Goal: Task Accomplishment & Management: Manage account settings

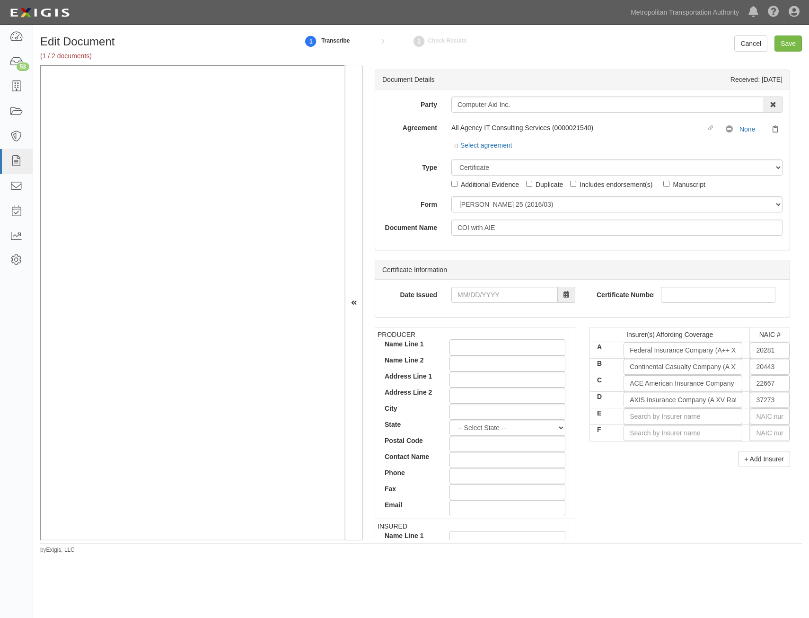
select select "CertificateDetail"
click at [764, 418] on input "text" at bounding box center [770, 416] width 40 height 16
type input "36404"
type input "3"
type input "35173"
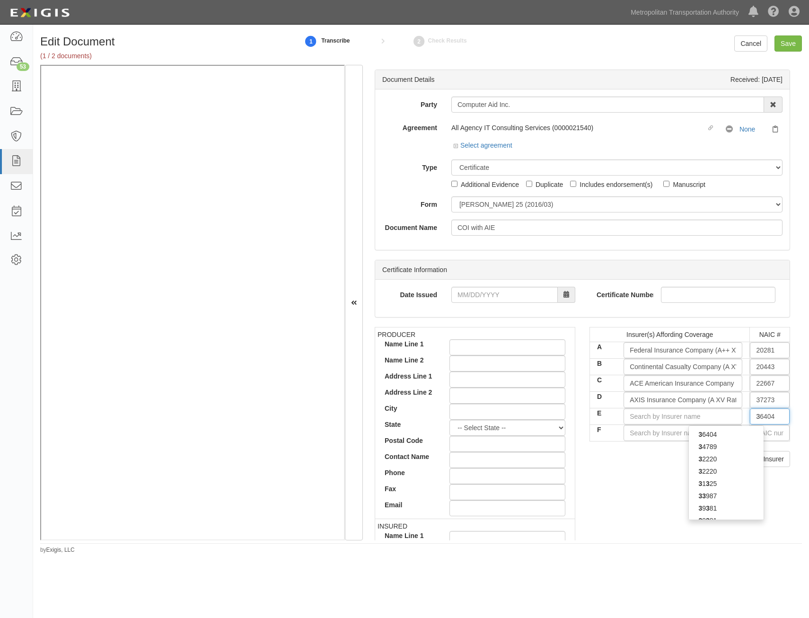
type input "35"
type input "35300"
type input "3530"
type input "35300"
click at [724, 443] on div "35300" at bounding box center [726, 447] width 75 height 12
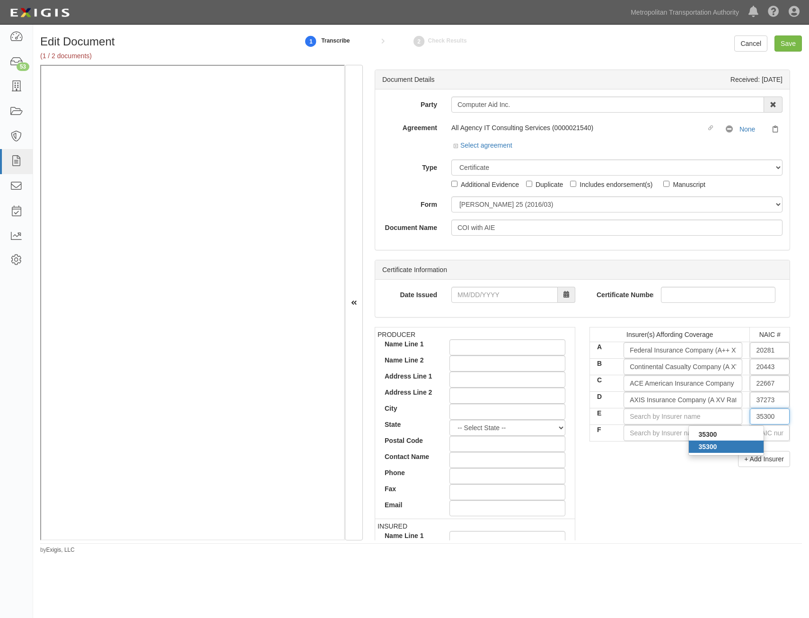
type input "Allianz Global Risks US Insurance Co (A+ XV Rating)"
type input "35300"
click at [653, 469] on div "Insurer(s) Affording Coverage NAIC # A Federal Insurance Company (A++ XV Rating…" at bounding box center [690, 400] width 215 height 147
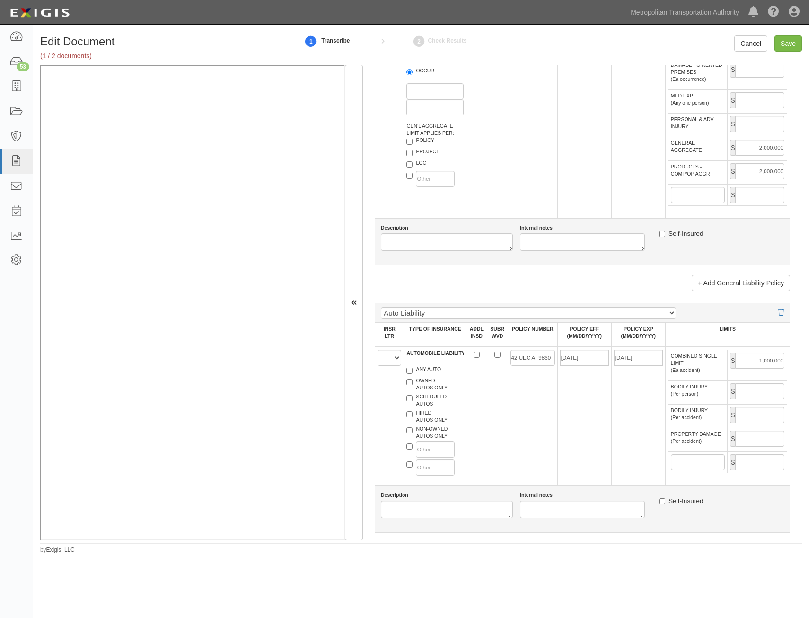
scroll to position [710, 0]
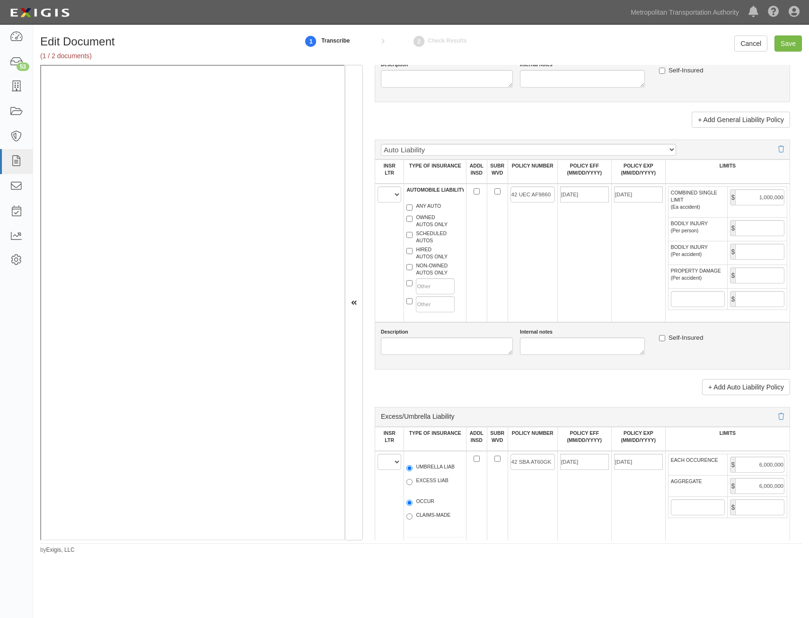
drag, startPoint x: 634, startPoint y: 187, endPoint x: 646, endPoint y: 259, distance: 72.8
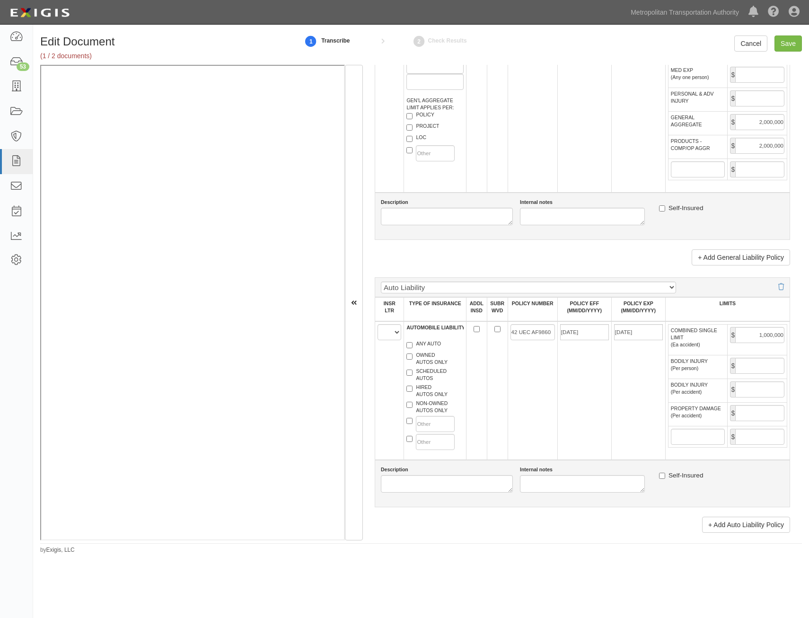
scroll to position [722, 0]
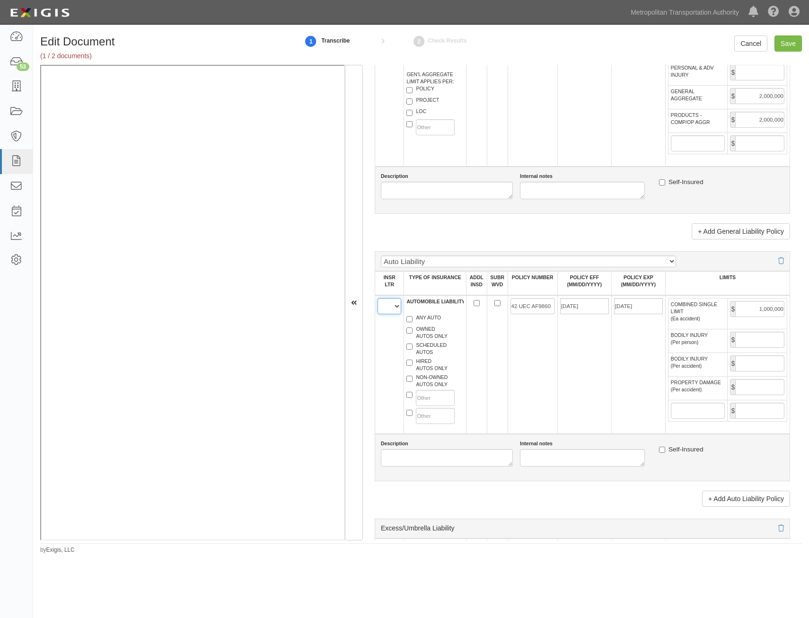
click at [399, 311] on select "A B C D E F" at bounding box center [390, 306] width 24 height 16
select select "A"
click at [378, 298] on select "A B C D E F" at bounding box center [390, 306] width 24 height 16
click at [428, 319] on label "ANY AUTO" at bounding box center [424, 318] width 35 height 9
click at [413, 319] on input "ANY AUTO" at bounding box center [410, 319] width 6 height 6
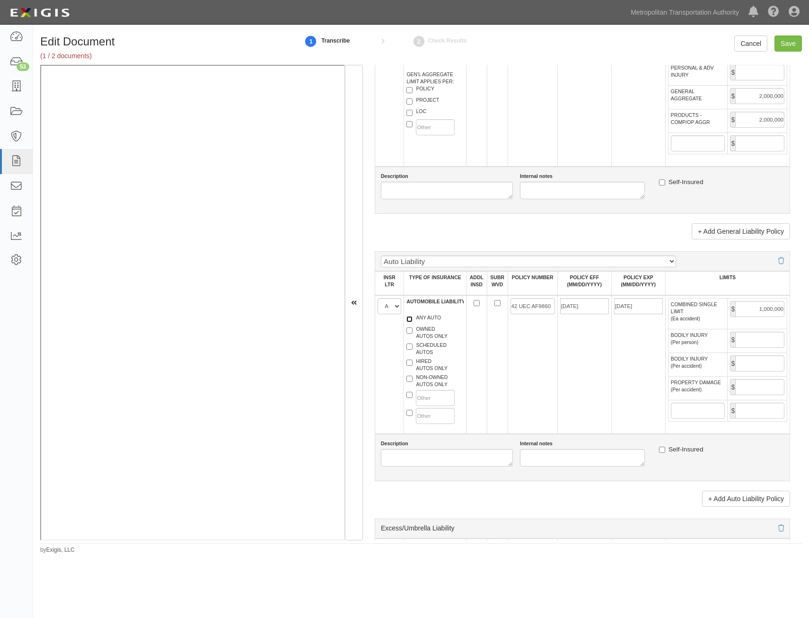
checkbox input "true"
click at [428, 369] on label "HIRED AUTOS ONLY" at bounding box center [427, 365] width 41 height 14
click at [413, 366] on input "HIRED AUTOS ONLY" at bounding box center [410, 363] width 6 height 6
checkbox input "true"
click at [431, 385] on label "NON-OWNED AUTOS ONLY" at bounding box center [427, 381] width 41 height 14
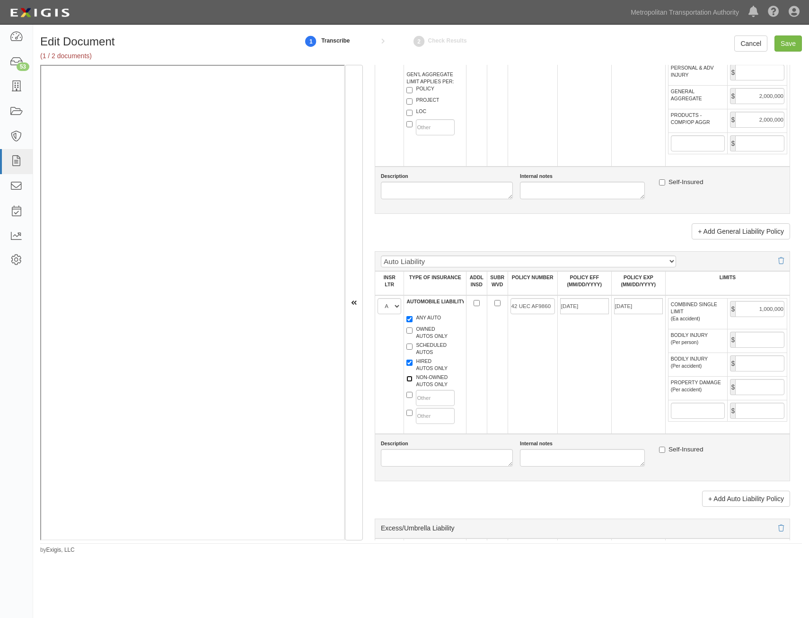
click at [413, 382] on input "NON-OWNED AUTOS ONLY" at bounding box center [410, 379] width 6 height 6
checkbox input "true"
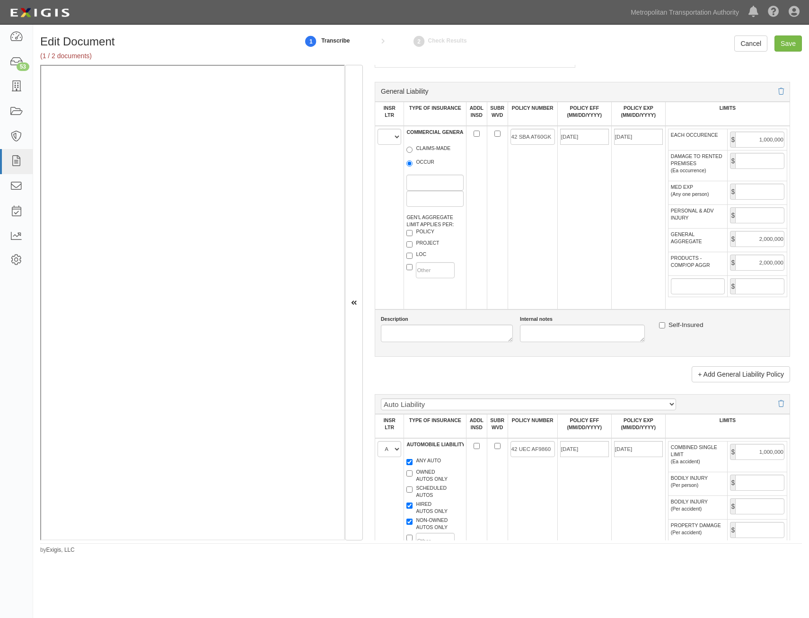
scroll to position [580, 0]
click at [536, 443] on input "42 UEC AF9860" at bounding box center [533, 448] width 44 height 16
paste input "73594134"
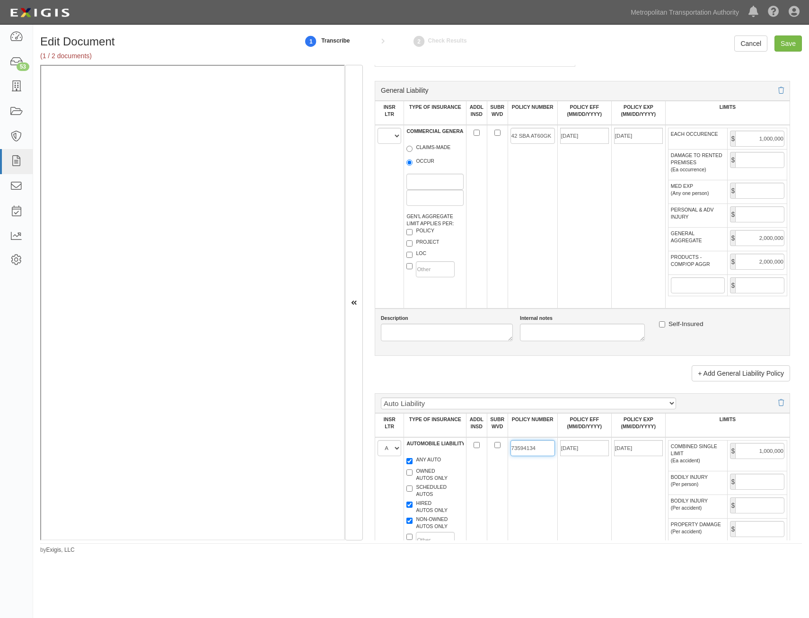
type input "73594134"
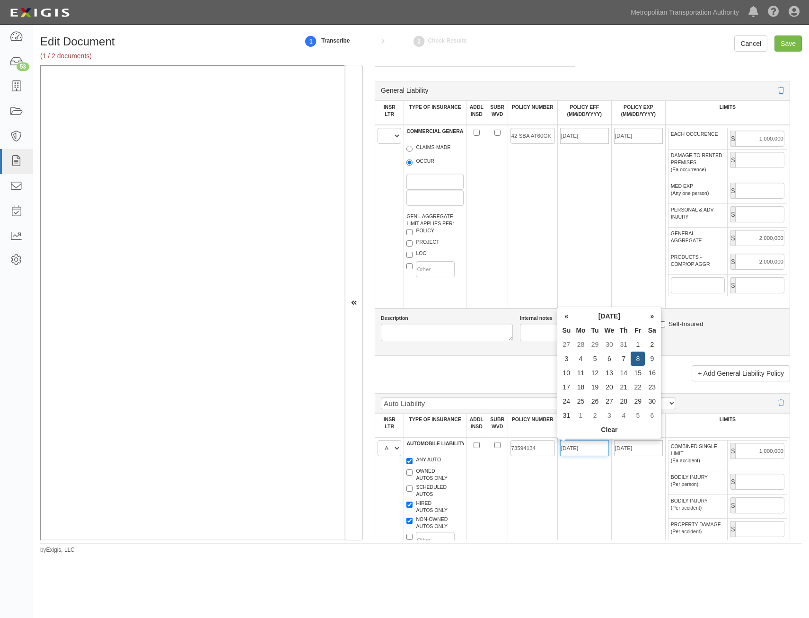
click at [578, 452] on input "08/08/2025" at bounding box center [584, 448] width 49 height 16
type input "12/01/2024"
type input "[DATE]"
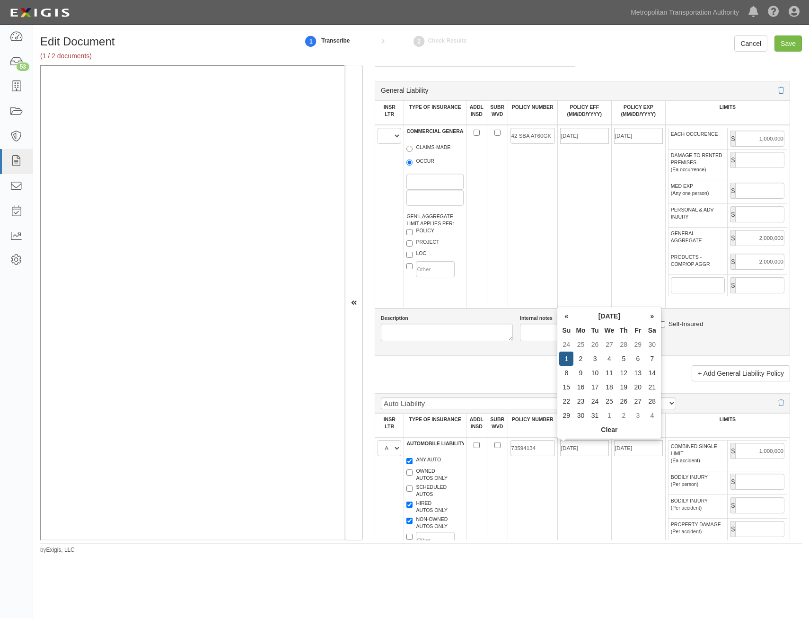
click at [592, 495] on td "12/01/2024" at bounding box center [584, 506] width 54 height 139
click at [535, 142] on input "42 SBA AT60GK" at bounding box center [533, 136] width 44 height 16
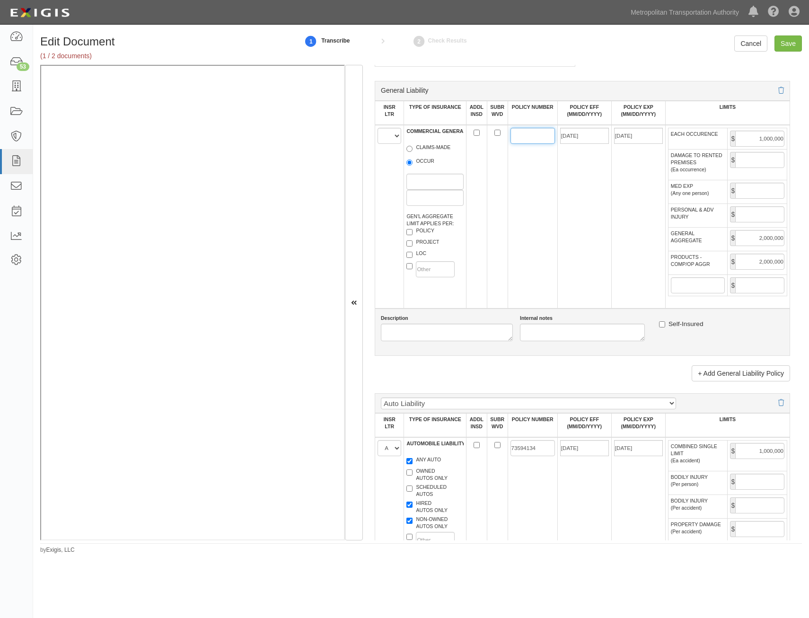
paste input "35947482"
type input "35947482"
click at [476, 134] on input "ADDL INSD" at bounding box center [477, 133] width 6 height 6
checkbox input "true"
click at [495, 133] on input "SUBR WVD" at bounding box center [498, 133] width 6 height 6
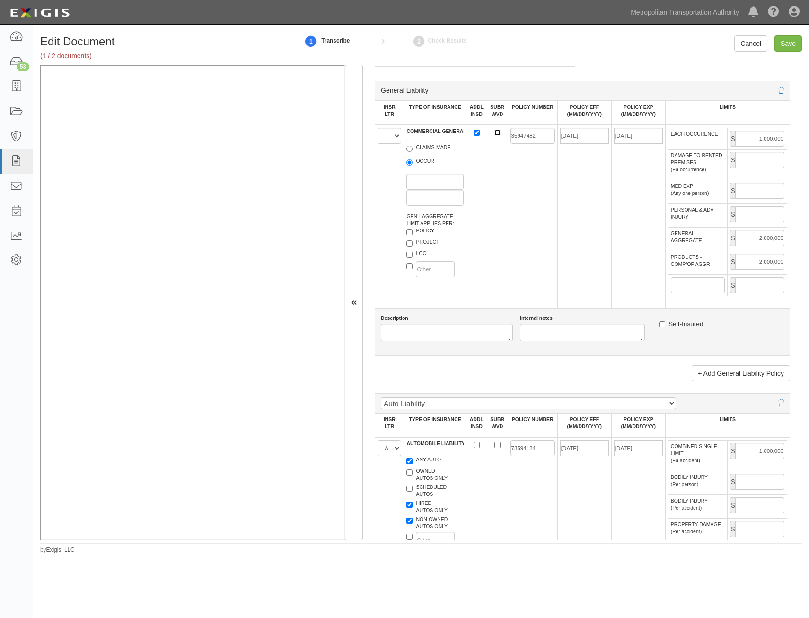
checkbox input "true"
drag, startPoint x: 398, startPoint y: 136, endPoint x: 397, endPoint y: 145, distance: 9.1
click at [398, 136] on select "A B C D E F" at bounding box center [390, 136] width 24 height 16
select select "A"
click at [378, 128] on select "A B C D E F" at bounding box center [390, 136] width 24 height 16
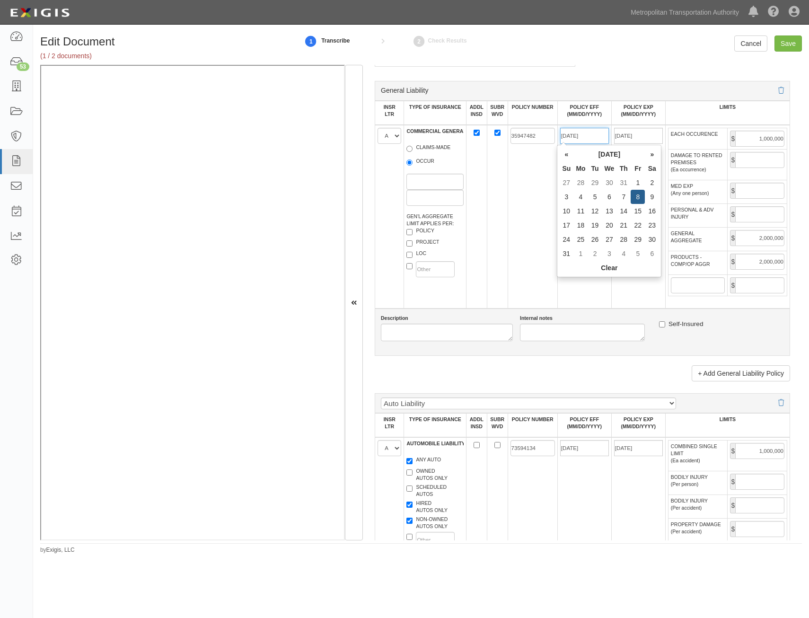
click at [577, 136] on input "08/08/2025" at bounding box center [584, 136] width 49 height 16
type input "12/01/2024"
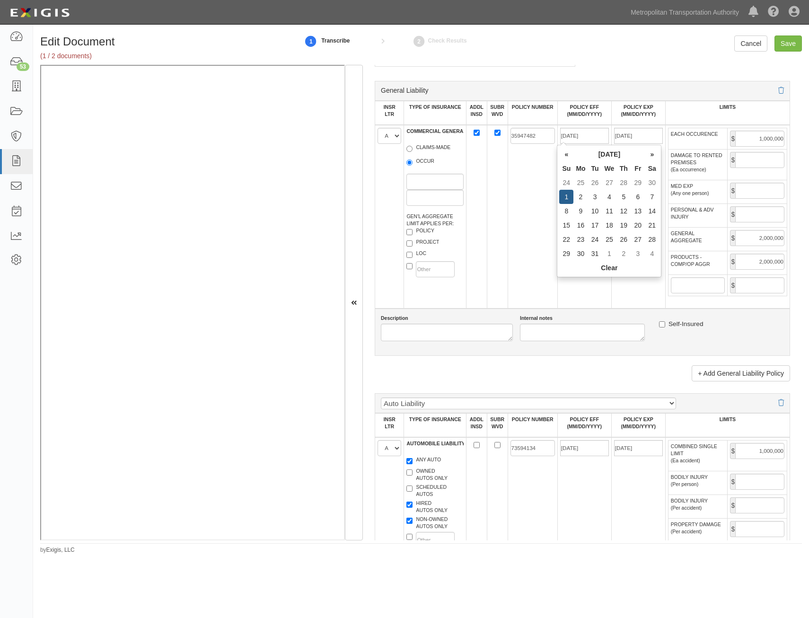
type input "[DATE]"
click at [515, 175] on td "35947482" at bounding box center [533, 217] width 50 height 184
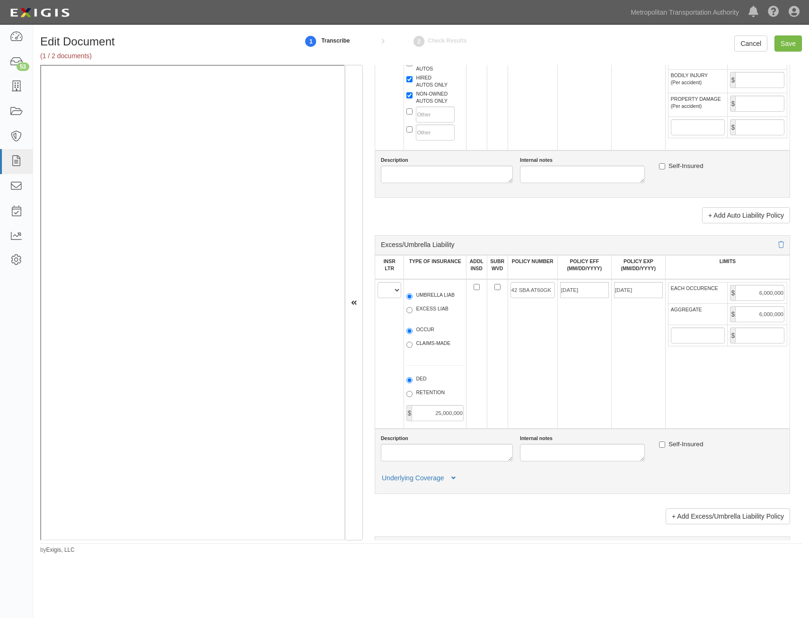
scroll to position [1006, 0]
click at [387, 292] on select "A B C D E F" at bounding box center [390, 290] width 24 height 16
select select "A"
click at [378, 282] on select "A B C D E F" at bounding box center [390, 290] width 24 height 16
click at [424, 297] on label "UMBRELLA LIAB" at bounding box center [431, 295] width 48 height 9
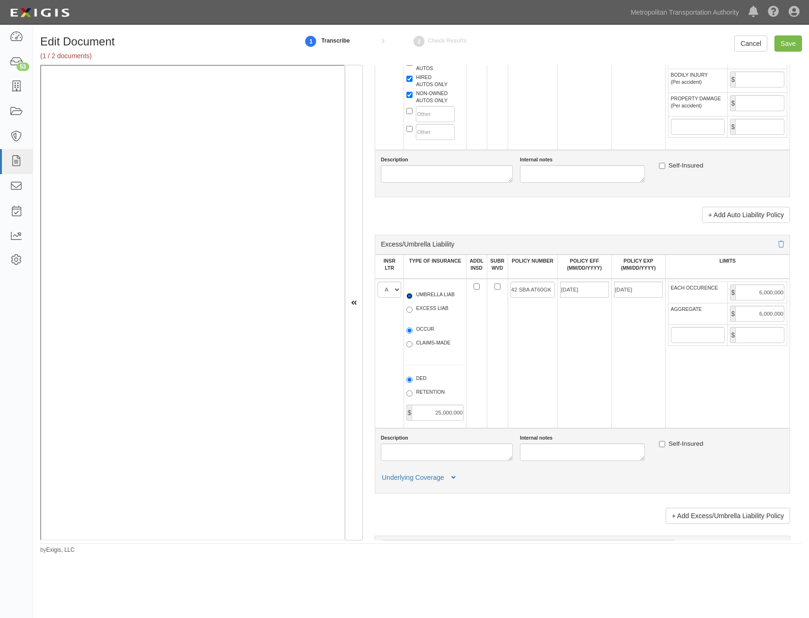
click at [413, 297] on input "UMBRELLA LIAB" at bounding box center [410, 296] width 6 height 6
radio input "true"
click at [424, 328] on label "OCCUR" at bounding box center [421, 330] width 28 height 9
click at [413, 328] on input "OCCUR" at bounding box center [410, 330] width 6 height 6
radio input "true"
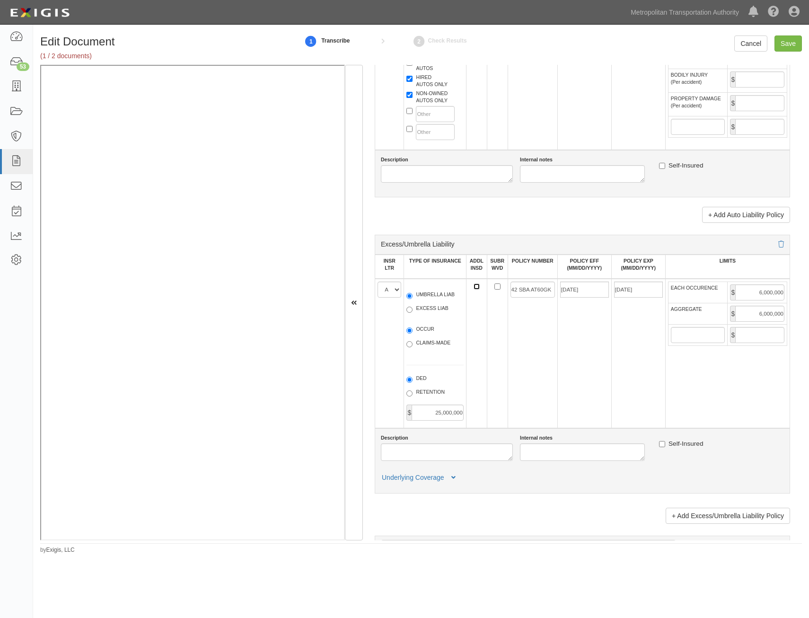
click at [475, 287] on input "ADDL INSD" at bounding box center [477, 286] width 6 height 6
checkbox input "true"
click at [497, 287] on input "SUBR WVD" at bounding box center [498, 286] width 6 height 6
checkbox input "true"
click at [535, 287] on input "42 SBA AT60GK" at bounding box center [533, 290] width 44 height 16
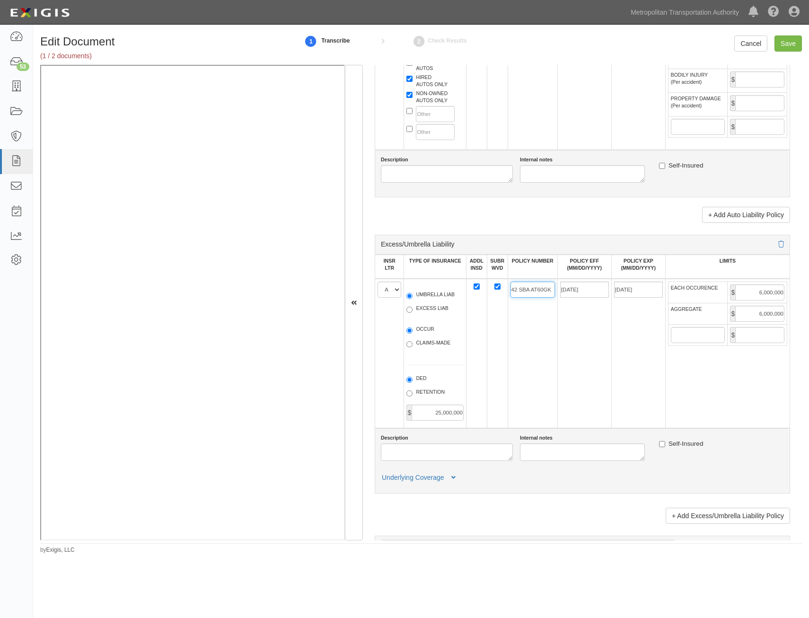
click at [535, 287] on input "42 SBA AT60GK" at bounding box center [533, 290] width 44 height 16
paste input "79857871"
type input "79857871"
click at [585, 292] on input "08/08/2025" at bounding box center [584, 290] width 49 height 16
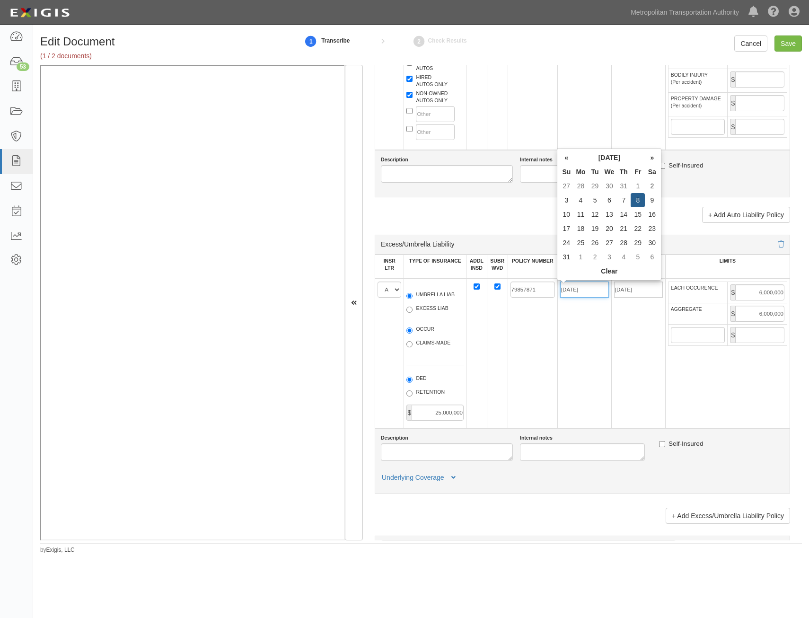
click at [585, 292] on input "08/08/2025" at bounding box center [584, 290] width 49 height 16
type input "12/01/2024"
type input "[DATE]"
click at [587, 326] on td "12/01/2024" at bounding box center [584, 354] width 54 height 150
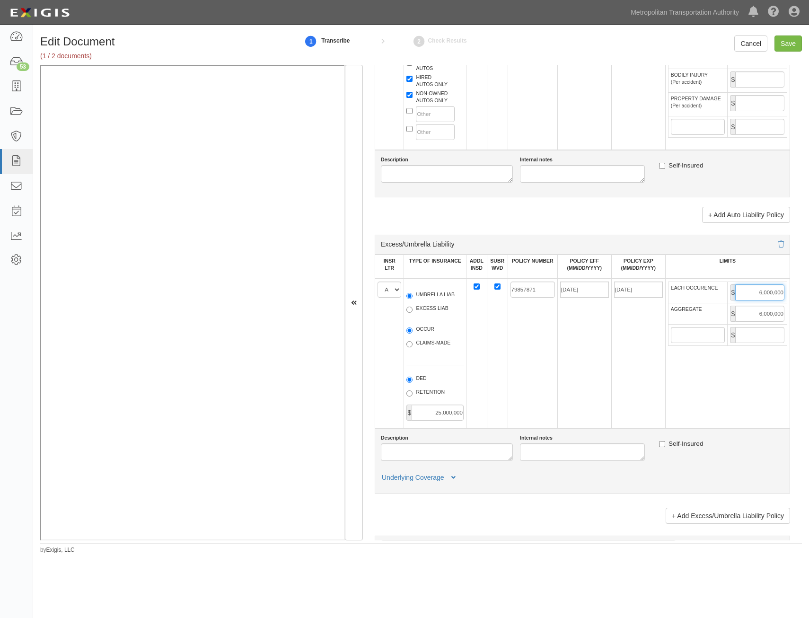
click at [758, 295] on input "6,000,000" at bounding box center [759, 292] width 49 height 16
type input "20,000,000"
click at [756, 316] on input "6,000,000" at bounding box center [759, 314] width 49 height 16
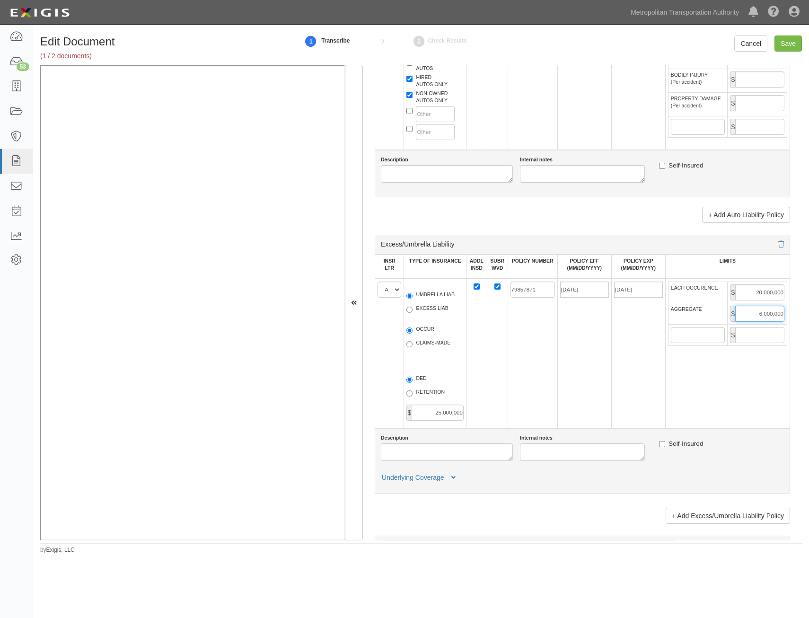
click at [756, 316] on input "6,000,000" at bounding box center [759, 314] width 49 height 16
type input "20,000,000"
click at [611, 388] on td "[DATE]" at bounding box center [638, 354] width 54 height 150
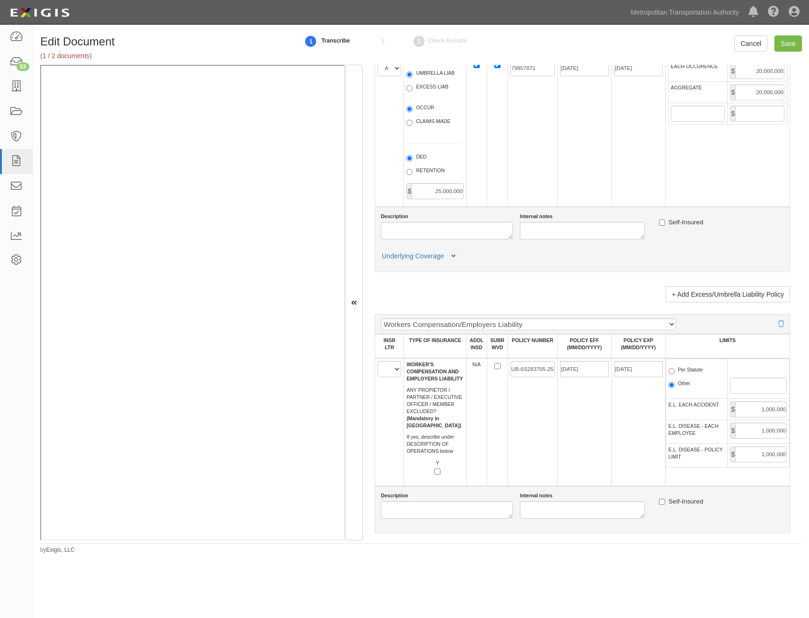
scroll to position [1290, 0]
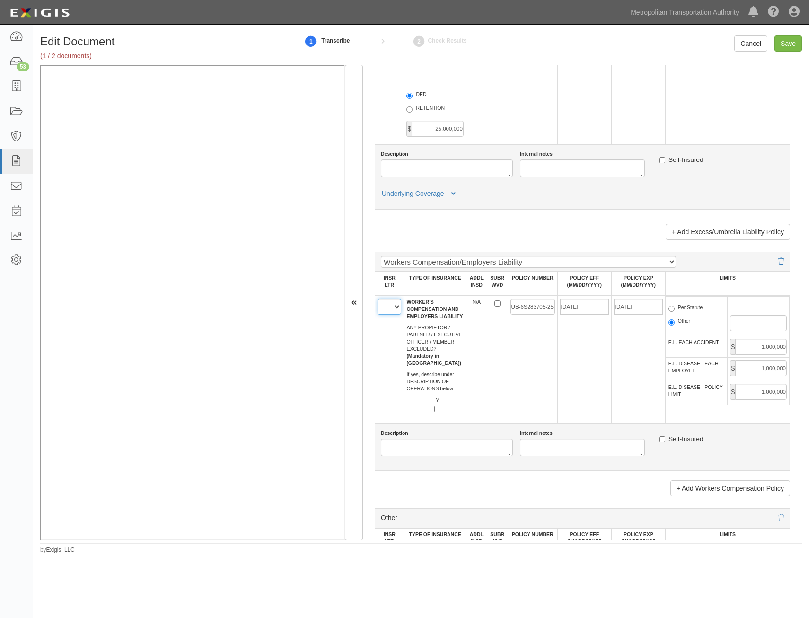
click at [387, 309] on select "A B C D E F" at bounding box center [390, 307] width 24 height 16
select select "C"
click at [378, 299] on select "A B C D E F" at bounding box center [390, 307] width 24 height 16
click at [474, 359] on td "N/A" at bounding box center [476, 360] width 21 height 128
click at [495, 304] on input "SUBR WVD" at bounding box center [498, 304] width 6 height 6
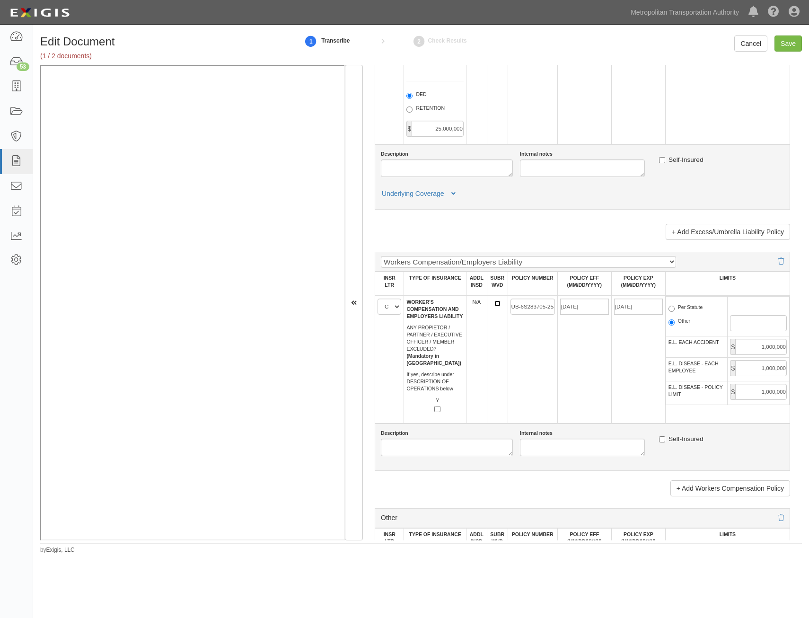
checkbox input "true"
click at [531, 307] on input "UB-6S283705-25-42-G" at bounding box center [533, 307] width 44 height 16
paste input "71739531"
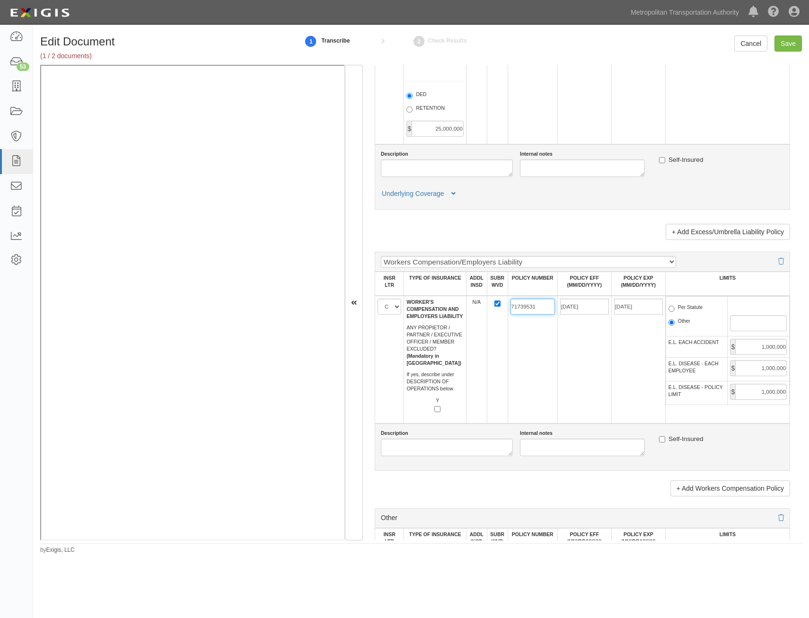
type input "71739531"
click at [584, 308] on input "08/08/2025" at bounding box center [584, 307] width 49 height 16
type input "12/01/2024"
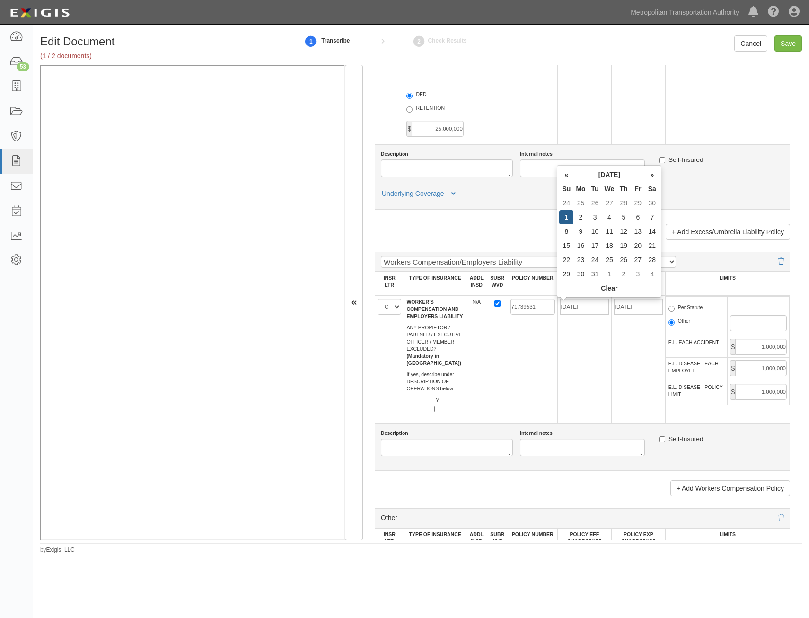
type input "[DATE]"
click at [673, 308] on label "Per Statute" at bounding box center [686, 308] width 35 height 9
click at [673, 308] on input "Per Statute" at bounding box center [672, 309] width 6 height 6
radio input "true"
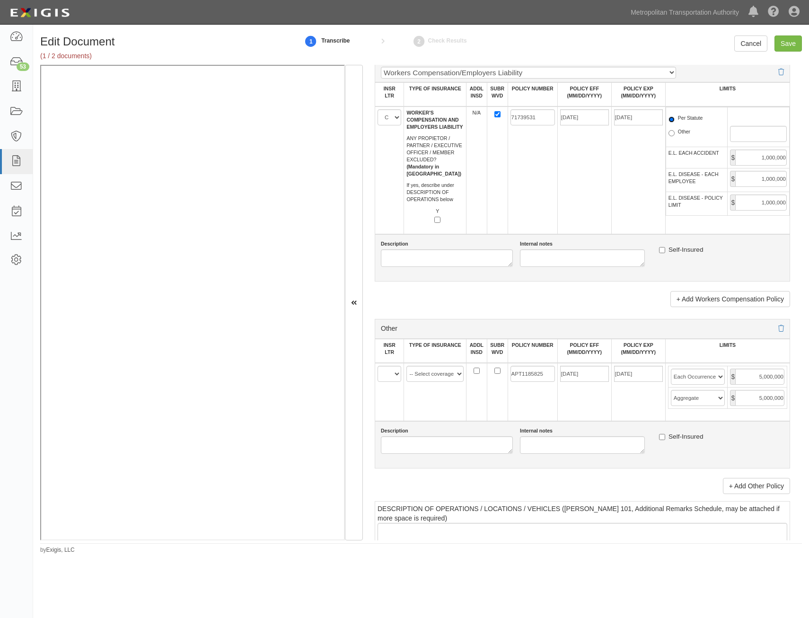
scroll to position [1526, 0]
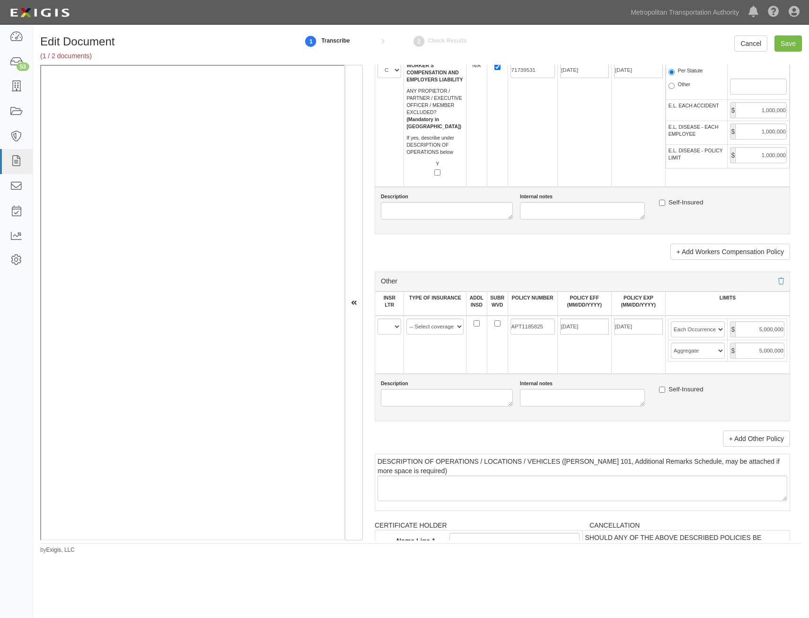
click at [386, 336] on td "A B C D E F" at bounding box center [389, 345] width 29 height 58
drag, startPoint x: 388, startPoint y: 328, endPoint x: 389, endPoint y: 335, distance: 6.8
click at [388, 328] on select "A B C D E F" at bounding box center [390, 326] width 24 height 16
select select "B"
click at [378, 318] on select "A B C D E F" at bounding box center [390, 326] width 24 height 16
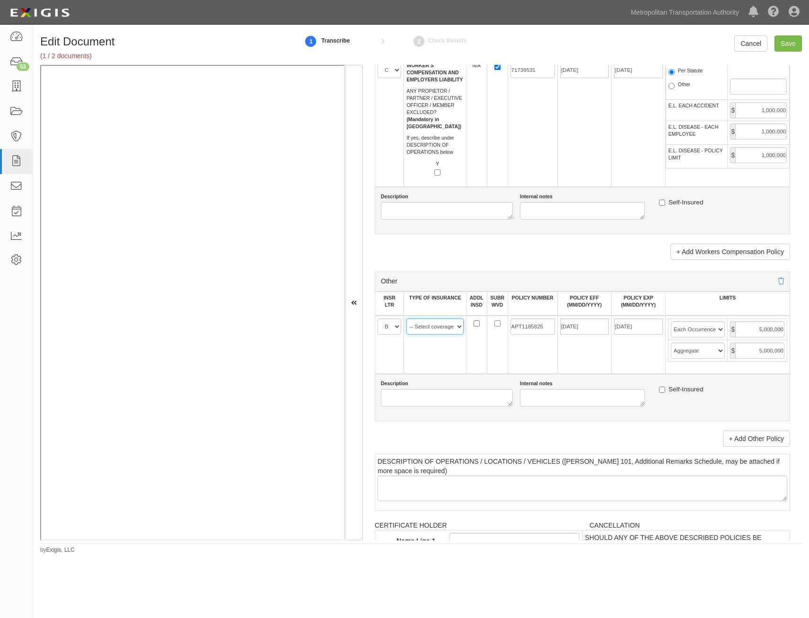
click at [442, 330] on select "-- Select coverage line -- Asbestos Abatement Auto Physical Damage Aviation Lia…" at bounding box center [435, 326] width 57 height 16
select select "91"
click at [407, 318] on select "-- Select coverage line -- Asbestos Abatement Auto Physical Damage Aviation Lia…" at bounding box center [435, 326] width 57 height 16
click at [754, 438] on link "+ Add Other Policy" at bounding box center [756, 439] width 67 height 16
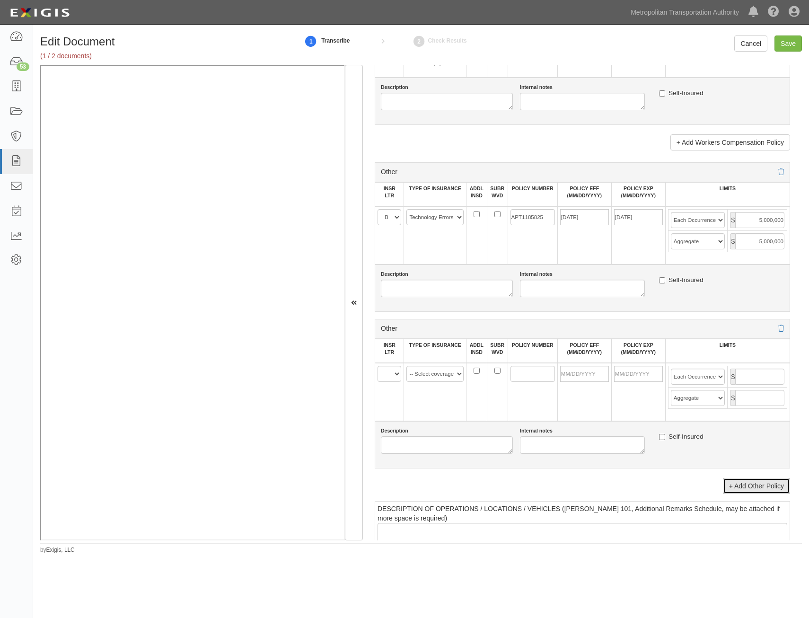
scroll to position [1668, 0]
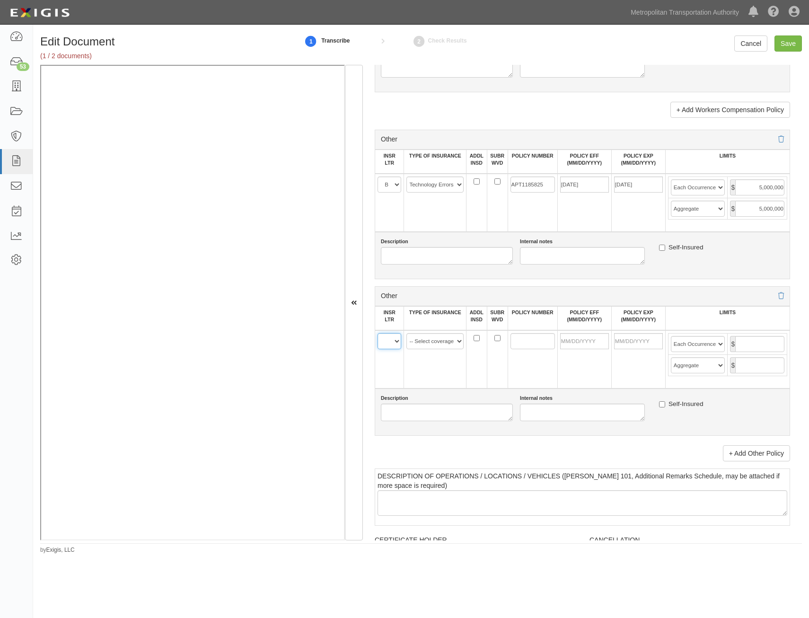
click at [390, 343] on select "A B C D E F" at bounding box center [390, 341] width 24 height 16
select select "B"
click at [378, 333] on select "A B C D E F" at bounding box center [390, 341] width 24 height 16
drag, startPoint x: 430, startPoint y: 338, endPoint x: 429, endPoint y: 350, distance: 11.9
click at [430, 338] on select "-- Select coverage line -- Asbestos Abatement Auto Physical Damage Aviation Lia…" at bounding box center [435, 341] width 57 height 16
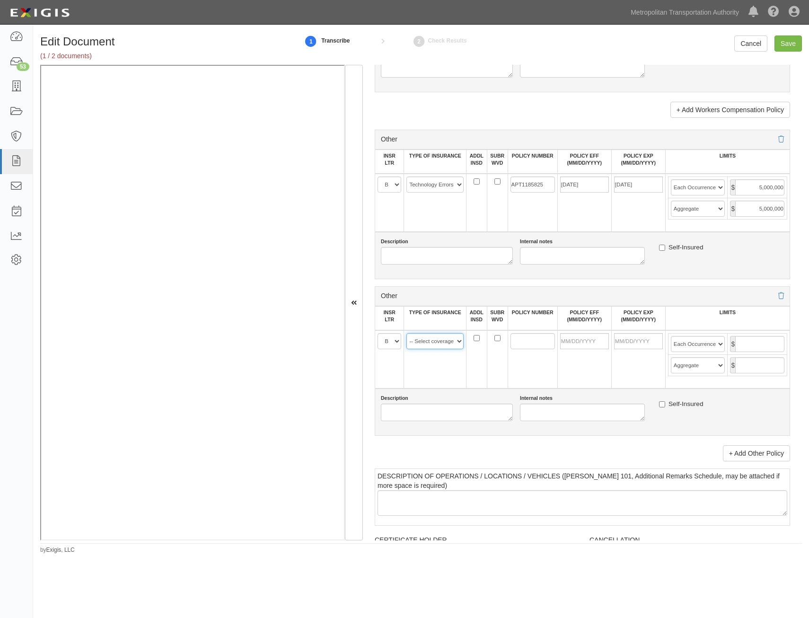
select select "152"
click at [407, 333] on select "-- Select coverage line -- Asbestos Abatement Auto Physical Damage Aviation Lia…" at bounding box center [435, 341] width 57 height 16
click at [531, 184] on input "APT1185825" at bounding box center [533, 185] width 44 height 16
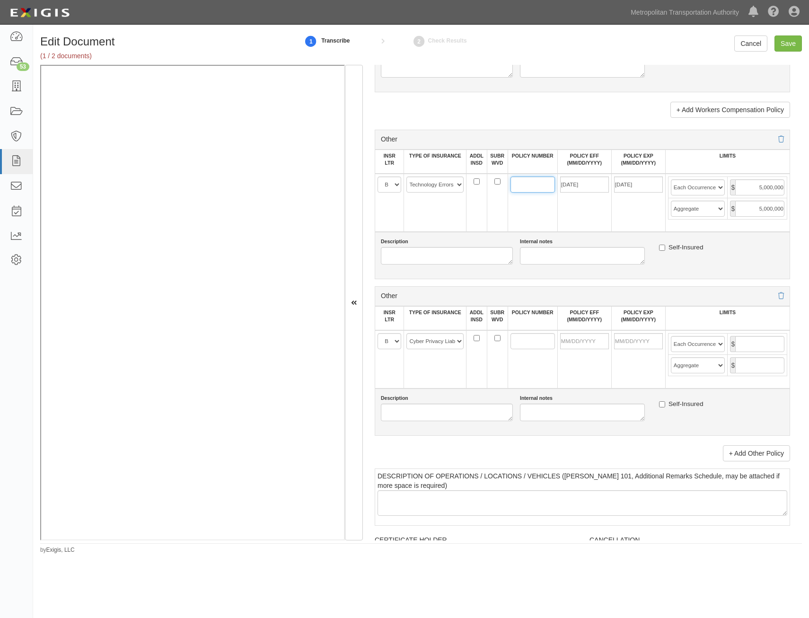
paste input "652289143"
type input "652289143"
click at [532, 337] on input "POLICY NUMBER" at bounding box center [533, 341] width 44 height 16
paste input "652289143"
type input "652289143"
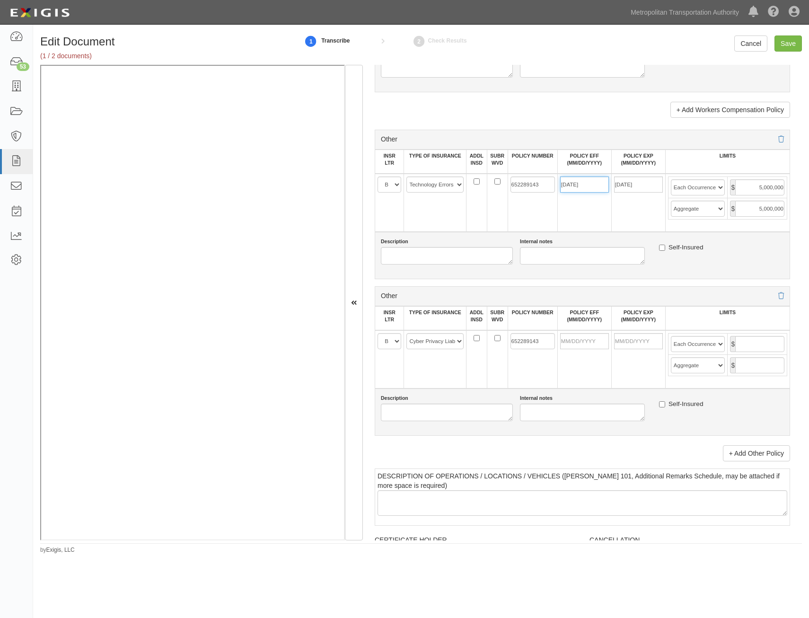
click at [591, 191] on input "08/08/2025" at bounding box center [584, 185] width 49 height 16
type input "12/01/2024"
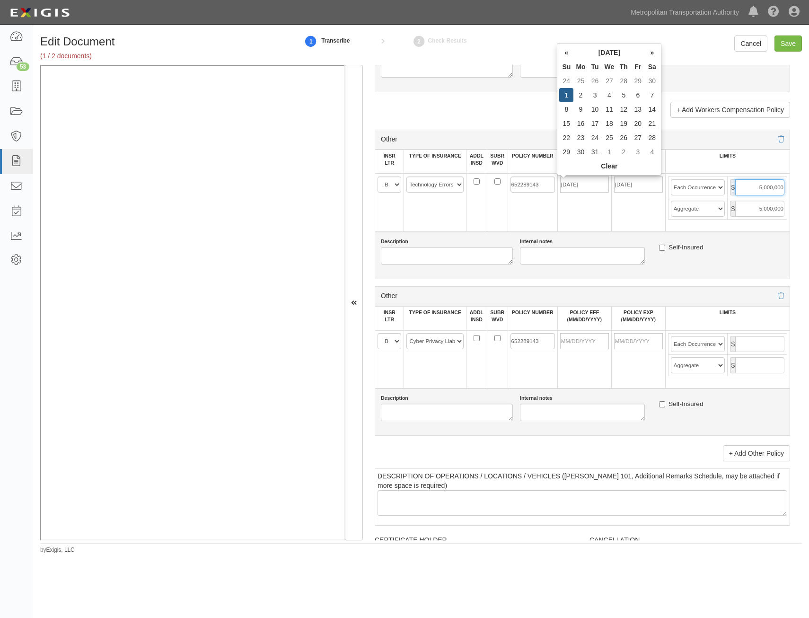
type input "[DATE]"
click at [766, 187] on input "5,000,000" at bounding box center [759, 187] width 49 height 16
type input "10,000,000"
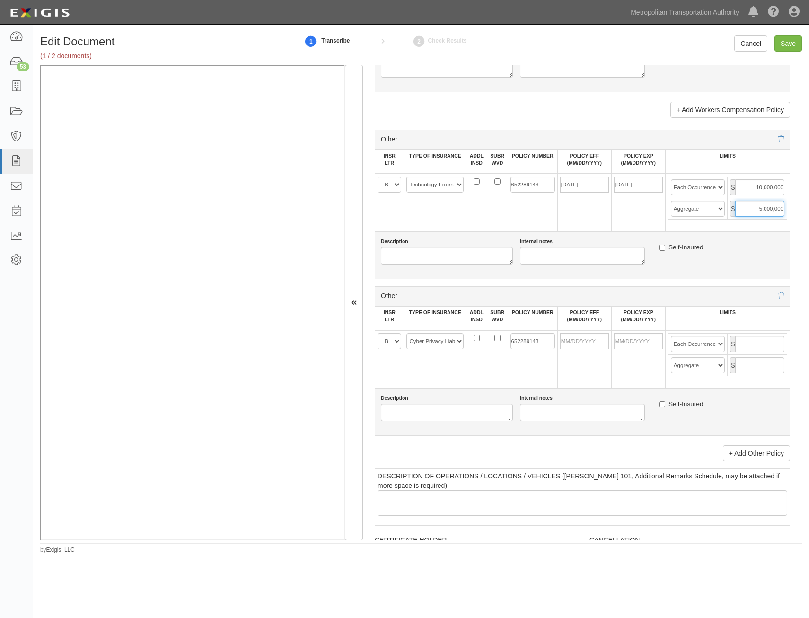
click at [750, 212] on input "5,000,000" at bounding box center [759, 209] width 49 height 16
click at [750, 212] on input "1" at bounding box center [759, 209] width 49 height 16
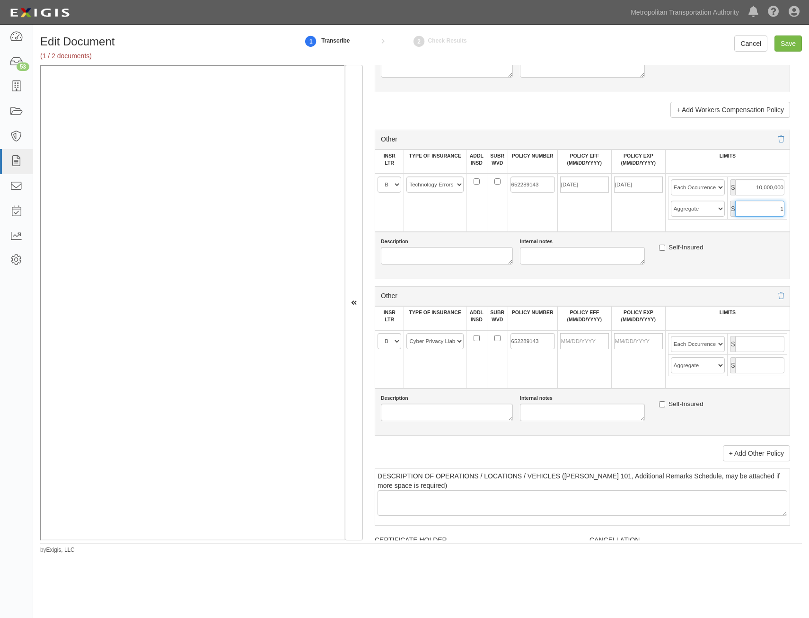
click at [750, 212] on input "1" at bounding box center [759, 209] width 49 height 16
type input "10,000,000"
click at [754, 342] on input "text" at bounding box center [759, 344] width 49 height 16
type input "10,000,000"
click at [769, 371] on input "text" at bounding box center [759, 365] width 49 height 16
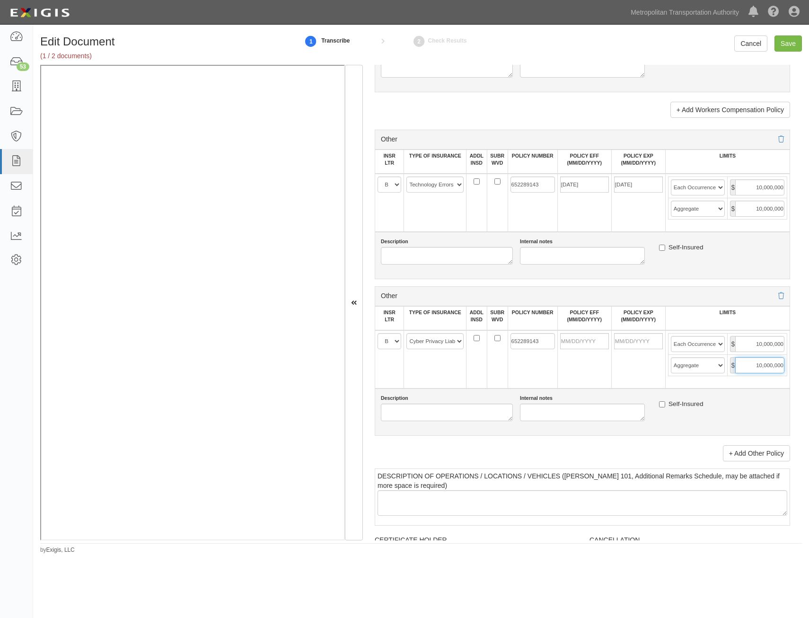
type input "10,000,000"
click at [590, 335] on input "POLICY EFF (MM/DD/YYYY)" at bounding box center [584, 341] width 49 height 16
type input "12/01/2024"
type input "[DATE]"
click at [512, 378] on td "652289143" at bounding box center [533, 359] width 50 height 58
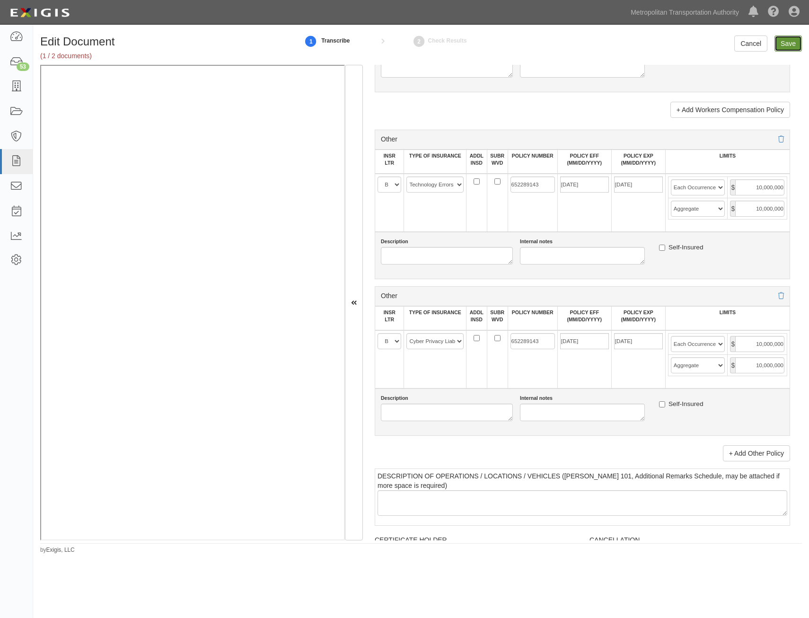
click at [794, 44] on input "Save" at bounding box center [788, 43] width 27 height 16
type input "1000000"
type input "2000000"
type input "1000000"
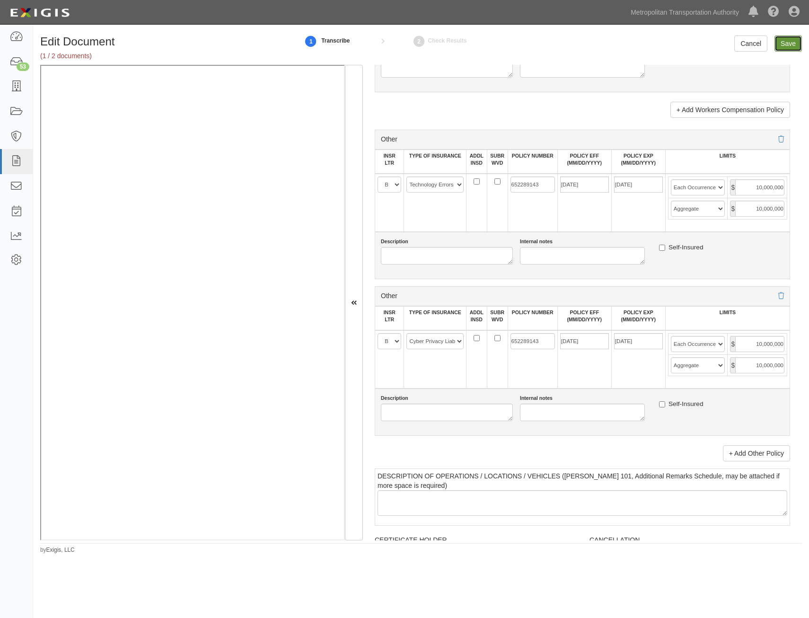
type input "25000000"
type input "20000000"
type input "1000000"
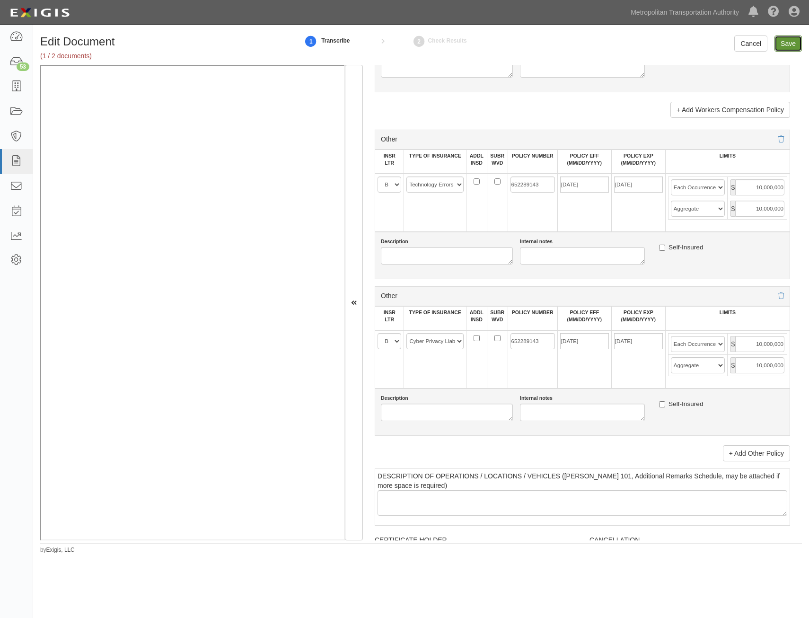
type input "1000000"
type input "10000000"
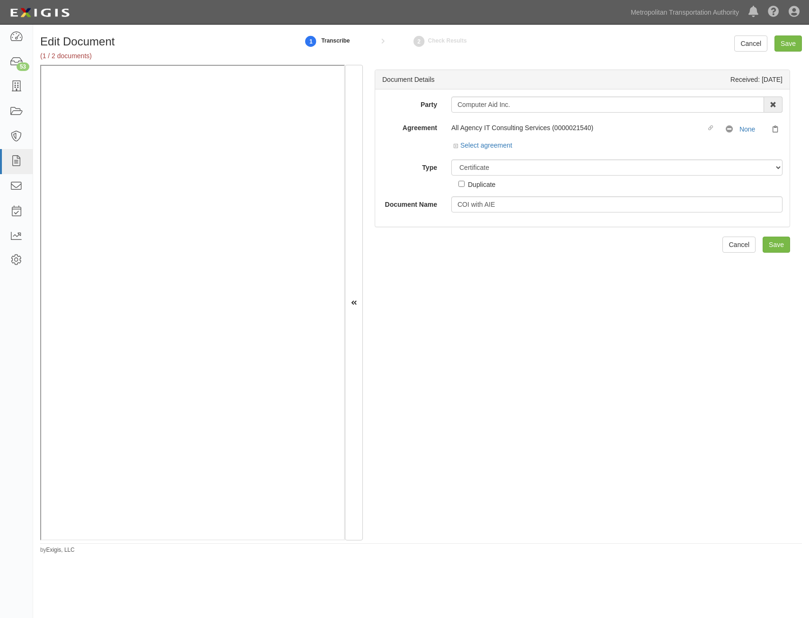
select select "CertificateDetail"
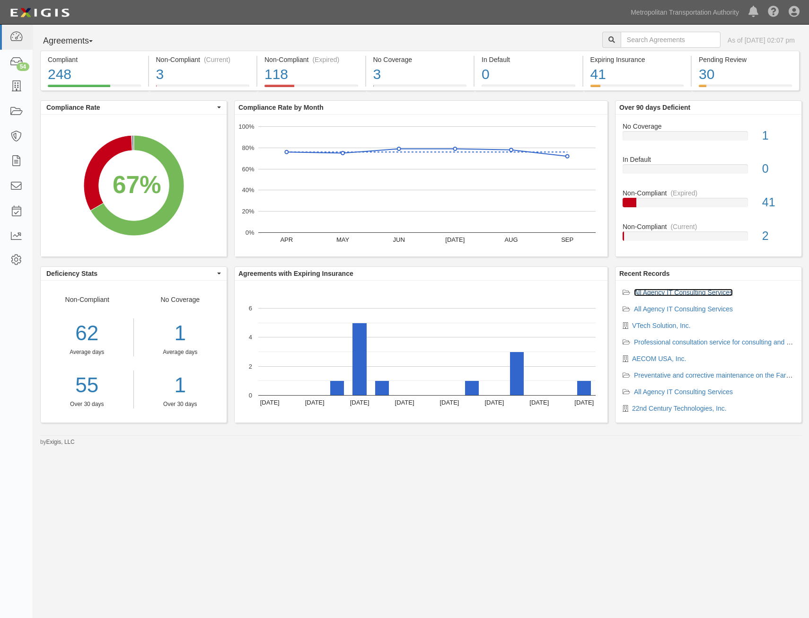
click at [710, 292] on link "All Agency IT Consulting Services" at bounding box center [683, 293] width 99 height 8
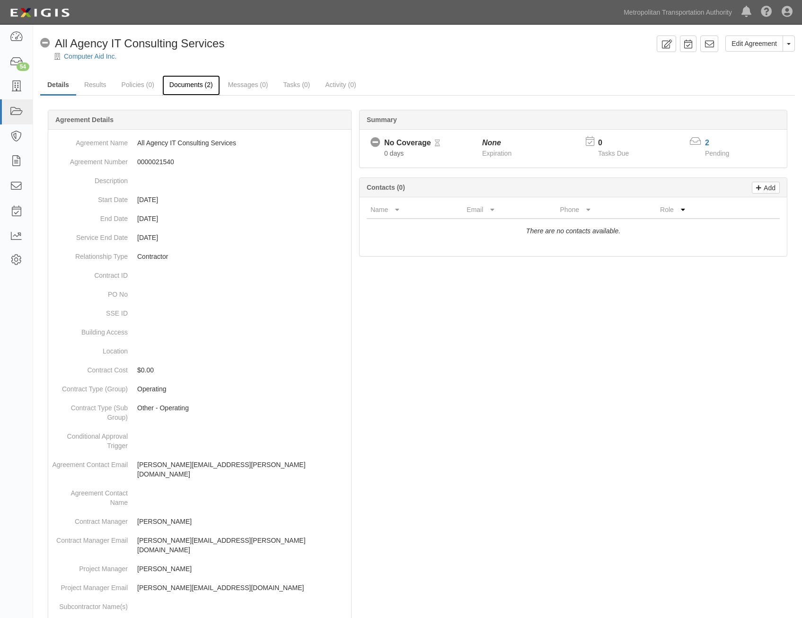
click at [197, 88] on link "Documents (2)" at bounding box center [191, 85] width 58 height 20
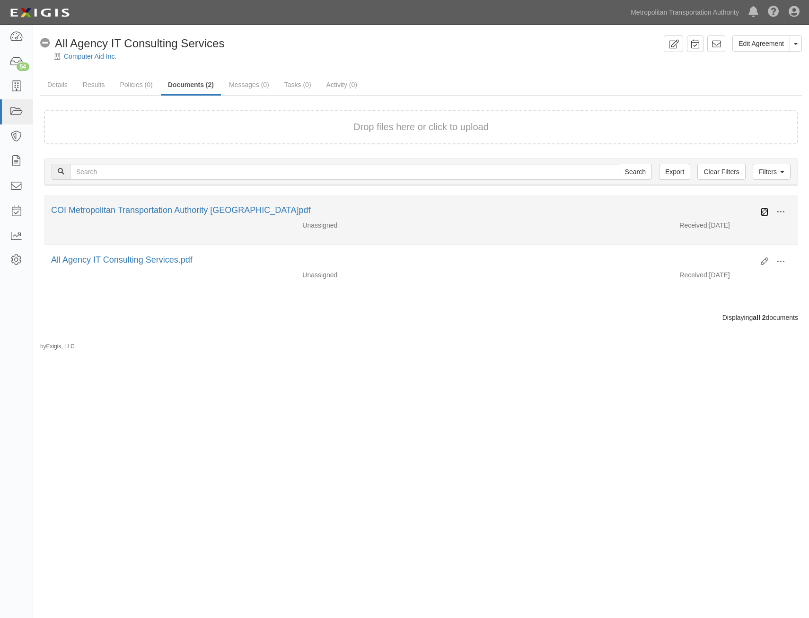
click at [762, 212] on icon at bounding box center [765, 212] width 8 height 8
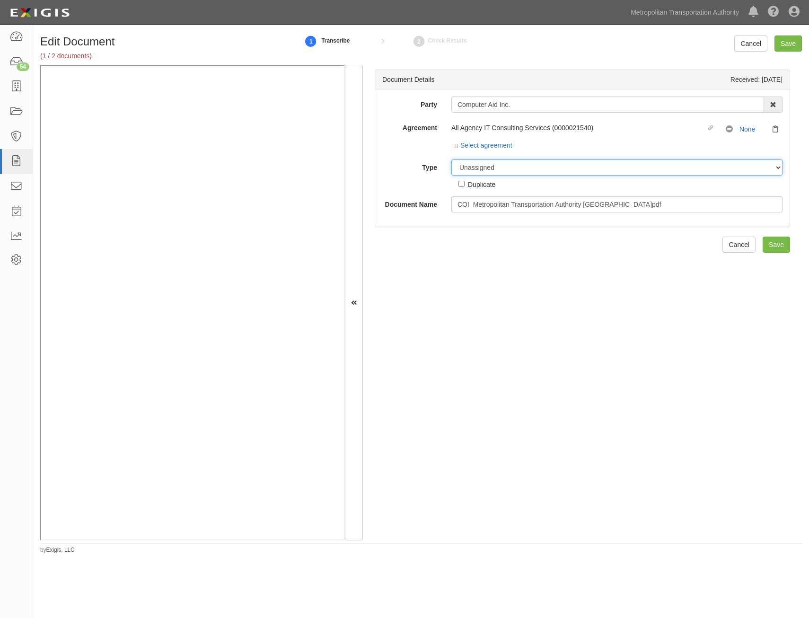
click at [566, 166] on select "Unassigned Binder Cancellation Notice Certificate Contract Endorsement Insuranc…" at bounding box center [616, 167] width 331 height 16
select select "CertificateDetail"
click at [451, 159] on select "Unassigned Binder Cancellation Notice Certificate Contract Endorsement Insuranc…" at bounding box center [616, 167] width 331 height 16
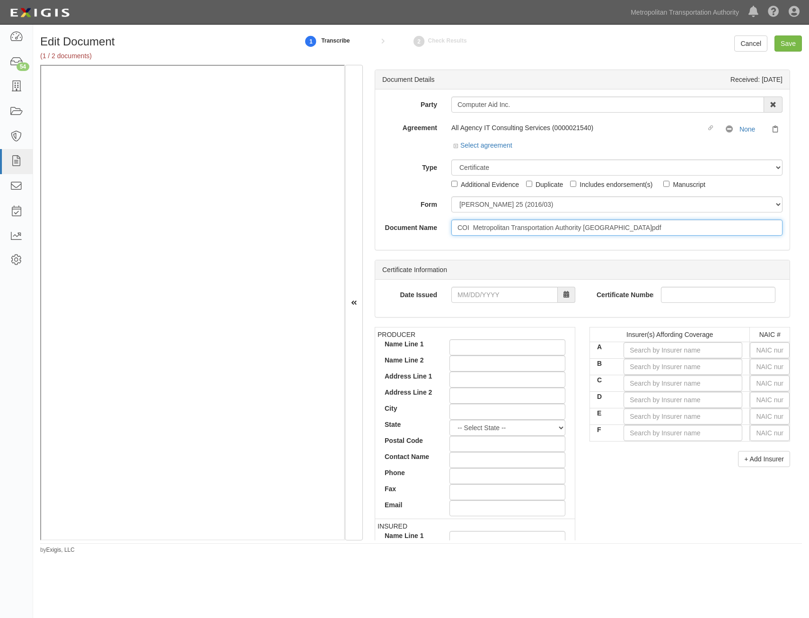
click at [580, 232] on input "COI Metropolitan Transportation Authority NY.pdf" at bounding box center [616, 228] width 331 height 16
type input "COI with AIE"
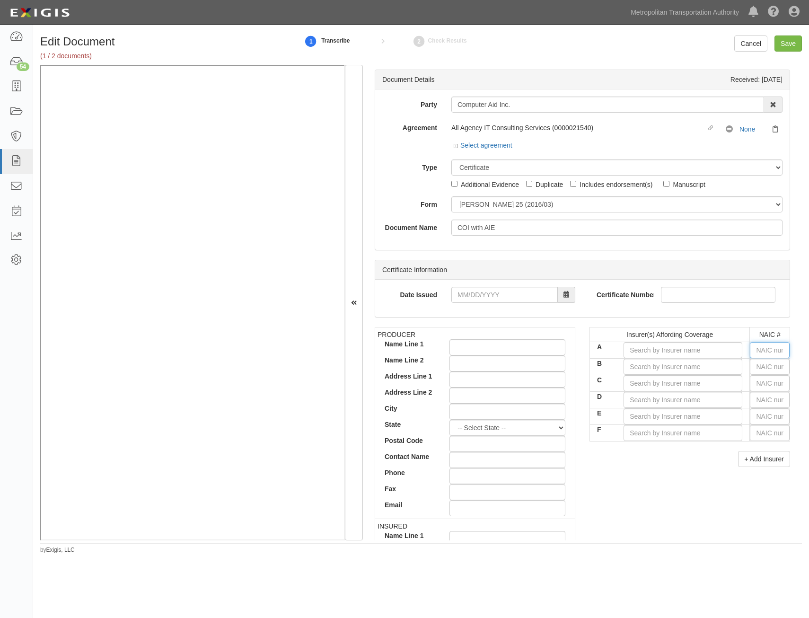
click at [758, 350] on input "text" at bounding box center [770, 350] width 40 height 16
type input "25232"
type input "2"
type input "20796"
type input "20"
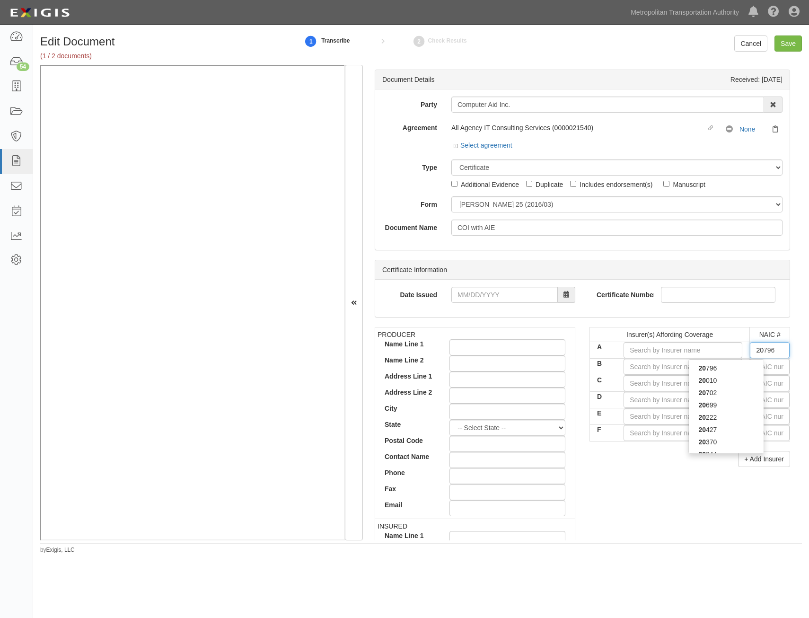
type input "20222"
type input "202"
type input "20281"
type input "2028"
type input "20281"
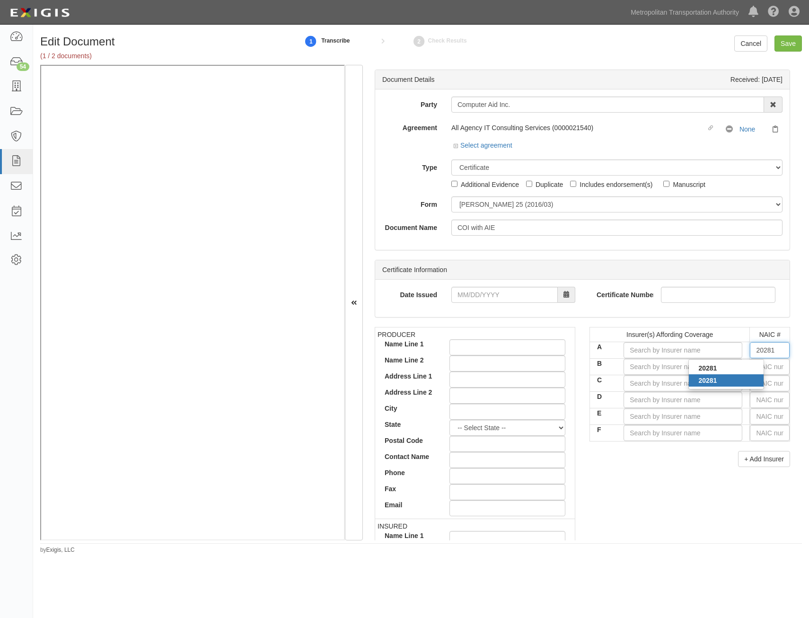
click at [728, 377] on div "20281" at bounding box center [726, 380] width 75 height 12
type input "Federal Insurance Company (A++ XV Rating)"
type input "20281"
click at [769, 371] on input "text" at bounding box center [770, 367] width 40 height 16
type input "25232"
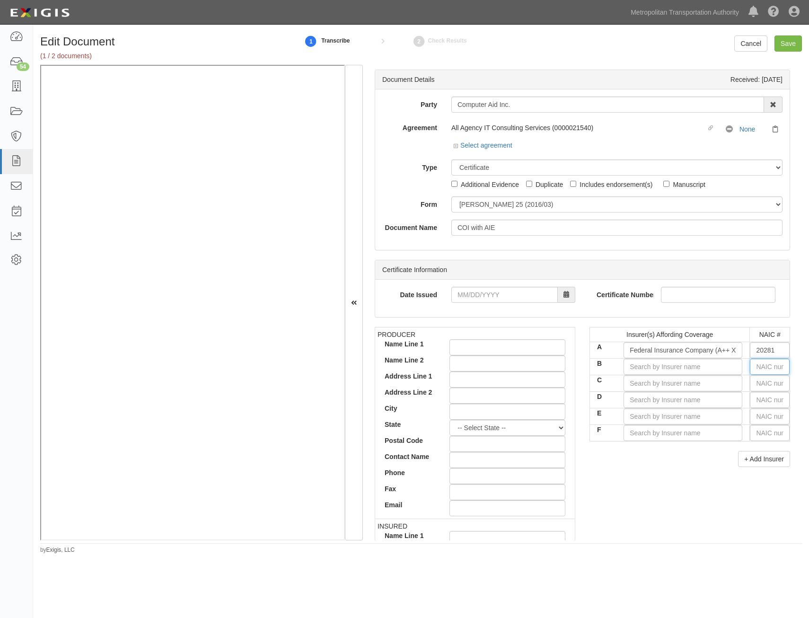
type input "2"
type input "20796"
type input "20"
type input "20427"
type input "204"
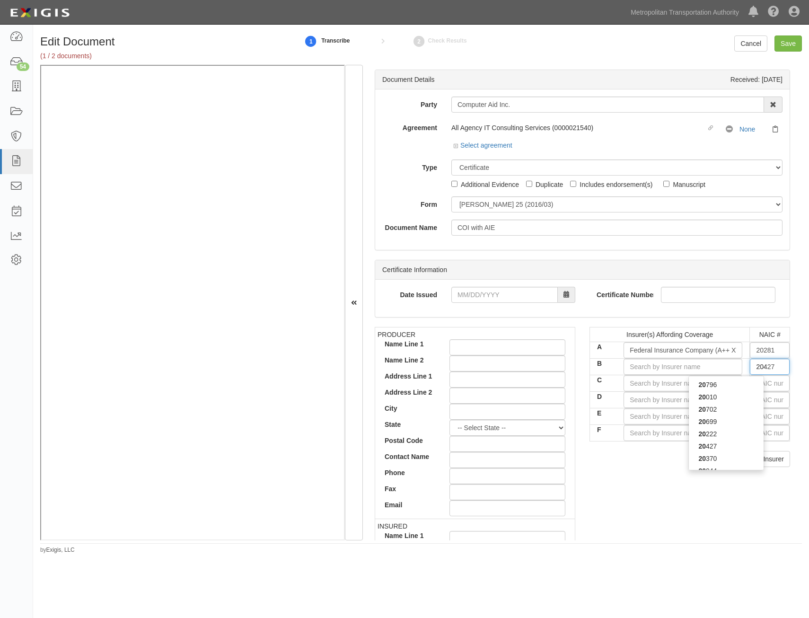
type input "20443"
type input "2044"
type input "20443"
click at [750, 398] on div "20443" at bounding box center [726, 397] width 75 height 12
type input "Continental Casualty Company (A XV Rating)"
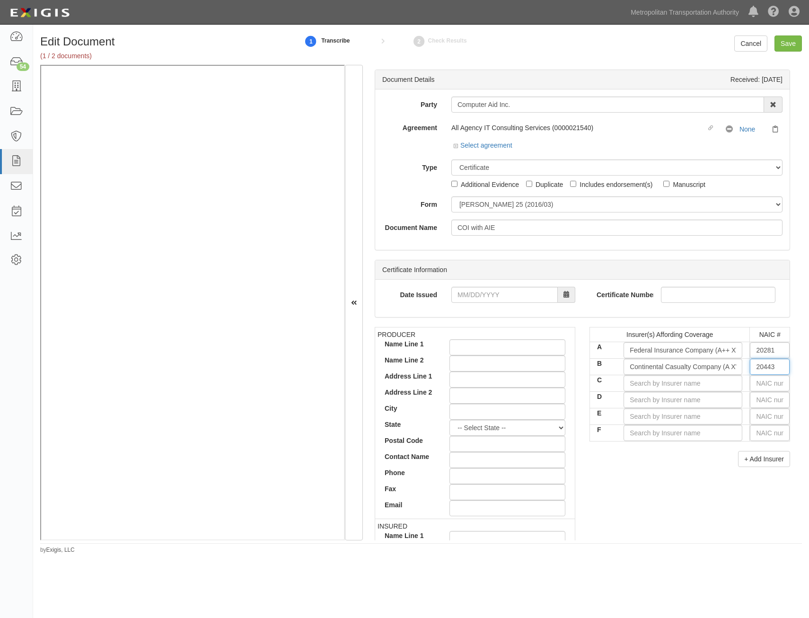
type input "20443"
click at [761, 386] on input "text" at bounding box center [770, 383] width 40 height 16
type input "25232"
type input "2"
type input "22667"
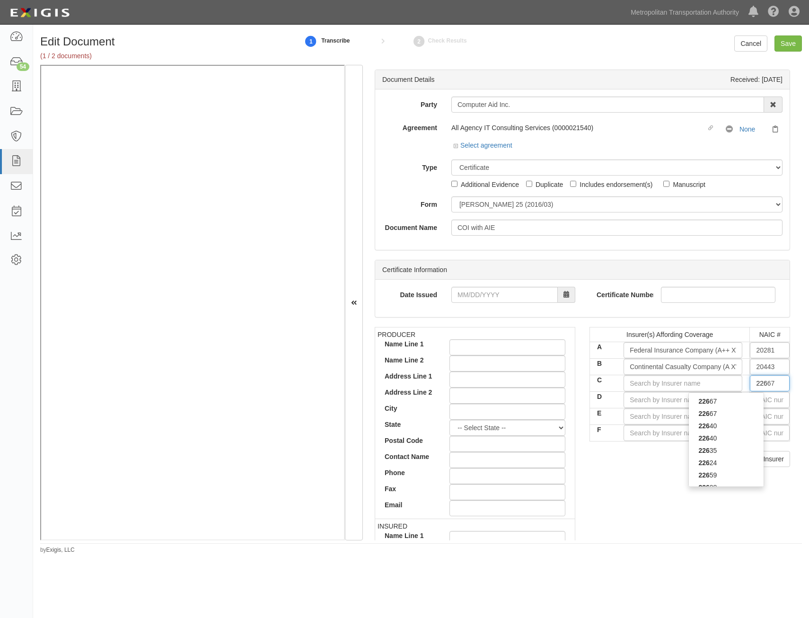
type input "2266"
type input "22667"
click at [746, 419] on div "22667" at bounding box center [726, 413] width 75 height 12
type input "ACE American Insurance Company (A++ XV Rating)"
type input "22667"
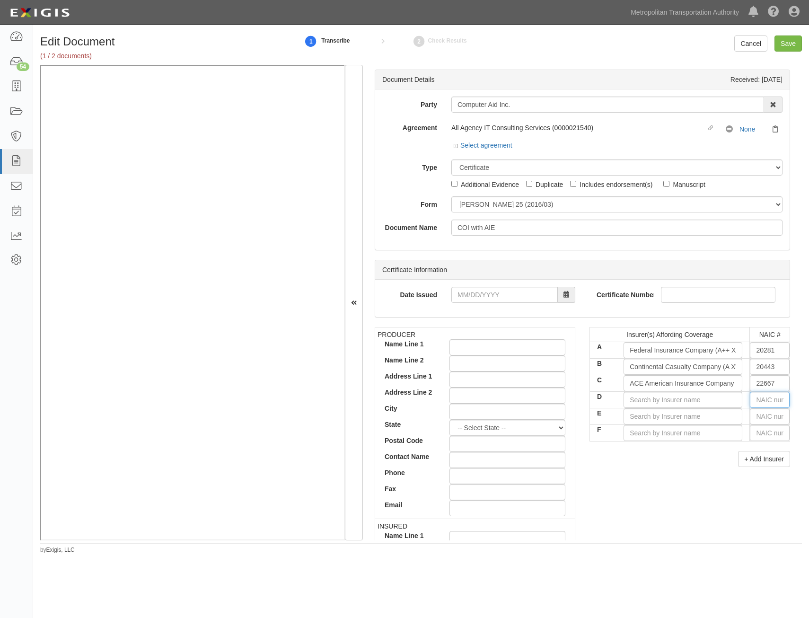
click at [758, 401] on input "text" at bounding box center [770, 400] width 40 height 16
type input "36404"
type input "3"
type input "37907"
type input "37"
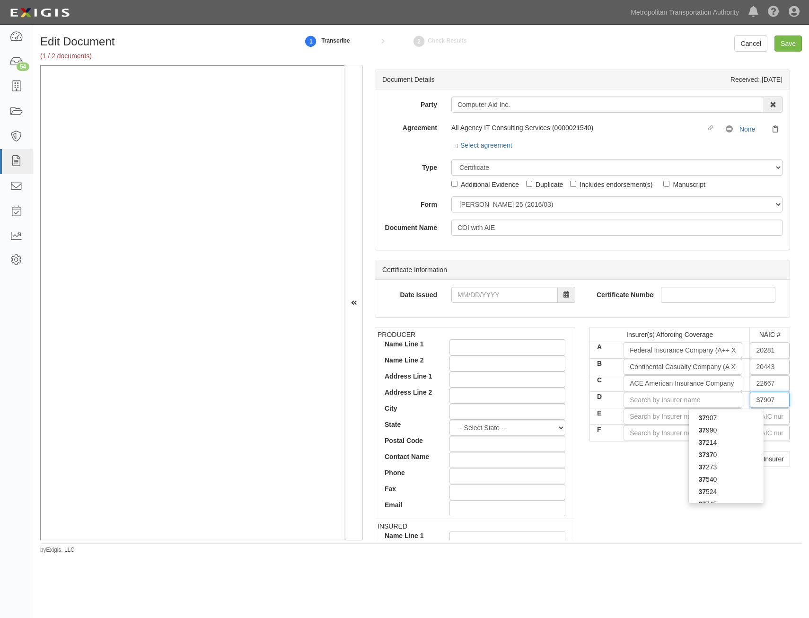
type input "37214"
type input "372"
type input "37273"
type input "3727"
type input "37273"
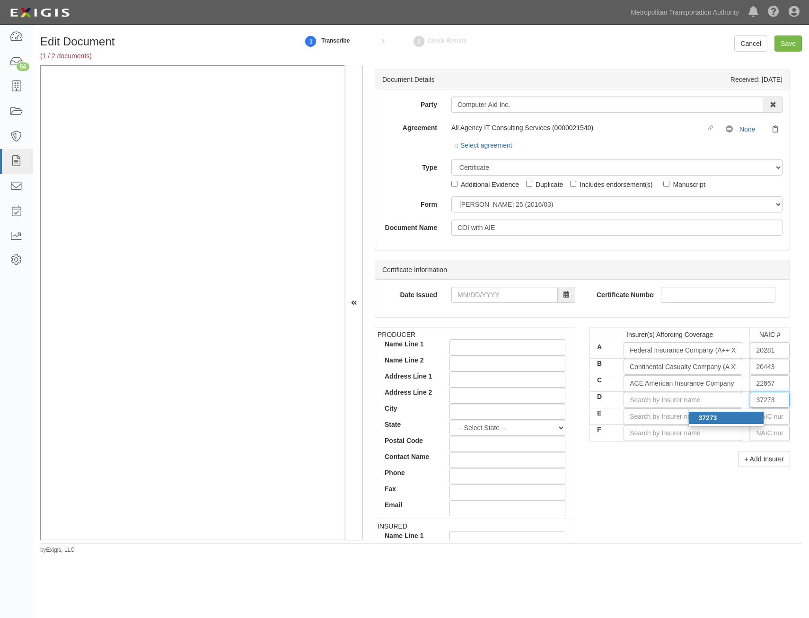
click at [731, 419] on div "37273" at bounding box center [726, 418] width 75 height 12
type input "AXIS Insurance Company (A XV Rating)"
type input "37273"
click at [778, 415] on input "text" at bounding box center [770, 416] width 40 height 16
type input "36404"
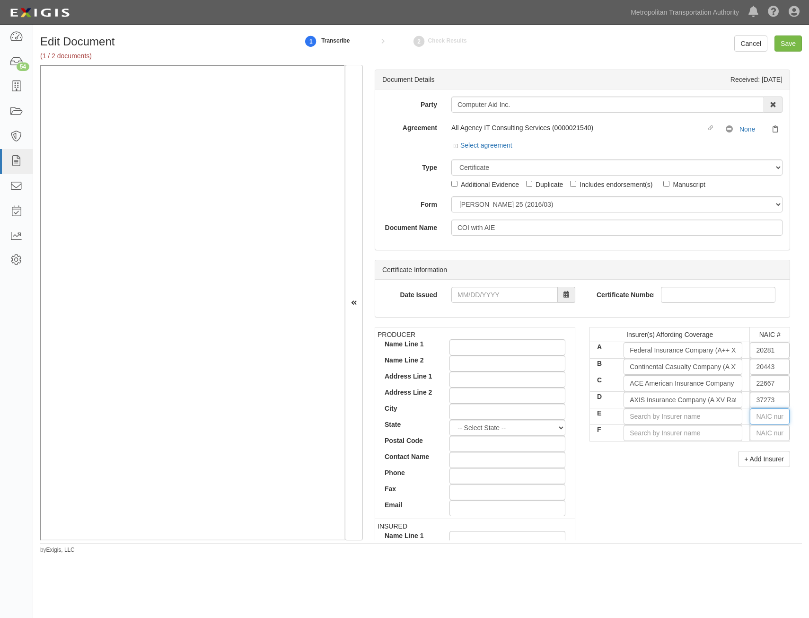
type input "3"
type input "35173"
type input "35"
type input "35300"
type input "3530"
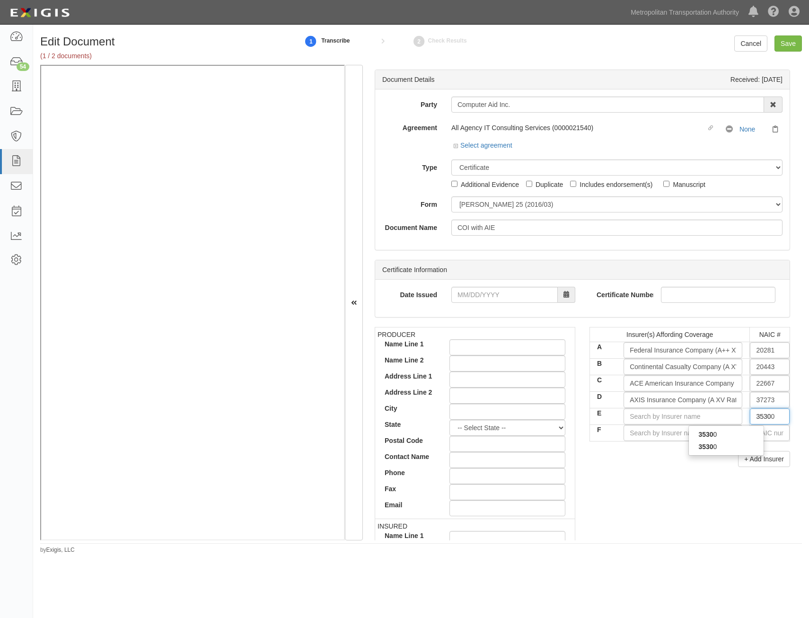
type input "35300"
click at [708, 444] on strong "35300" at bounding box center [708, 447] width 18 height 8
type input "Allianz Global Risks US Insurance Co (A+ XV Rating)"
type input "35300"
click at [688, 459] on div "+ Add Insurer" at bounding box center [690, 459] width 201 height 16
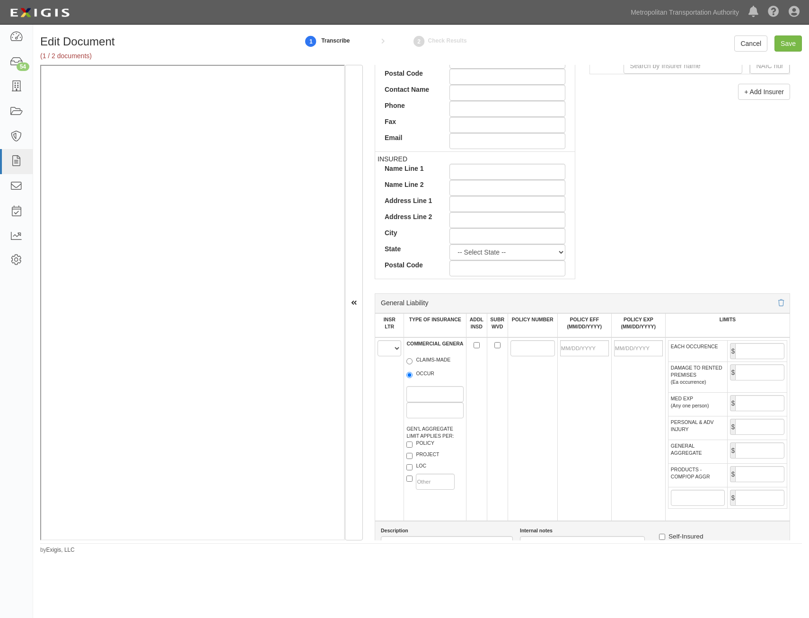
scroll to position [473, 0]
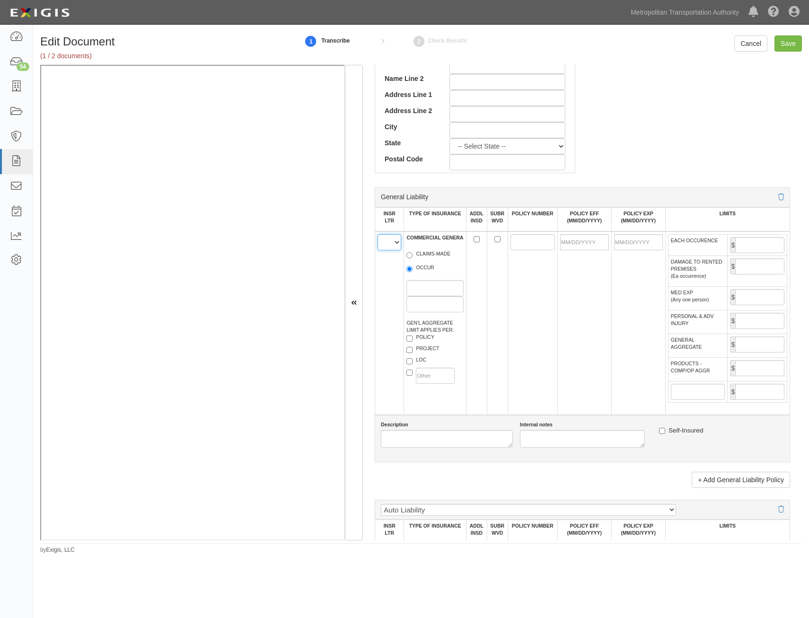
click at [396, 245] on select "A B C D E F" at bounding box center [390, 242] width 24 height 16
select select "A"
click at [378, 234] on select "A B C D E F" at bounding box center [390, 242] width 24 height 16
click at [415, 267] on label "OCCUR" at bounding box center [421, 268] width 28 height 9
click at [413, 267] on input "OCCUR" at bounding box center [410, 269] width 6 height 6
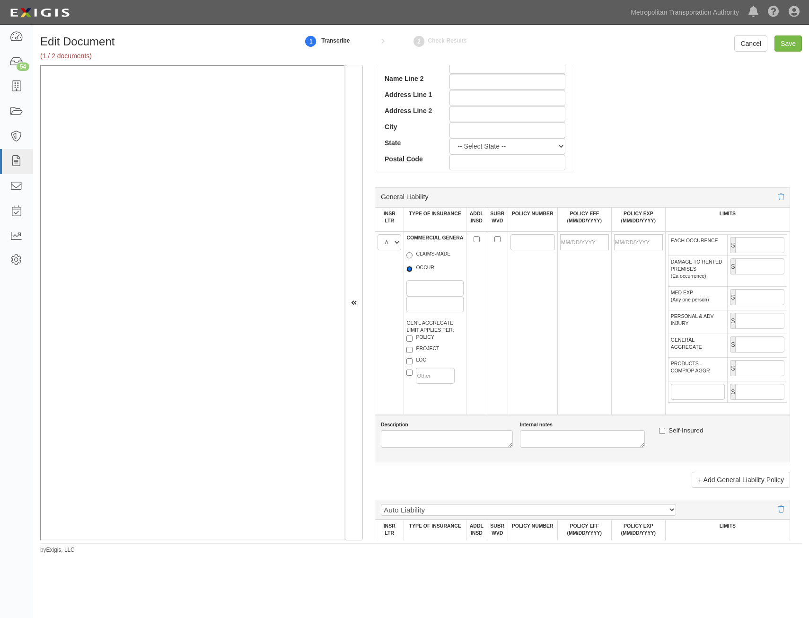
radio input "true"
click at [428, 338] on label "POLICY" at bounding box center [421, 338] width 28 height 9
click at [413, 338] on input "POLICY" at bounding box center [410, 339] width 6 height 6
checkbox input "true"
click at [476, 238] on input "ADDL INSD" at bounding box center [477, 239] width 6 height 6
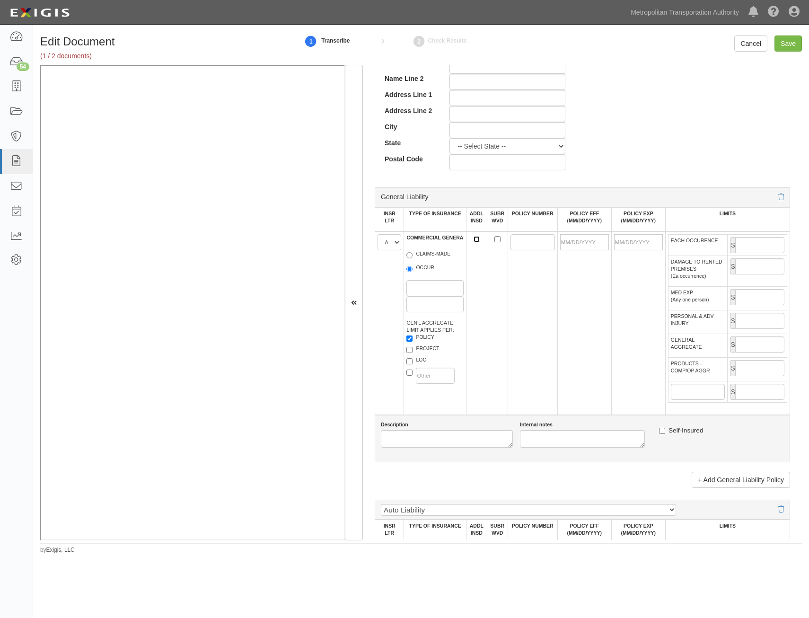
checkbox input "true"
click at [495, 239] on input "SUBR WVD" at bounding box center [498, 239] width 6 height 6
checkbox input "true"
click at [519, 243] on input "POLICY NUMBER" at bounding box center [533, 242] width 44 height 16
paste input "35947482"
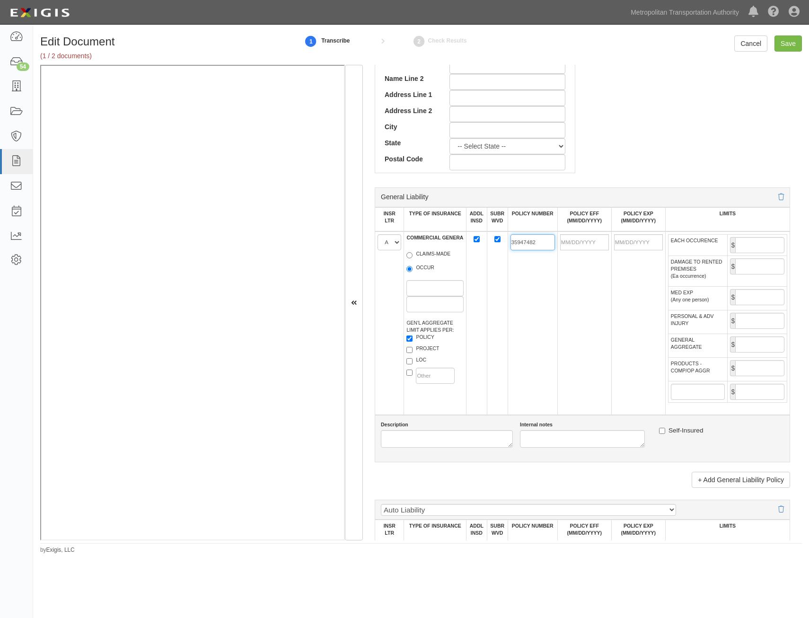
type input "35947482"
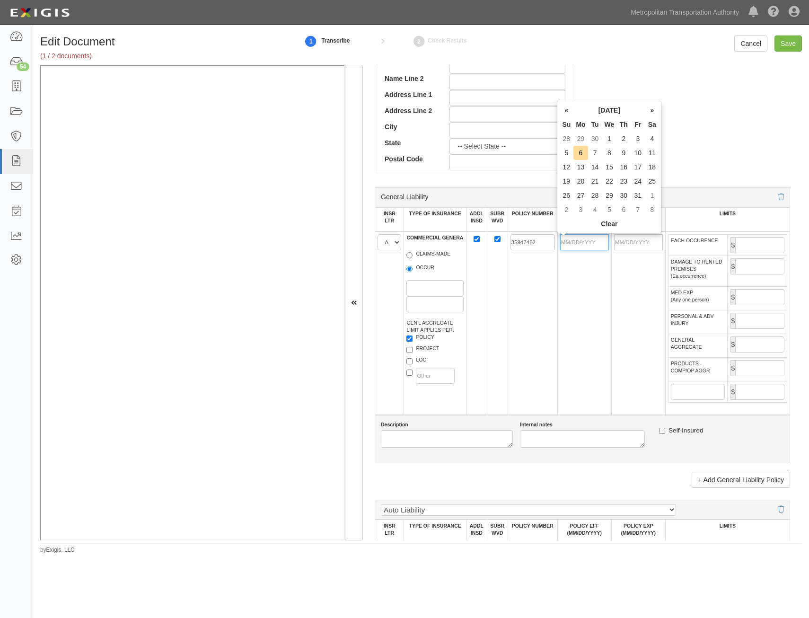
drag, startPoint x: 573, startPoint y: 244, endPoint x: 550, endPoint y: 290, distance: 51.2
click at [573, 244] on input "POLICY EFF (MM/DD/YYYY)" at bounding box center [584, 242] width 49 height 16
type input "12/01/2024"
type input "[DATE]"
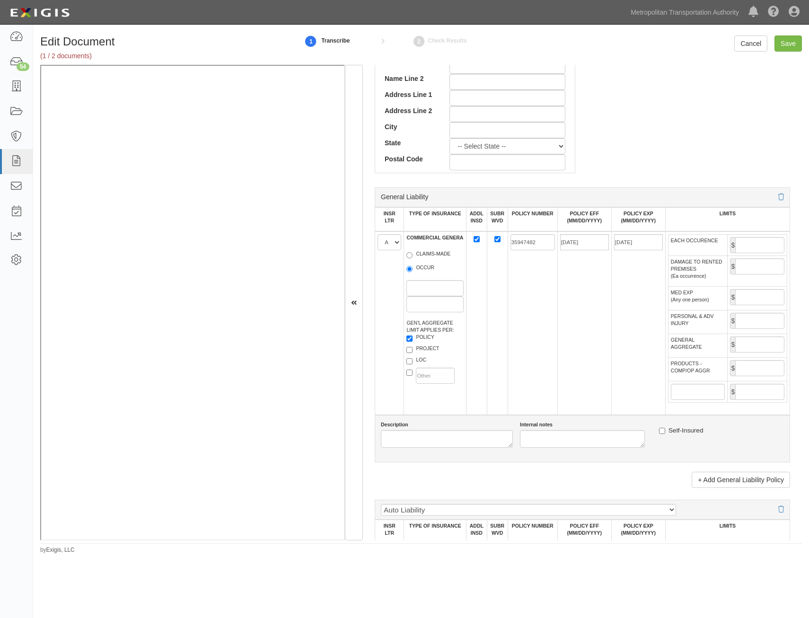
click at [612, 293] on td "[DATE]" at bounding box center [638, 323] width 54 height 184
click at [755, 243] on input "EACH OCCURENCE" at bounding box center [759, 245] width 49 height 16
type input "1,000,000"
click at [752, 247] on input "1,000,000" at bounding box center [759, 245] width 49 height 16
click at [765, 346] on input "GENERAL AGGREGATE" at bounding box center [759, 344] width 49 height 16
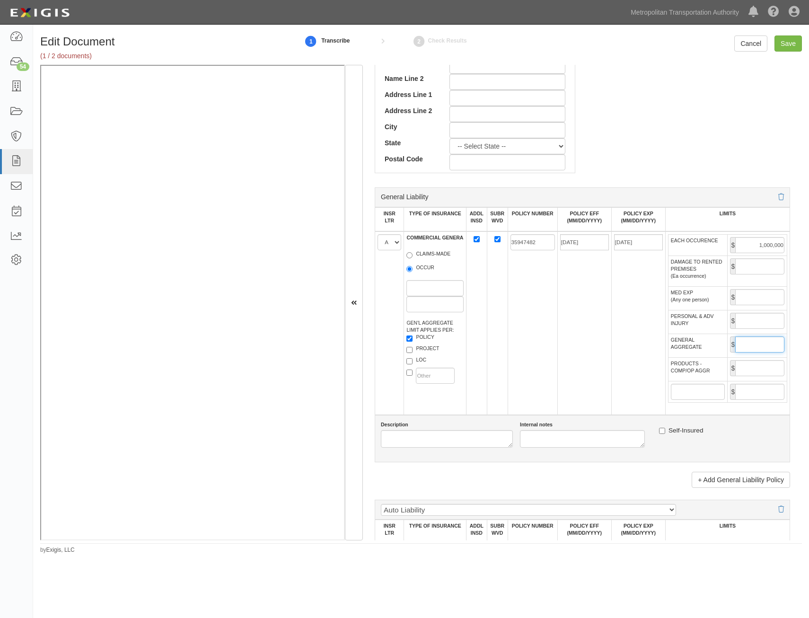
type input "2,000,000"
type input "73594134"
type input "12/01/2024"
type input "1,000,000"
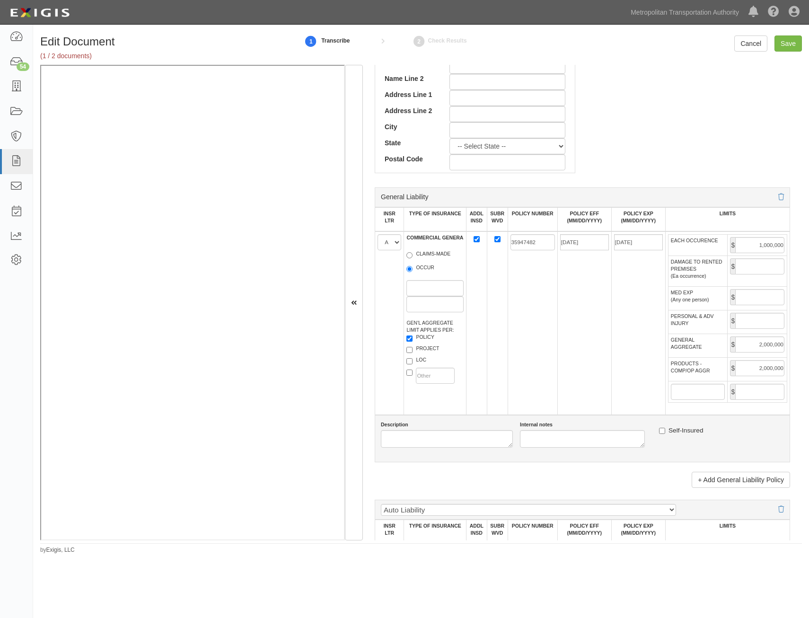
type input "25,000,000"
type input "79857871"
type input "12/01/2024"
type input "20,000,000"
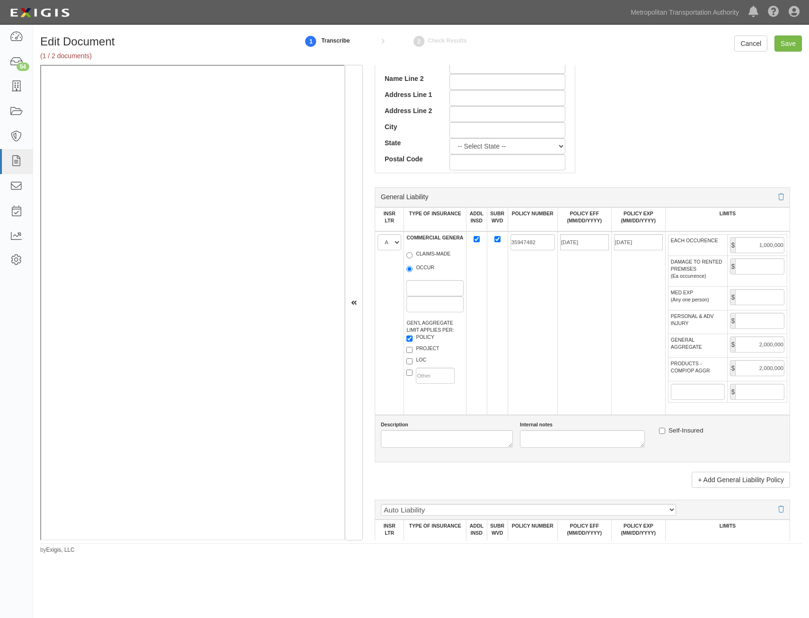
type input "71739531"
type input "12/01/2024"
type input "1,000,000"
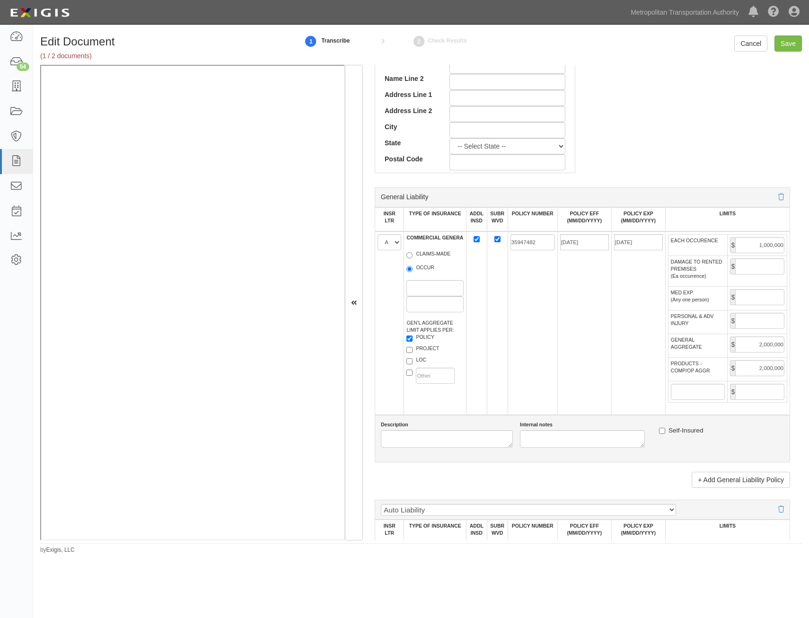
type input "12/01/2024"
type input "10,000,000"
type input "[DATE]"
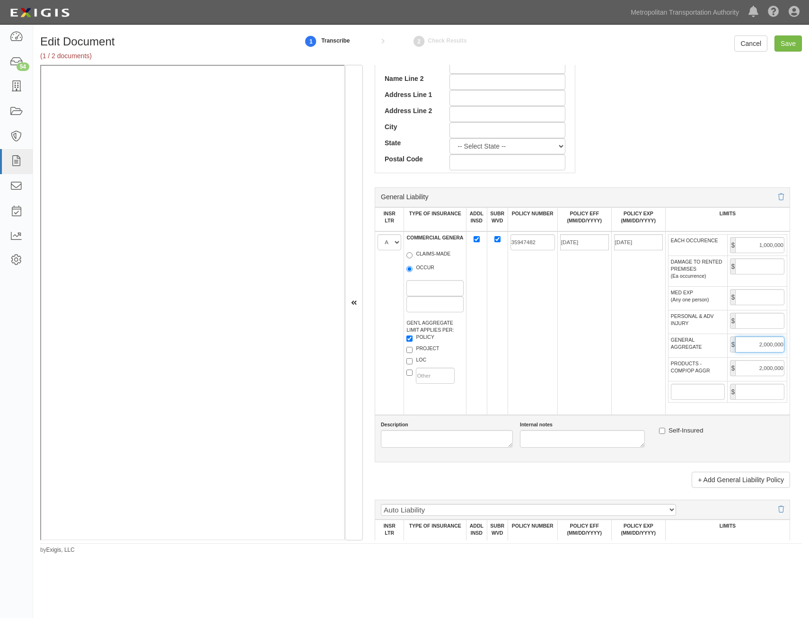
type input "[DATE]"
click at [620, 370] on td "[DATE]" at bounding box center [638, 323] width 54 height 184
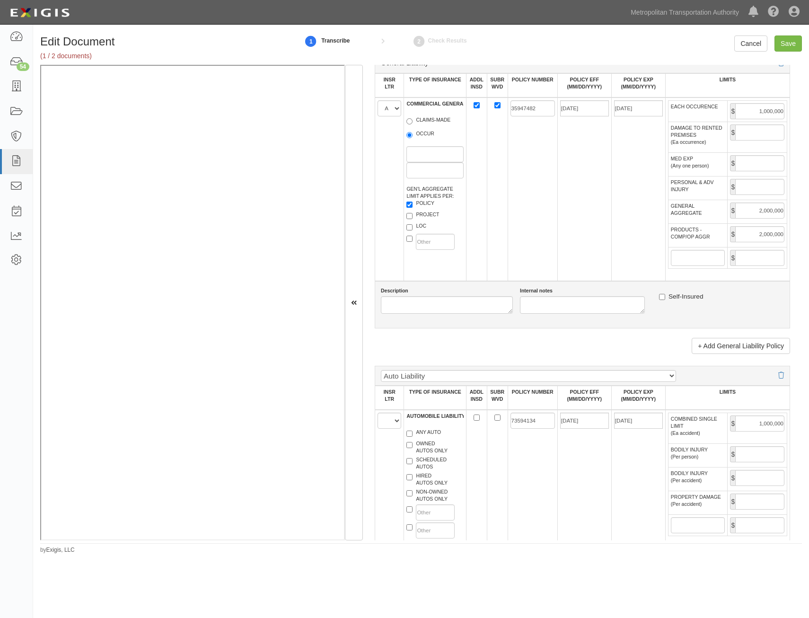
scroll to position [805, 0]
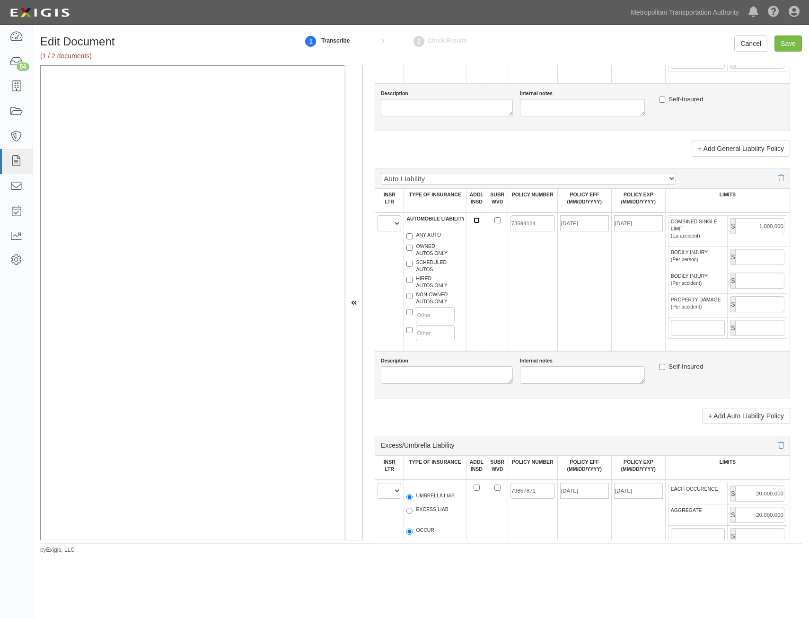
click at [474, 219] on input "ADDL INSD" at bounding box center [477, 220] width 6 height 6
checkbox input "true"
click at [496, 221] on input "SUBR WVD" at bounding box center [498, 220] width 6 height 6
checkbox input "true"
click at [381, 225] on select "A B C D E F" at bounding box center [390, 223] width 24 height 16
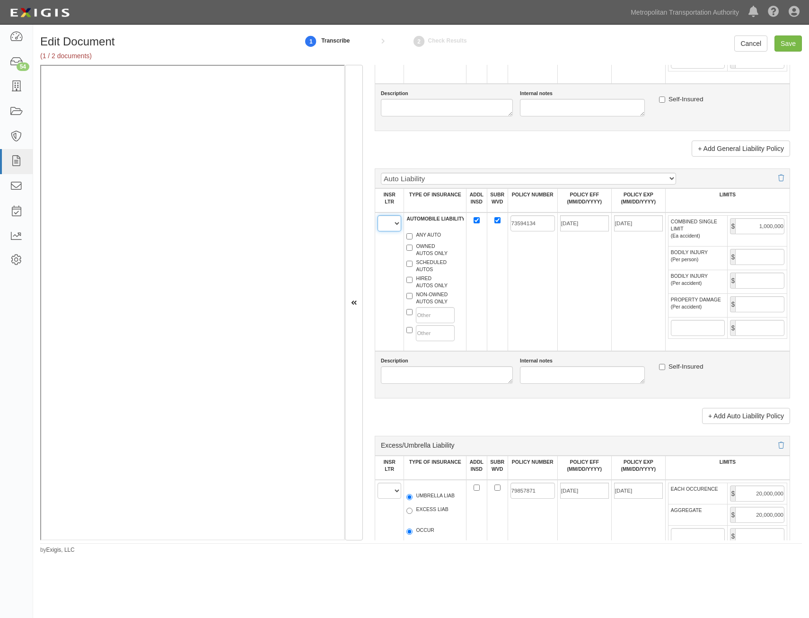
select select "A"
click at [378, 215] on select "A B C D E F" at bounding box center [390, 223] width 24 height 16
click at [417, 236] on label "ANY AUTO" at bounding box center [424, 235] width 35 height 9
click at [413, 236] on input "ANY AUTO" at bounding box center [410, 236] width 6 height 6
checkbox input "true"
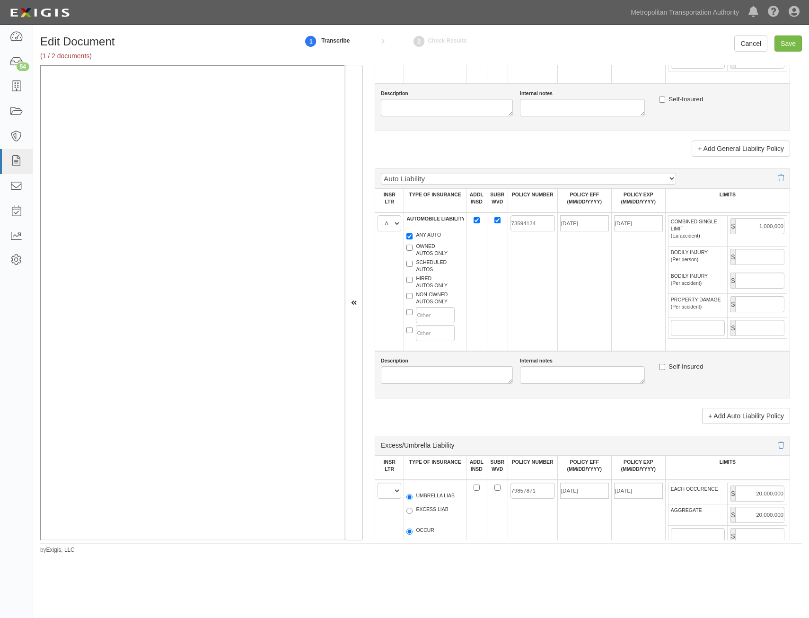
click at [434, 290] on div "HIRED AUTOS ONLY" at bounding box center [434, 283] width 71 height 16
click at [433, 283] on label "HIRED AUTOS ONLY" at bounding box center [427, 282] width 41 height 14
click at [413, 283] on input "HIRED AUTOS ONLY" at bounding box center [410, 280] width 6 height 6
checkbox input "true"
click at [433, 294] on label "NON-OWNED AUTOS ONLY" at bounding box center [427, 298] width 41 height 14
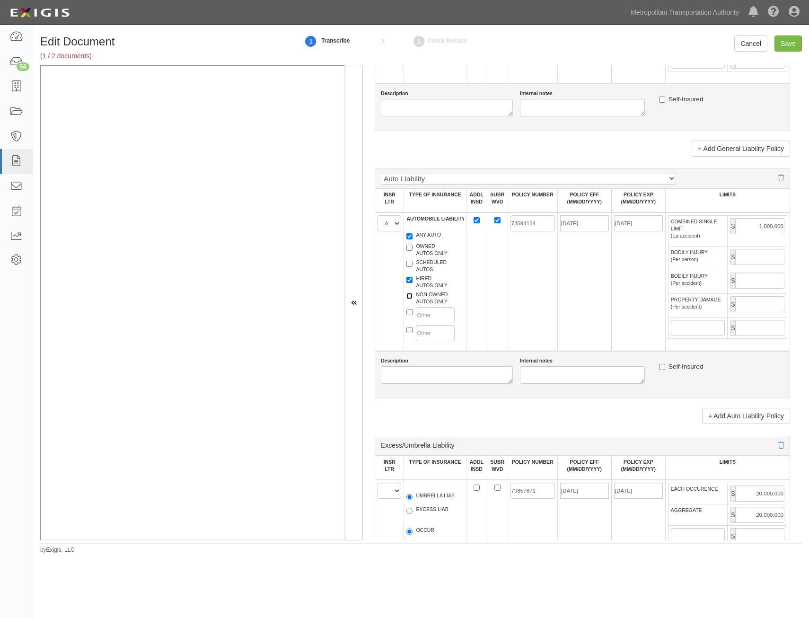
click at [413, 294] on input "NON-OWNED AUTOS ONLY" at bounding box center [410, 296] width 6 height 6
checkbox input "true"
click at [559, 292] on td "12/01/2024" at bounding box center [584, 281] width 54 height 139
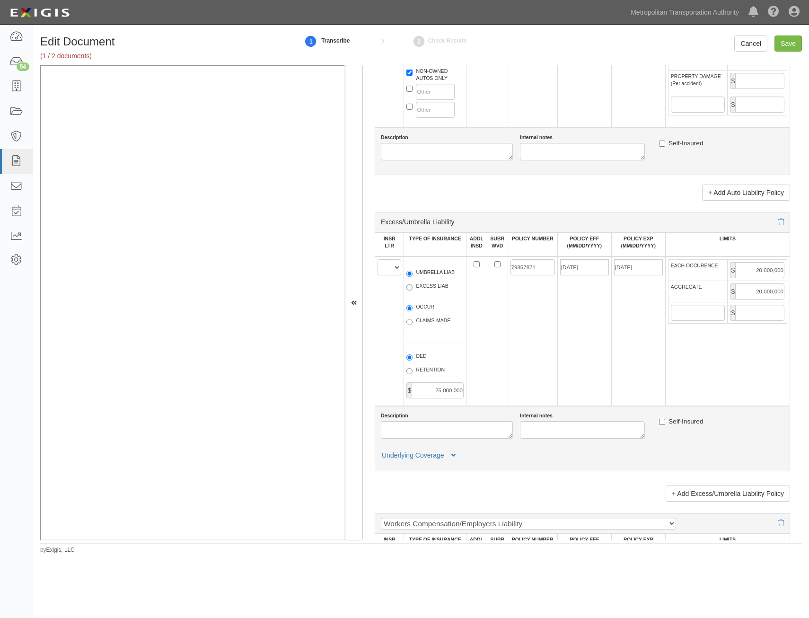
scroll to position [1041, 0]
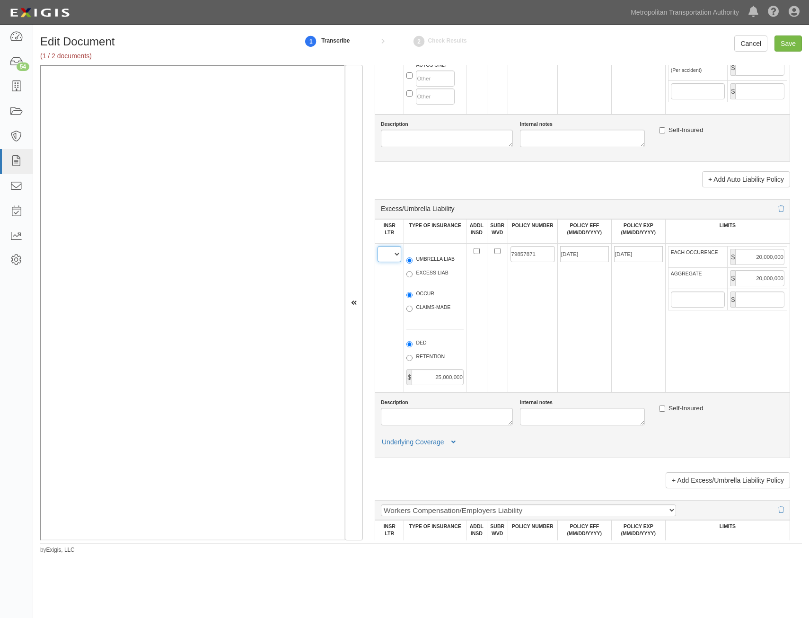
click at [383, 253] on select "A B C D E F" at bounding box center [390, 254] width 24 height 16
select select "A"
click at [378, 246] on select "A B C D E F" at bounding box center [390, 254] width 24 height 16
click at [429, 265] on label "UMBRELLA LIAB" at bounding box center [431, 260] width 48 height 9
click at [413, 264] on input "UMBRELLA LIAB" at bounding box center [410, 260] width 6 height 6
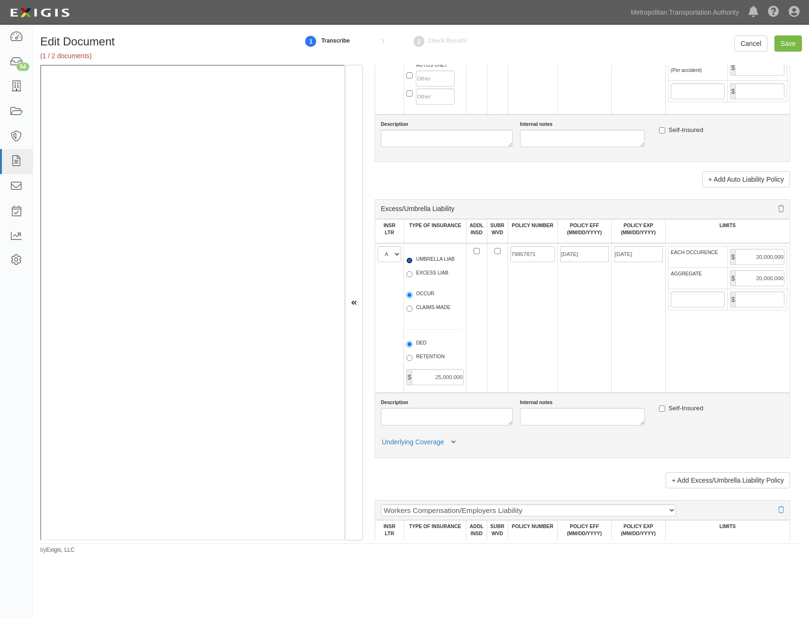
radio input "true"
click at [426, 292] on label "OCCUR" at bounding box center [421, 294] width 28 height 9
click at [413, 292] on input "OCCUR" at bounding box center [410, 295] width 6 height 6
radio input "true"
drag, startPoint x: 472, startPoint y: 251, endPoint x: 479, endPoint y: 251, distance: 6.6
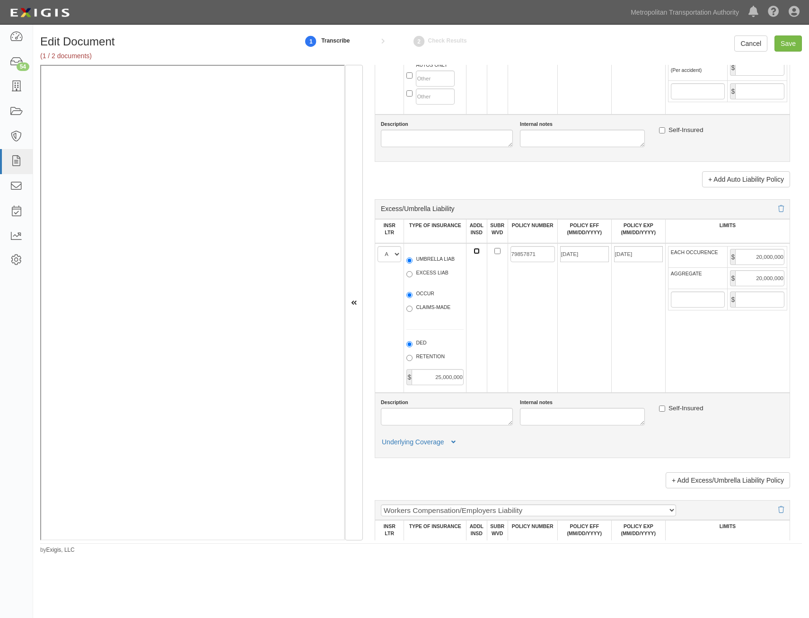
click at [474, 251] on input "ADDL INSD" at bounding box center [477, 251] width 6 height 6
checkbox input "true"
click at [491, 251] on td at bounding box center [497, 318] width 21 height 150
click at [496, 252] on input "SUBR WVD" at bounding box center [498, 251] width 6 height 6
checkbox input "true"
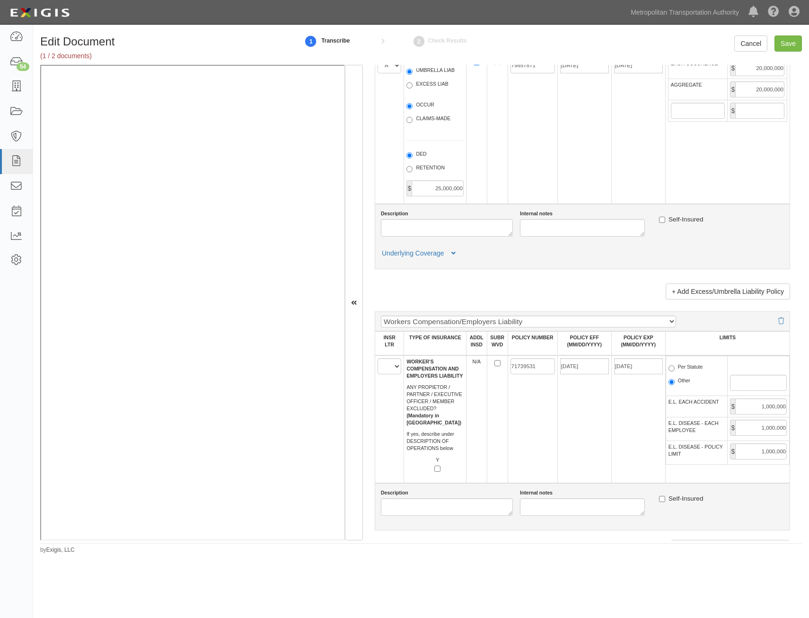
scroll to position [1230, 0]
click at [391, 362] on select "A B C D E F" at bounding box center [390, 366] width 24 height 16
select select "C"
click at [378, 358] on select "A B C D E F" at bounding box center [390, 366] width 24 height 16
click at [525, 416] on td "71739531" at bounding box center [533, 419] width 50 height 128
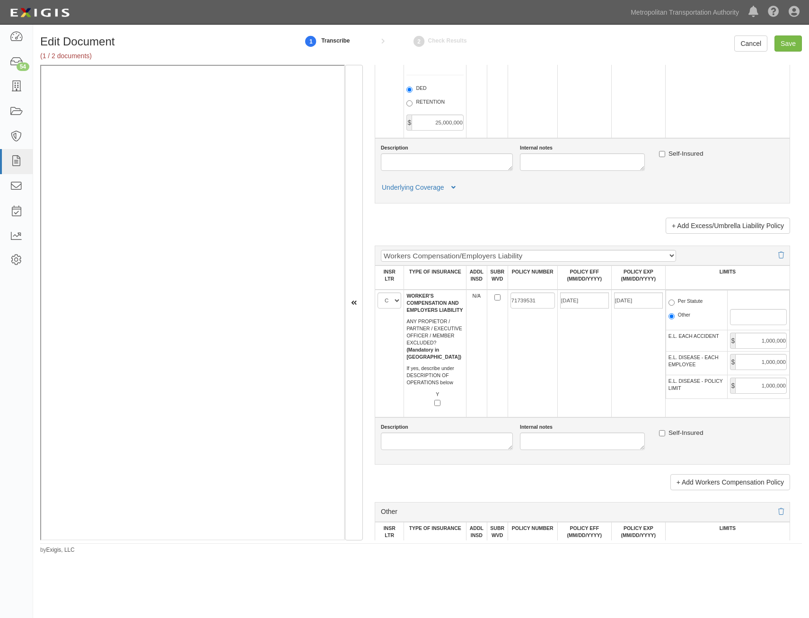
scroll to position [1325, 0]
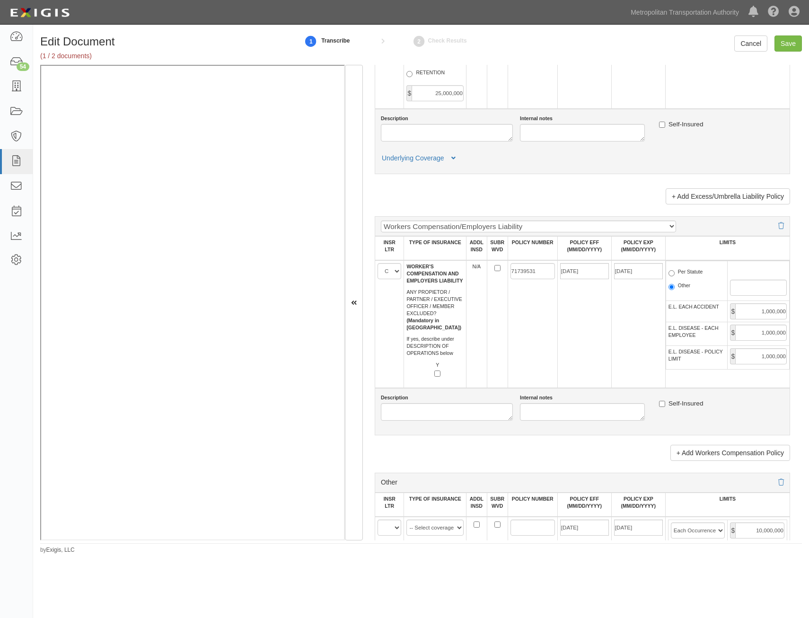
click at [685, 274] on label "Per Statute" at bounding box center [686, 272] width 35 height 9
click at [675, 274] on input "Per Statute" at bounding box center [672, 273] width 6 height 6
radio input "true"
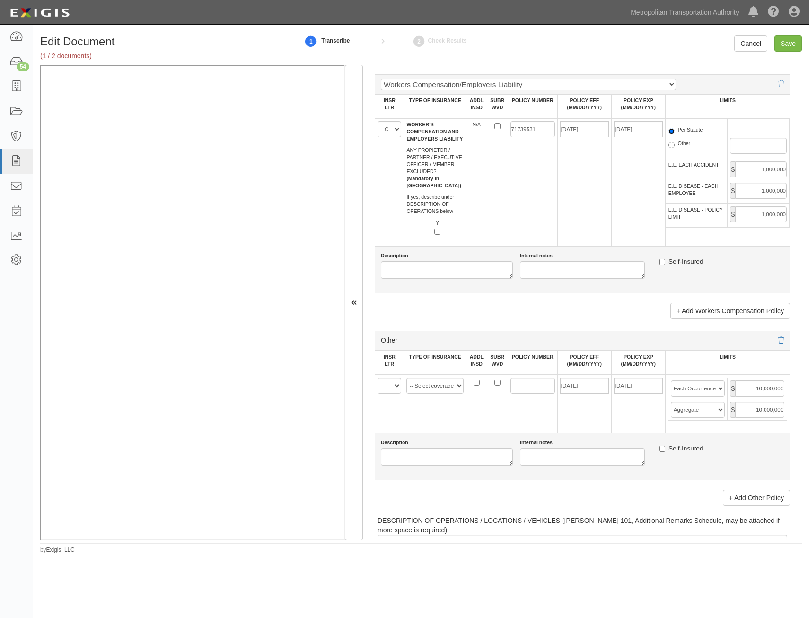
scroll to position [1514, 0]
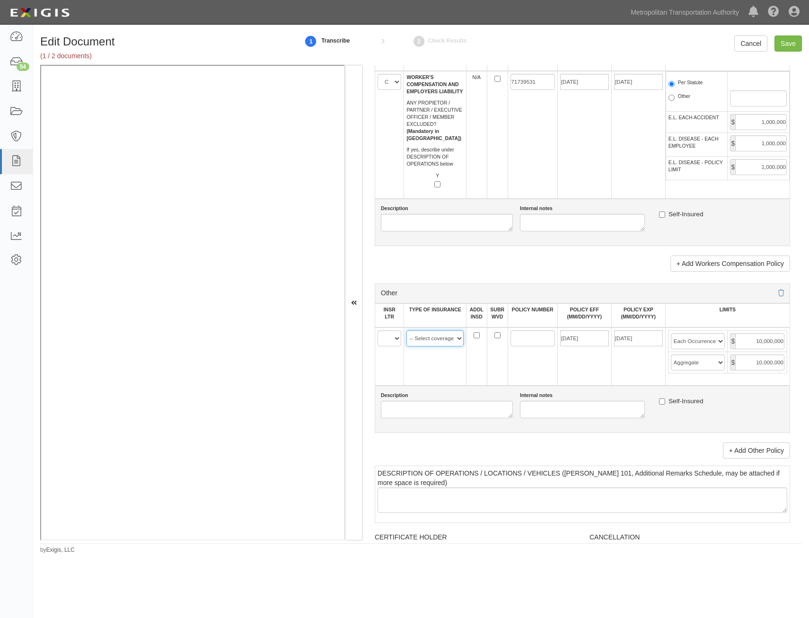
click at [427, 343] on select "-- Select coverage line -- Asbestos Abatement Auto Physical Damage Aviation Lia…" at bounding box center [435, 338] width 57 height 16
select select "152"
click at [407, 330] on select "-- Select coverage line -- Asbestos Abatement Auto Physical Damage Aviation Lia…" at bounding box center [435, 338] width 57 height 16
click at [394, 341] on select "A B C D E F" at bounding box center [390, 338] width 24 height 16
select select "B"
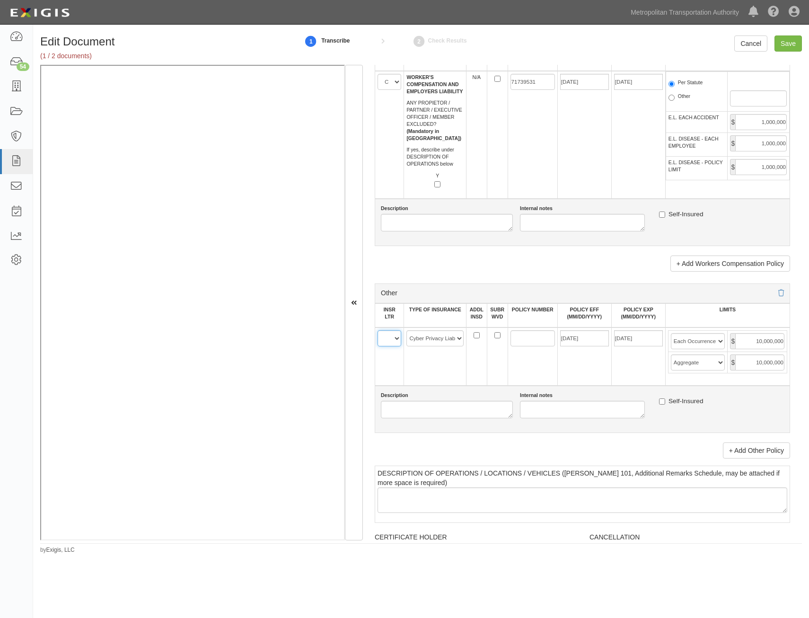
click at [378, 330] on select "A B C D E F" at bounding box center [390, 338] width 24 height 16
click at [458, 362] on td "-- Select coverage line -- Asbestos Abatement Auto Physical Damage Aviation Lia…" at bounding box center [435, 356] width 62 height 58
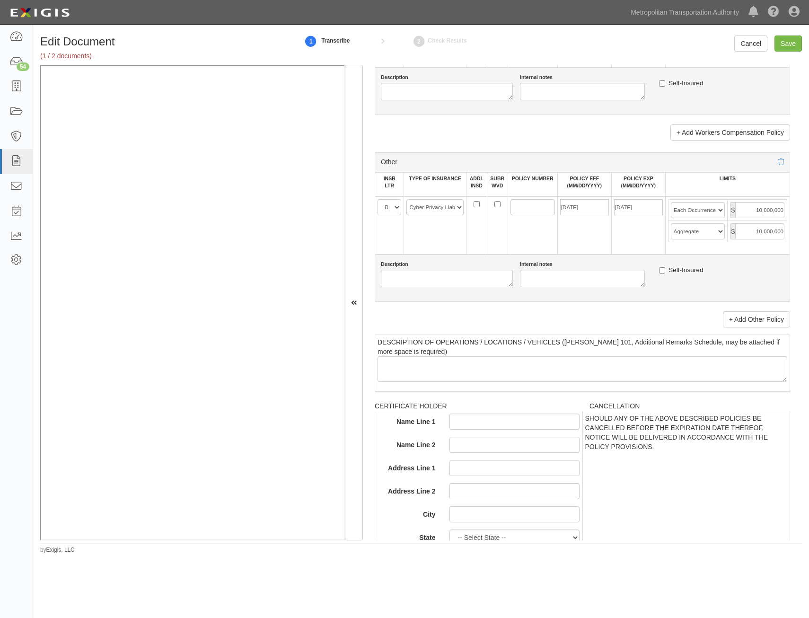
scroll to position [1633, 0]
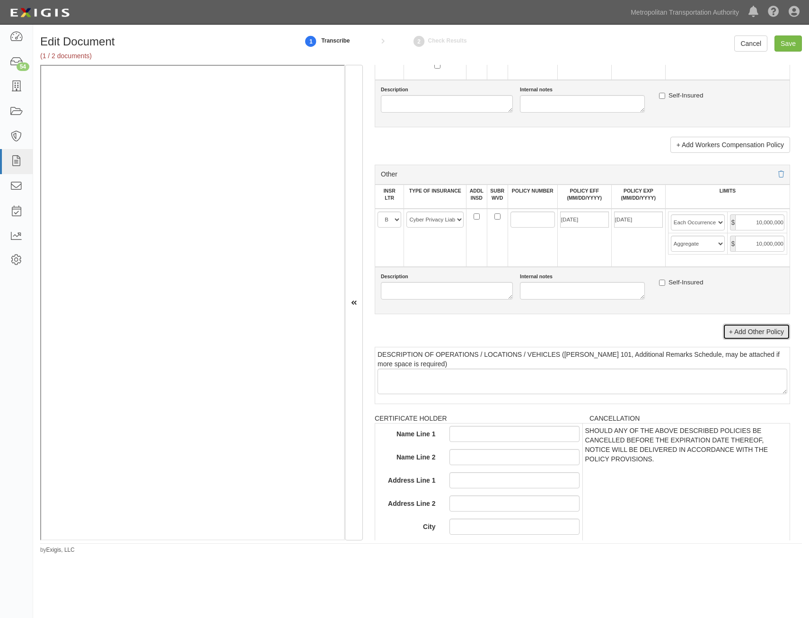
click at [755, 331] on link "+ Add Other Policy" at bounding box center [756, 332] width 67 height 16
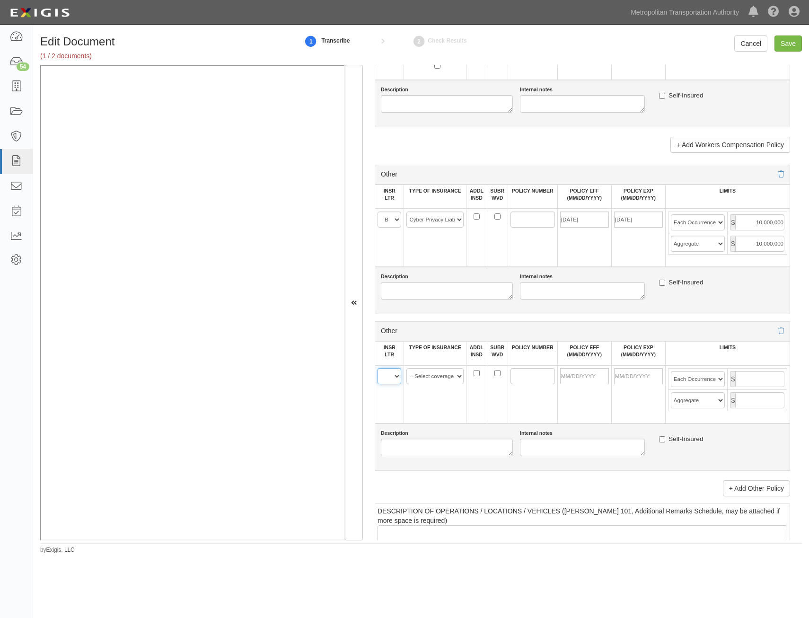
drag, startPoint x: 394, startPoint y: 379, endPoint x: 393, endPoint y: 386, distance: 7.2
click at [394, 379] on select "A B C D E F" at bounding box center [390, 376] width 24 height 16
select select "B"
click at [378, 368] on select "A B C D E F" at bounding box center [390, 376] width 24 height 16
drag, startPoint x: 421, startPoint y: 377, endPoint x: 424, endPoint y: 383, distance: 6.6
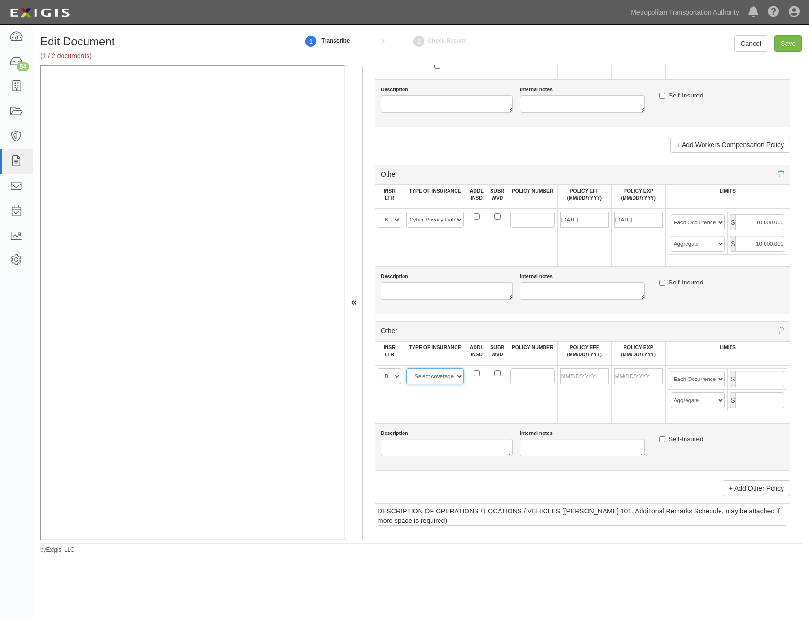
click at [421, 377] on select "-- Select coverage line -- Asbestos Abatement Auto Physical Damage Aviation Lia…" at bounding box center [435, 376] width 57 height 16
select select "91"
click at [407, 368] on select "-- Select coverage line -- Asbestos Abatement Auto Physical Damage Aviation Lia…" at bounding box center [435, 376] width 57 height 16
click at [512, 220] on input "POLICY NUMBER" at bounding box center [533, 220] width 44 height 16
paste input "652289143"
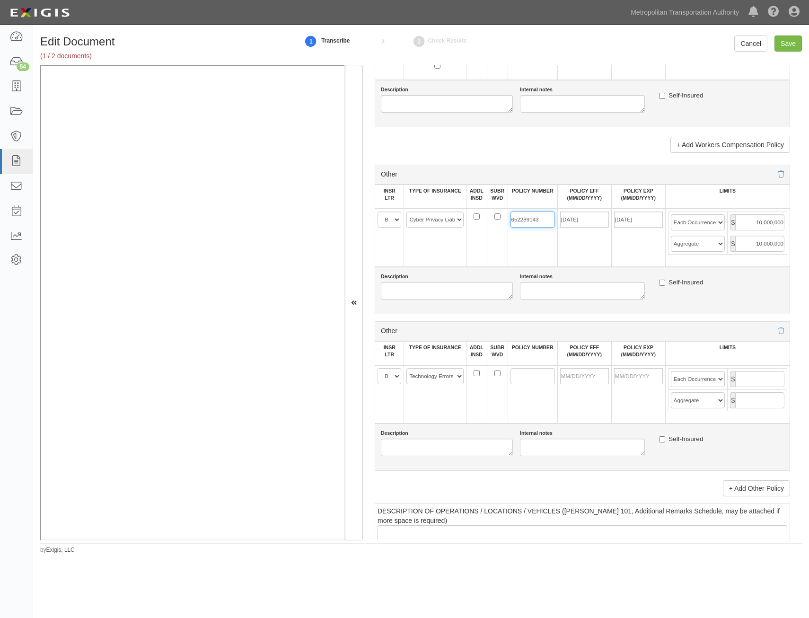
type input "652289143"
click at [536, 374] on input "POLICY NUMBER" at bounding box center [533, 376] width 44 height 16
paste input "652289143"
type input "652289143"
click at [587, 374] on input "POLICY EFF (MM/DD/YYYY)" at bounding box center [584, 376] width 49 height 16
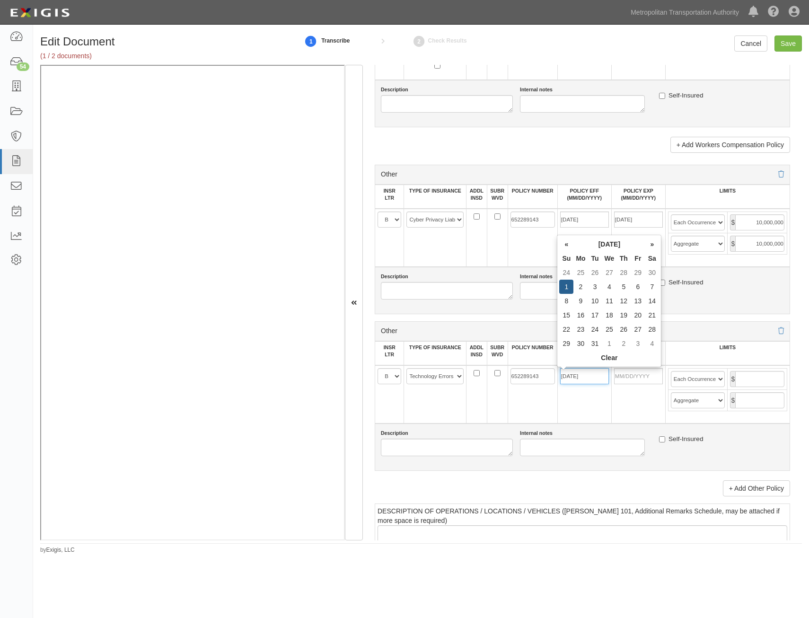
type input "12/01/2024"
type input "12/01/2025"
click at [526, 410] on td "652289143" at bounding box center [533, 394] width 50 height 58
click at [752, 379] on input "text" at bounding box center [759, 379] width 49 height 16
type input "10,000,000"
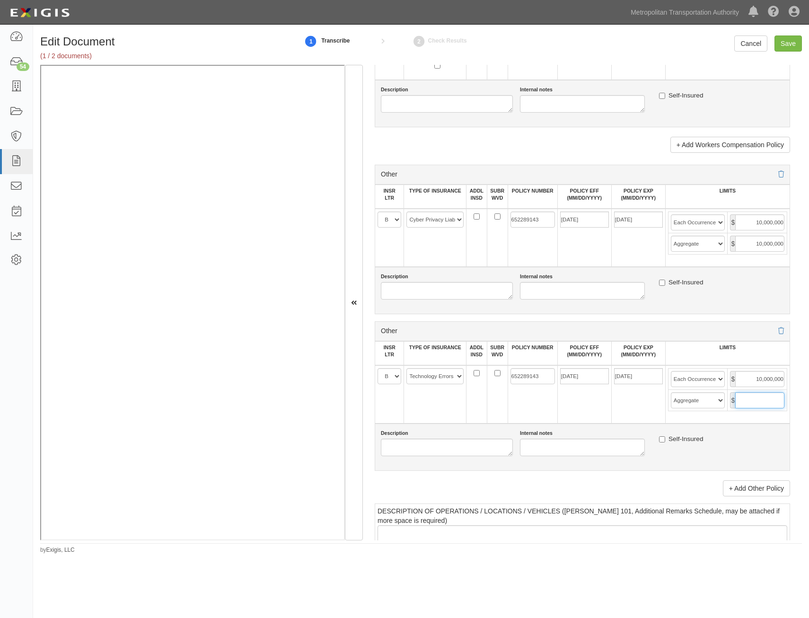
click at [754, 398] on input "text" at bounding box center [759, 400] width 49 height 16
type input "10,000,000"
click at [783, 47] on input "Save" at bounding box center [788, 43] width 27 height 16
type input "1000000"
type input "2000000"
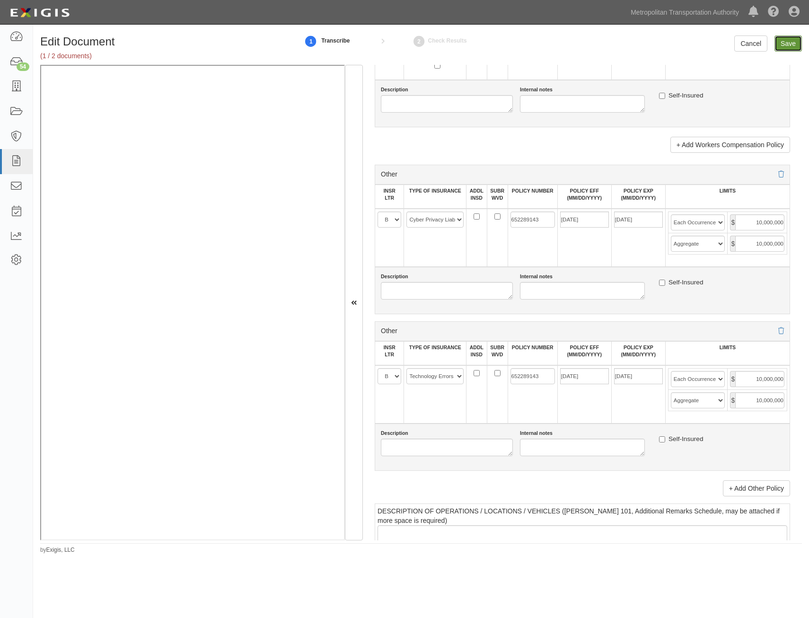
type input "2000000"
type input "1000000"
type input "25000000"
type input "20000000"
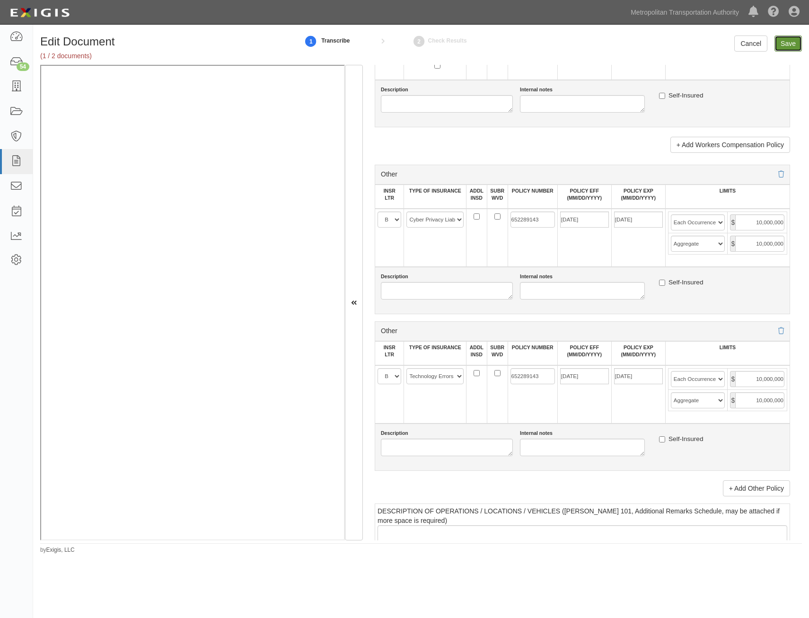
type input "1000000"
type input "10000000"
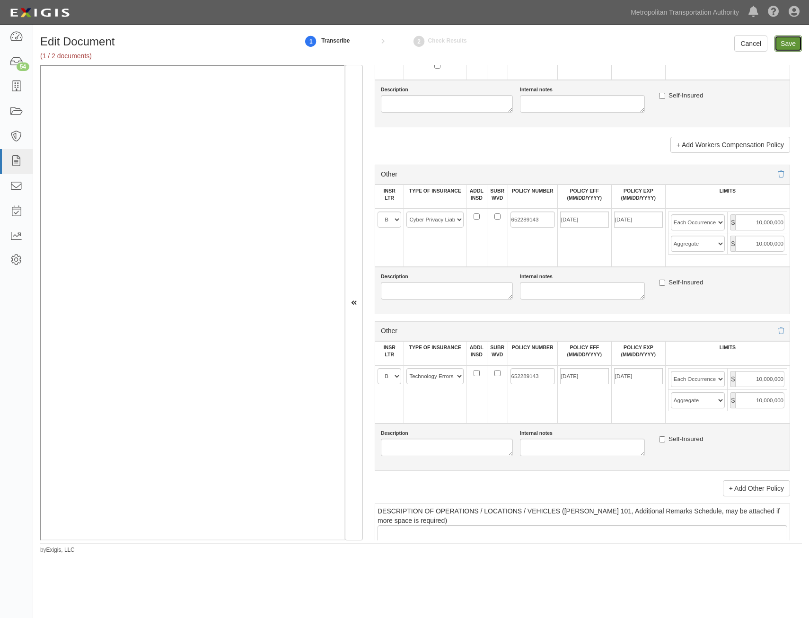
type input "10000000"
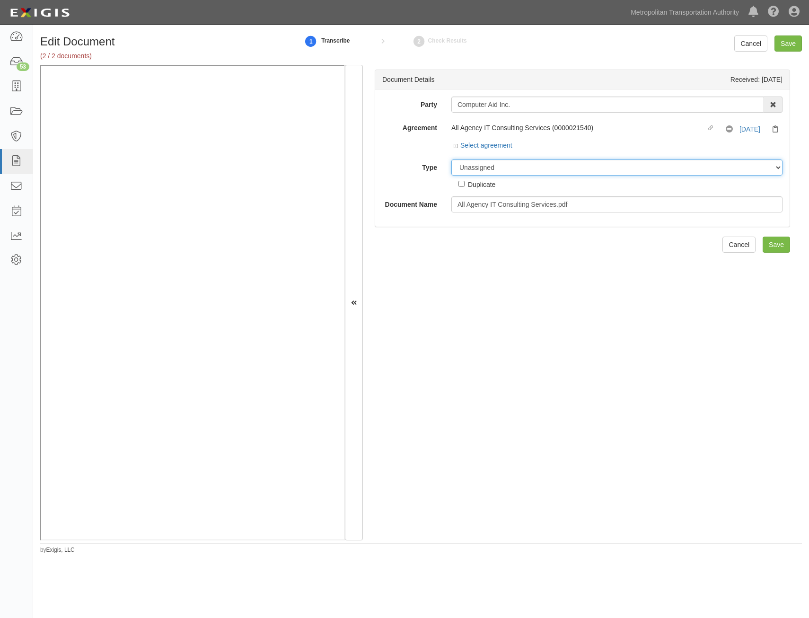
click at [566, 170] on select "Unassigned Binder Cancellation Notice Certificate Contract Endorsement Insuranc…" at bounding box center [616, 167] width 331 height 16
select select "RequirementDetail"
click at [451, 159] on select "Unassigned Binder Cancellation Notice Certificate Contract Endorsement Insuranc…" at bounding box center [616, 167] width 331 height 16
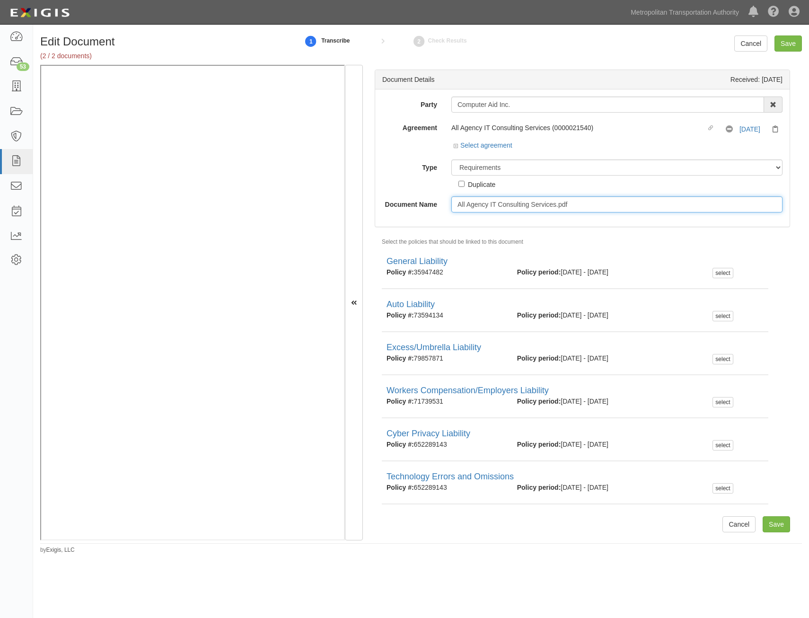
click at [581, 201] on input "All Agency IT Consulting Services.pdf" at bounding box center [616, 204] width 331 height 16
type input "Insurance Requirements"
click at [787, 44] on input "Save" at bounding box center [788, 43] width 27 height 16
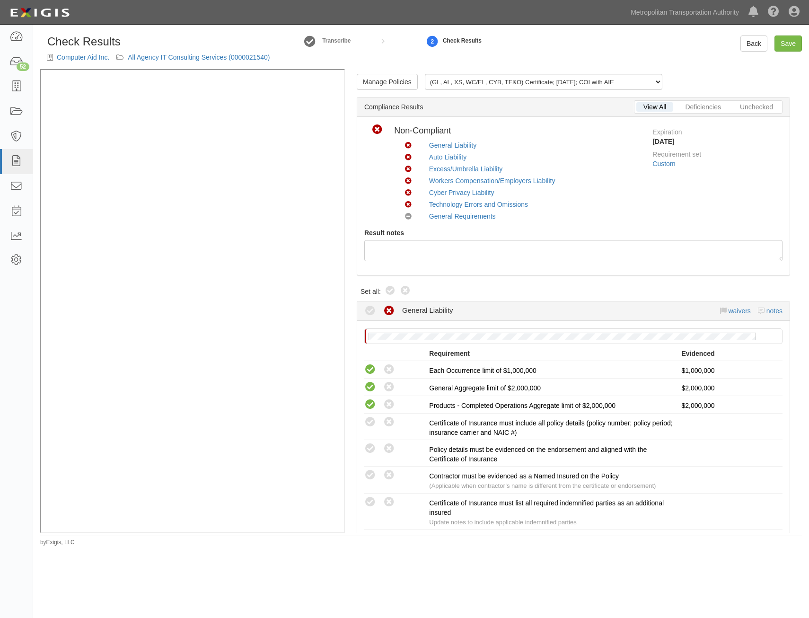
drag, startPoint x: 388, startPoint y: 293, endPoint x: 677, endPoint y: 197, distance: 304.5
click at [388, 293] on icon at bounding box center [390, 290] width 11 height 11
radio input "true"
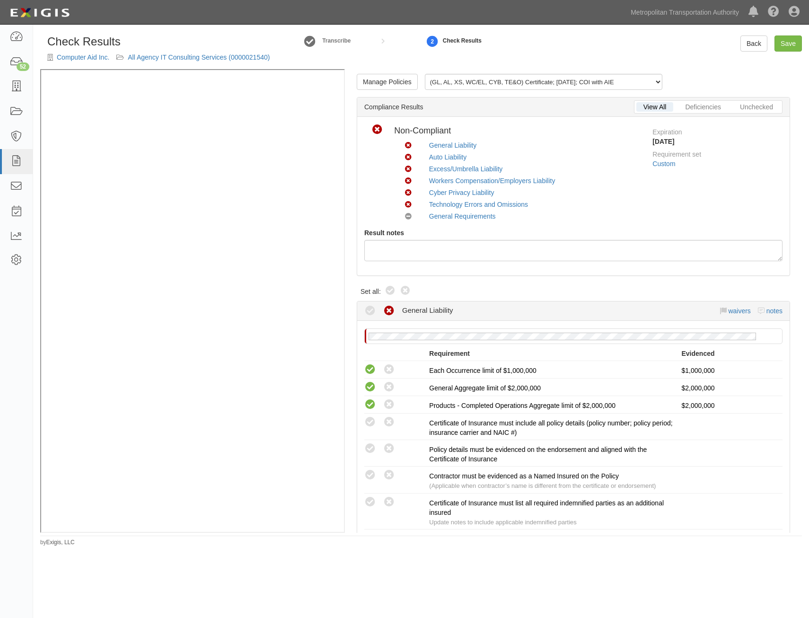
radio input "true"
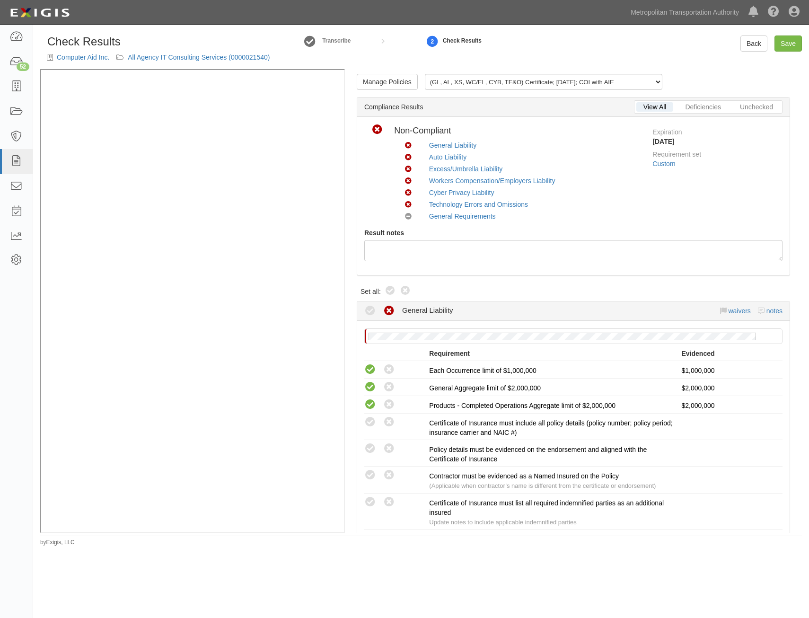
radio input "true"
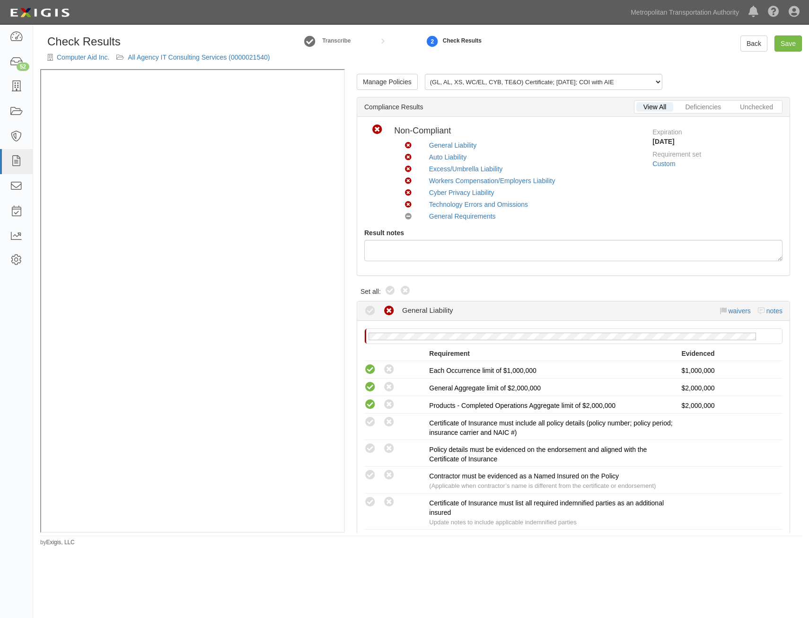
radio input "true"
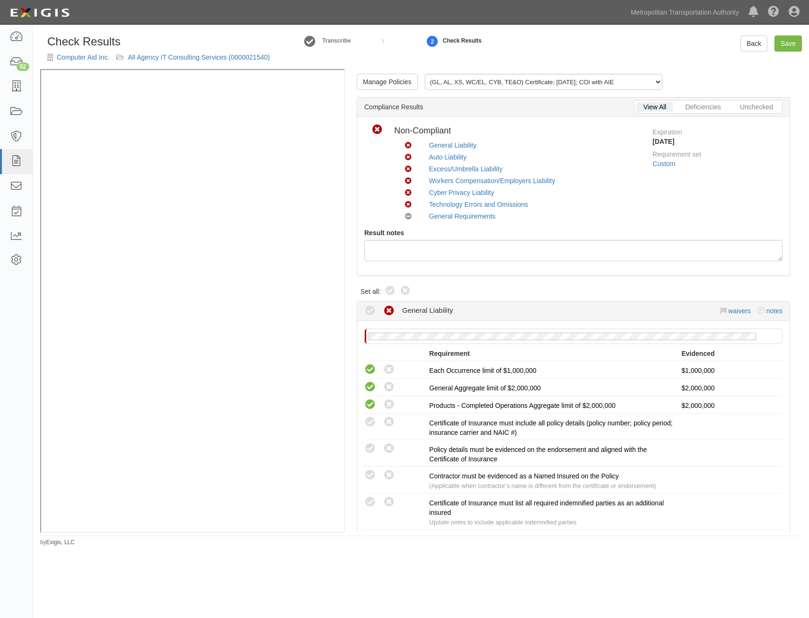
radio input "true"
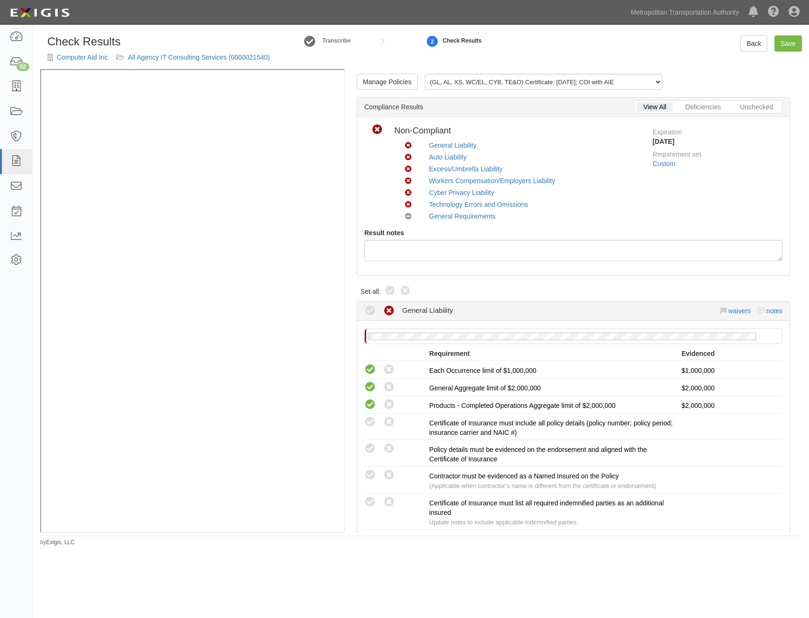
radio input "true"
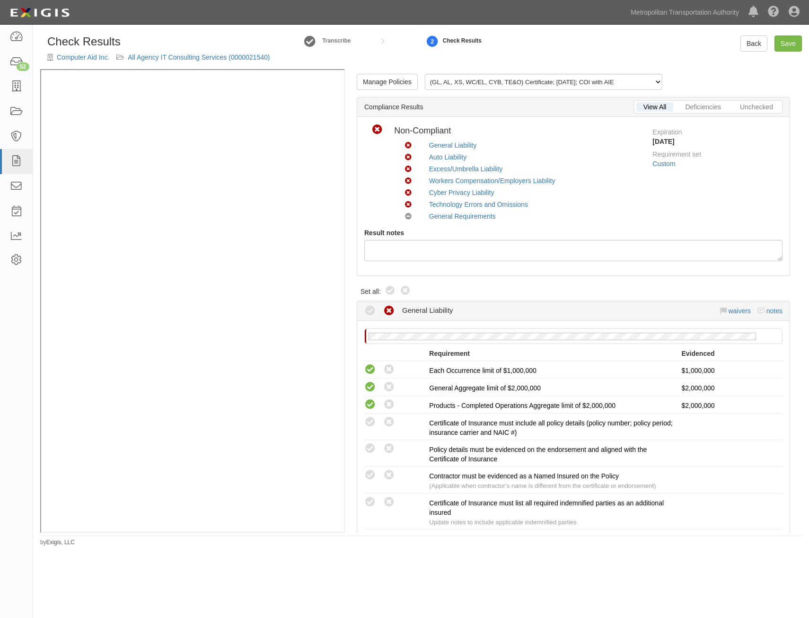
radio input "true"
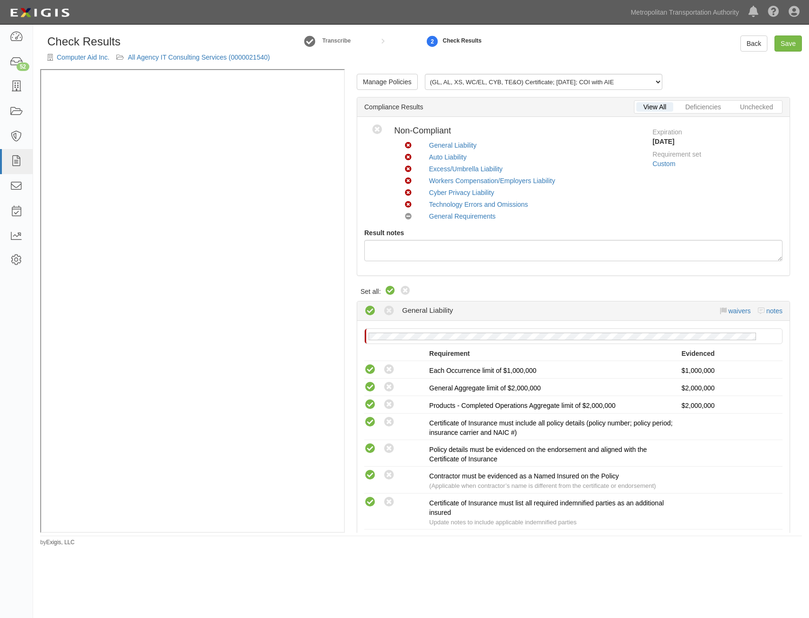
radio input "true"
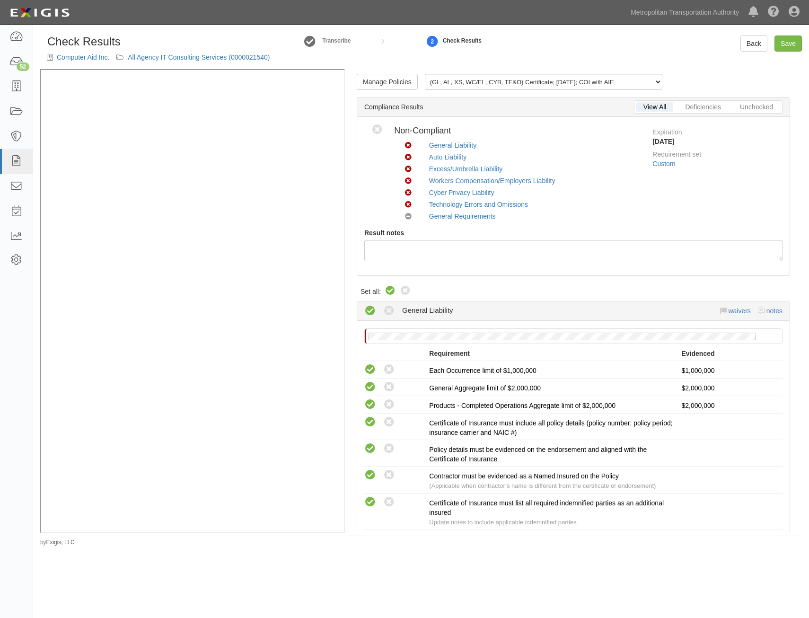
radio input "true"
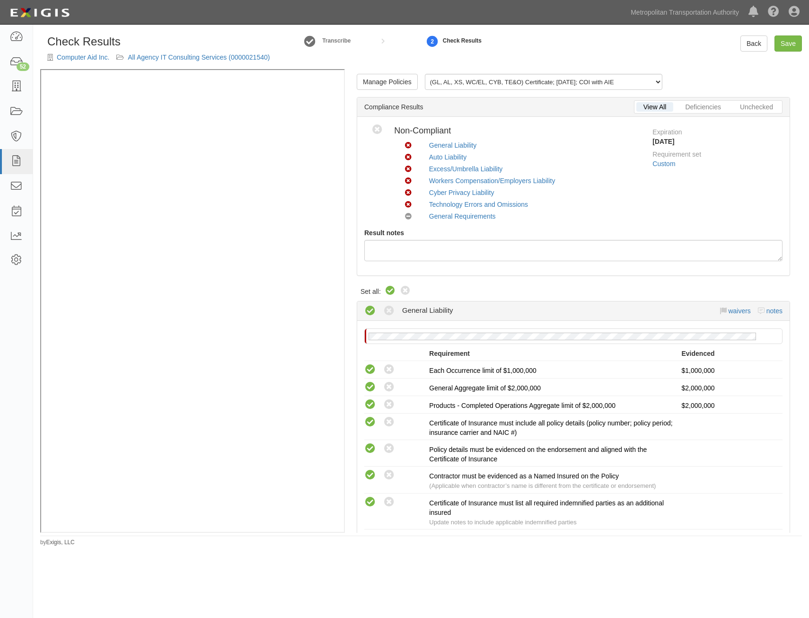
radio input "true"
radio input "false"
radio input "true"
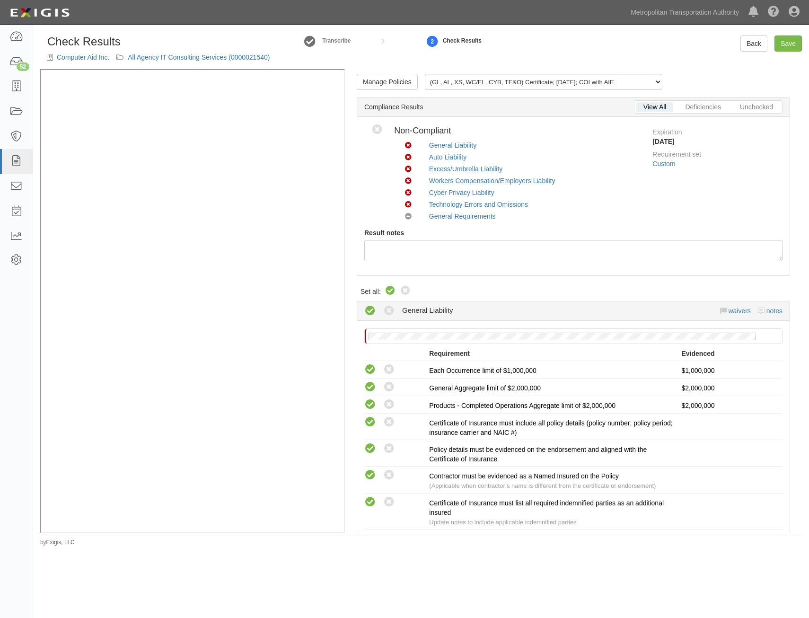
radio input "true"
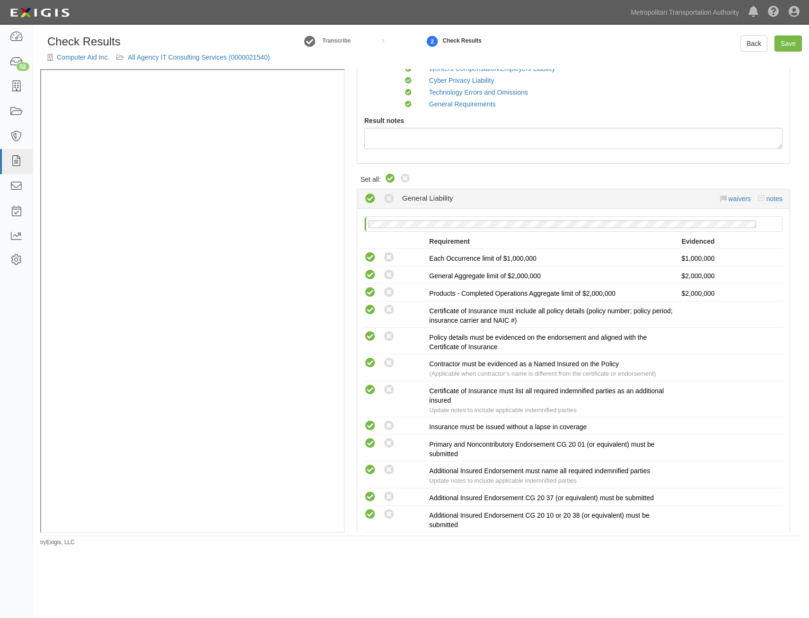
scroll to position [1940, 0]
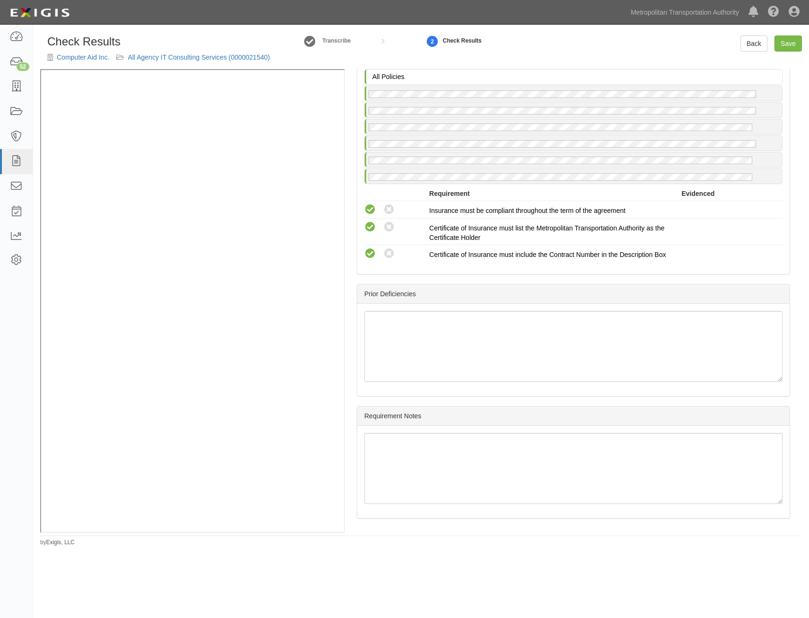
drag, startPoint x: 671, startPoint y: 197, endPoint x: 620, endPoint y: 615, distance: 420.9
click at [793, 45] on link "Save" at bounding box center [788, 43] width 27 height 16
radio input "true"
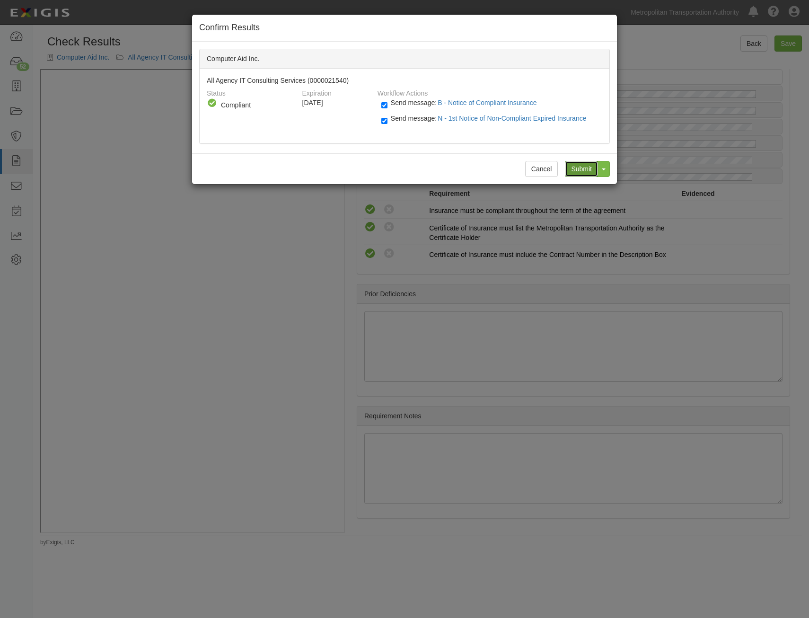
click at [587, 168] on input "Submit" at bounding box center [581, 169] width 33 height 16
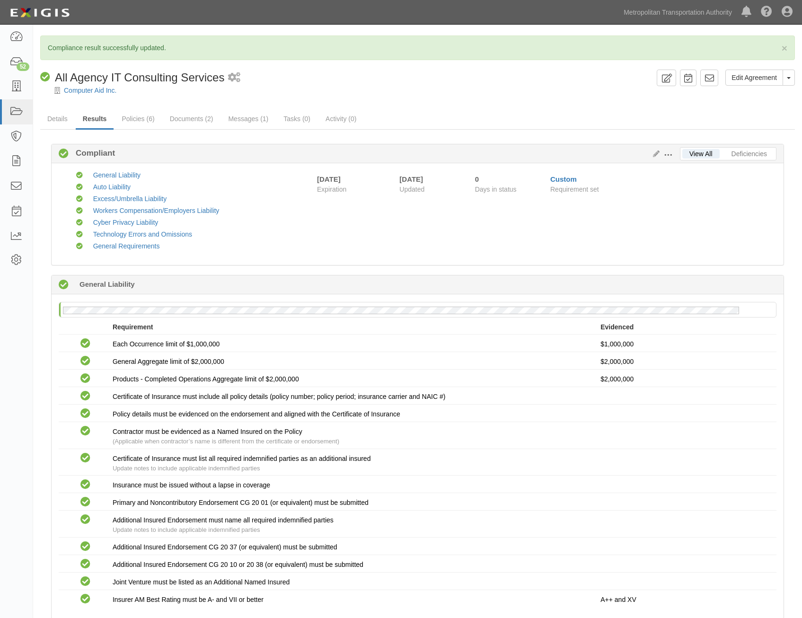
click at [62, 121] on link "Details" at bounding box center [57, 119] width 35 height 20
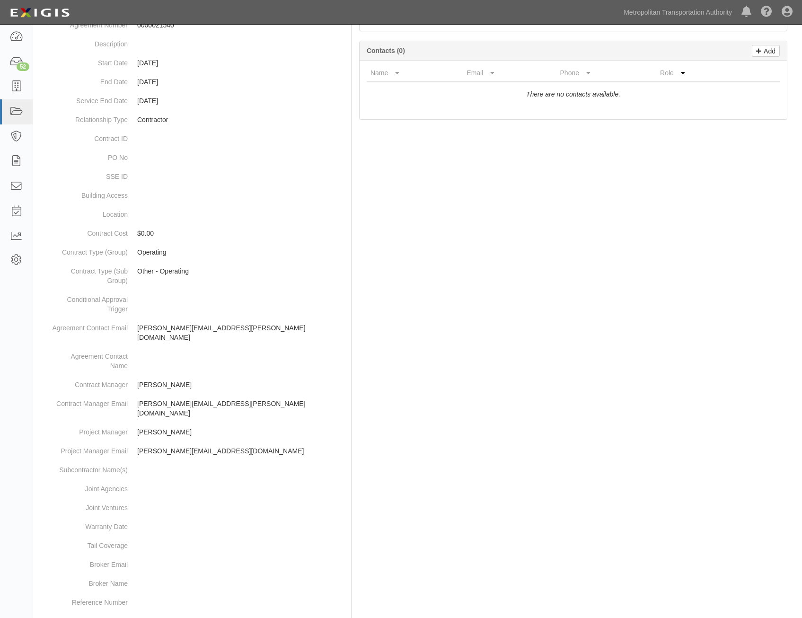
scroll to position [299, 0]
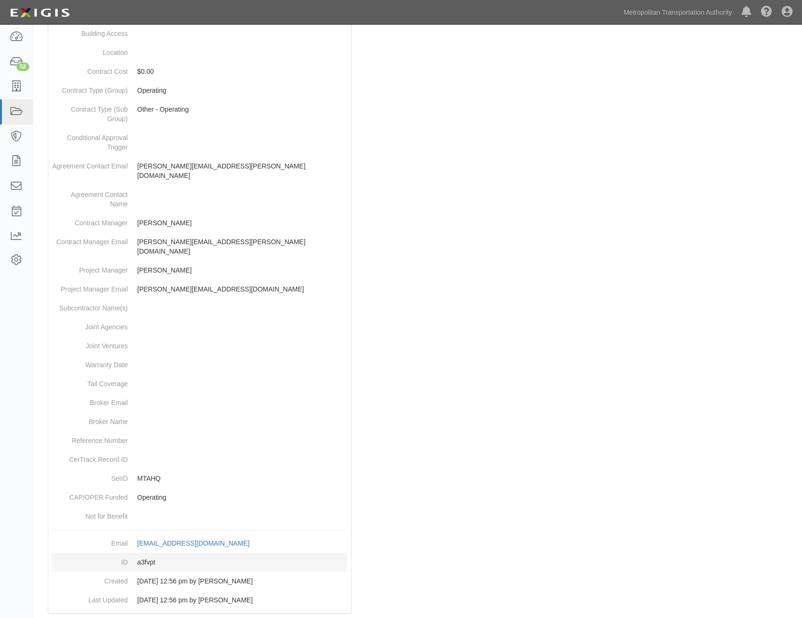
click at [150, 553] on dd "a3fvpt" at bounding box center [199, 562] width 295 height 19
copy dd "a3fvpt"
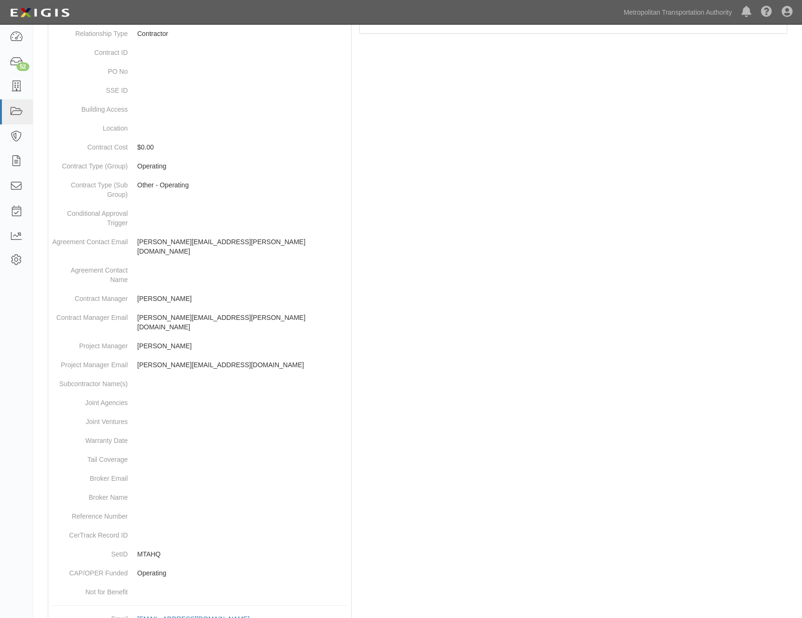
scroll to position [0, 0]
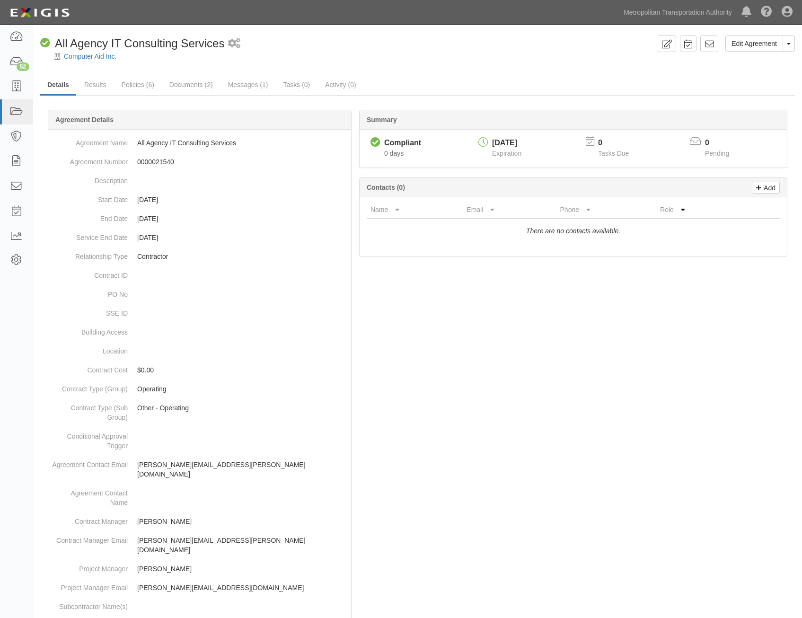
drag, startPoint x: 455, startPoint y: 427, endPoint x: 553, endPoint y: 107, distance: 335.2
click at [713, 44] on icon at bounding box center [709, 43] width 9 height 9
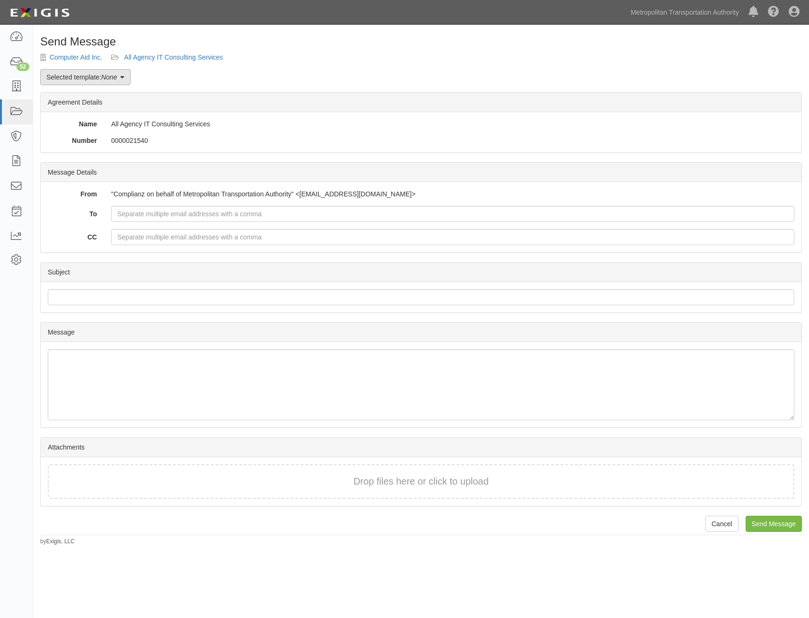
click at [101, 75] on link "Selected template: None" at bounding box center [85, 77] width 90 height 16
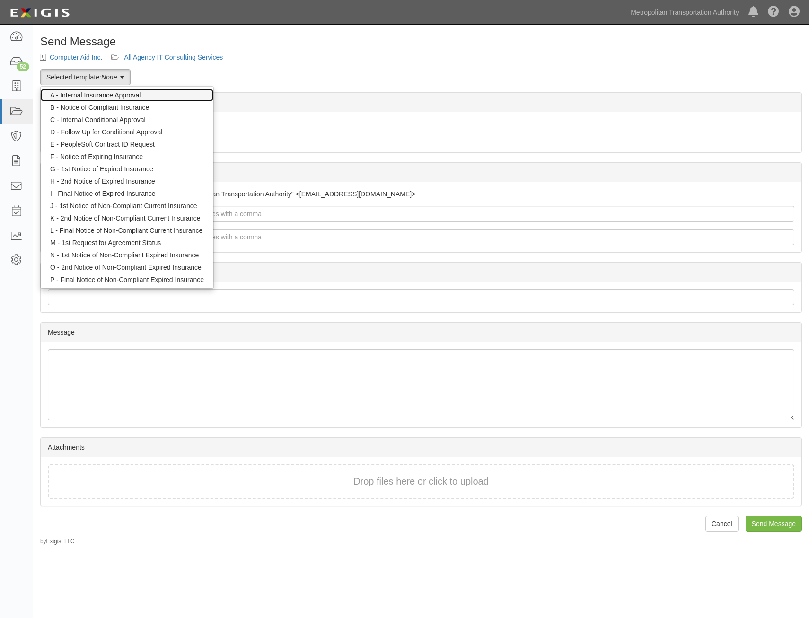
click at [153, 94] on link "A - Internal Insurance Approval" at bounding box center [127, 95] width 173 height 12
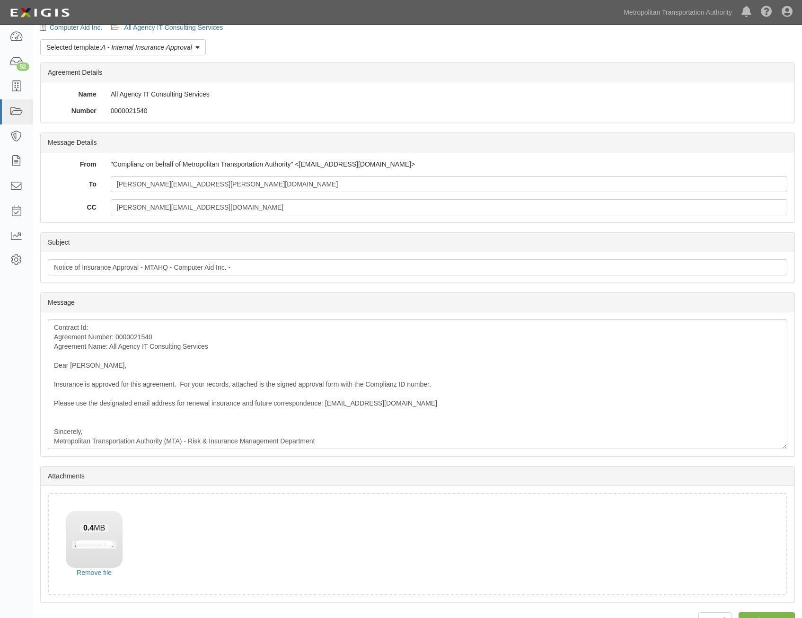
scroll to position [54, 0]
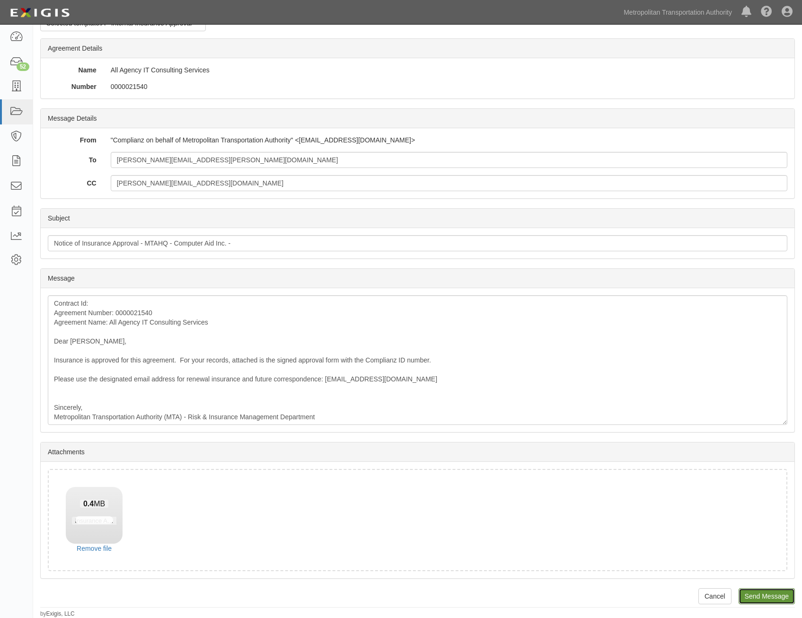
click at [769, 591] on input "Send Message" at bounding box center [767, 596] width 56 height 16
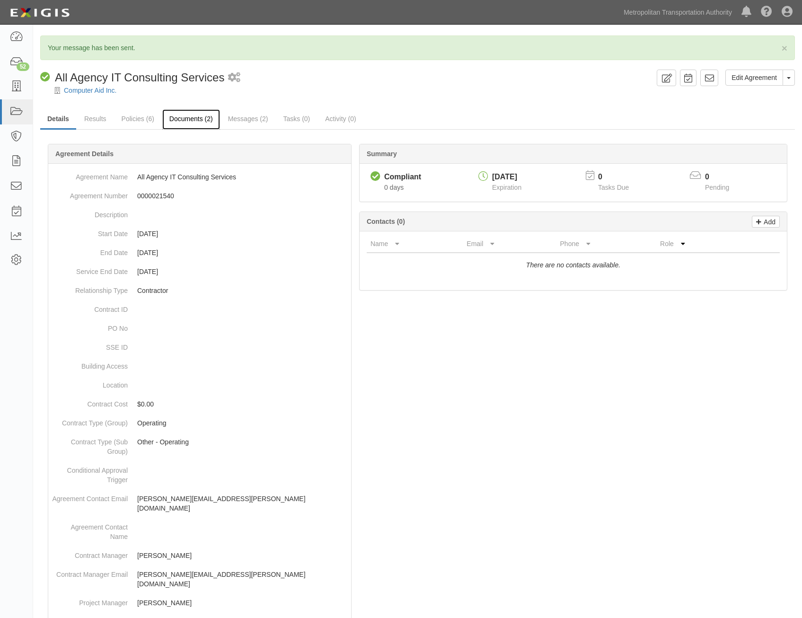
click at [179, 115] on link "Documents (2)" at bounding box center [191, 119] width 58 height 20
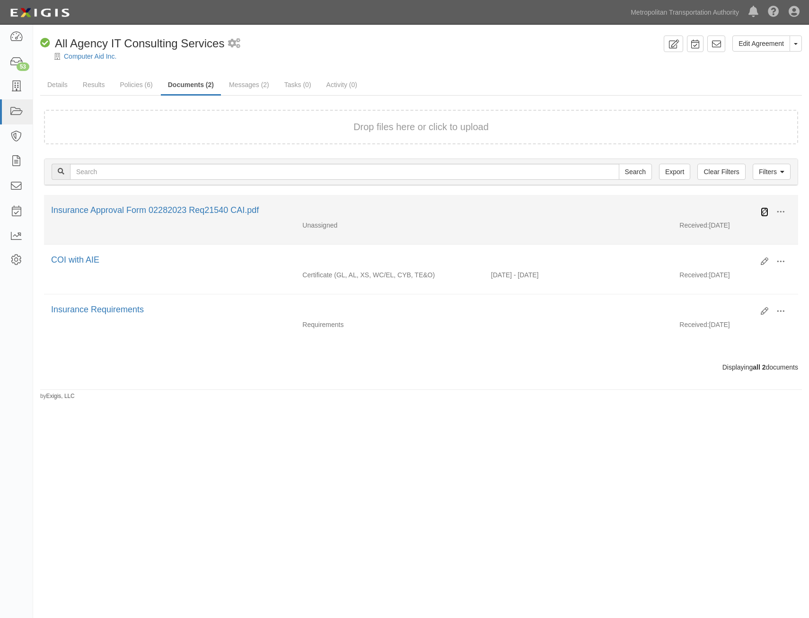
click at [766, 208] on icon at bounding box center [765, 212] width 8 height 8
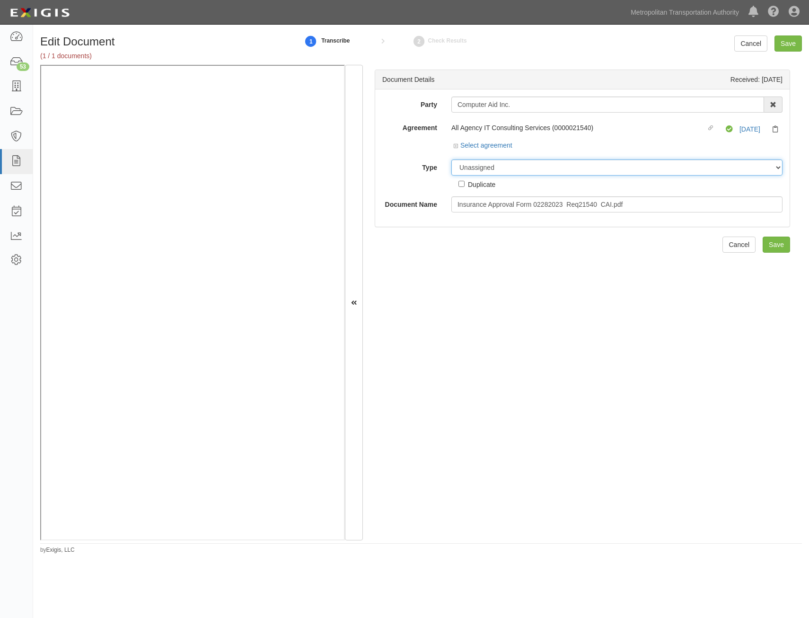
click at [624, 163] on select "Unassigned Binder Cancellation Notice Certificate Contract Endorsement Insuranc…" at bounding box center [616, 167] width 331 height 16
select select "OtherDetail"
click at [451, 159] on select "Unassigned Binder Cancellation Notice Certificate Contract Endorsement Insuranc…" at bounding box center [616, 167] width 331 height 16
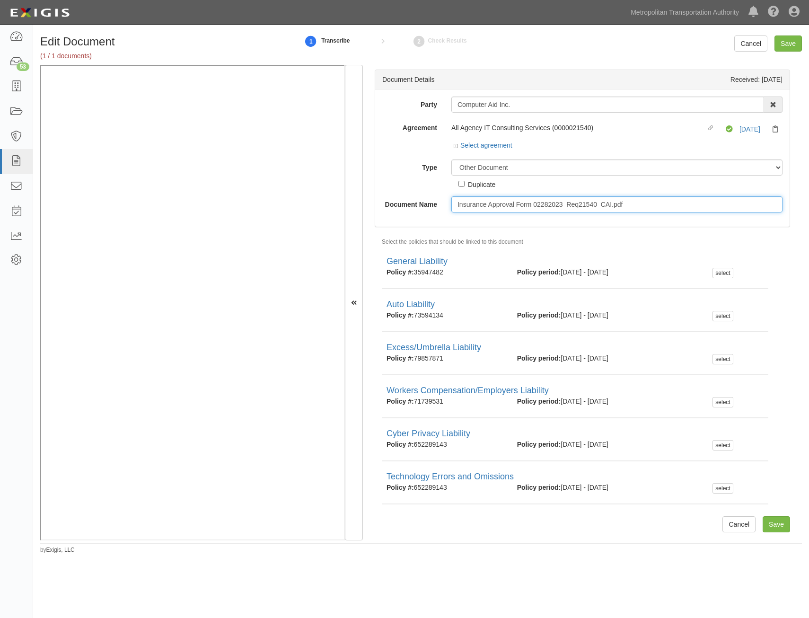
click at [610, 206] on input "Insurance Approval Form 02282023 Req21540 CAI.pdf" at bounding box center [616, 204] width 331 height 16
type input "Approval Form"
click at [798, 48] on input "Save" at bounding box center [788, 43] width 27 height 16
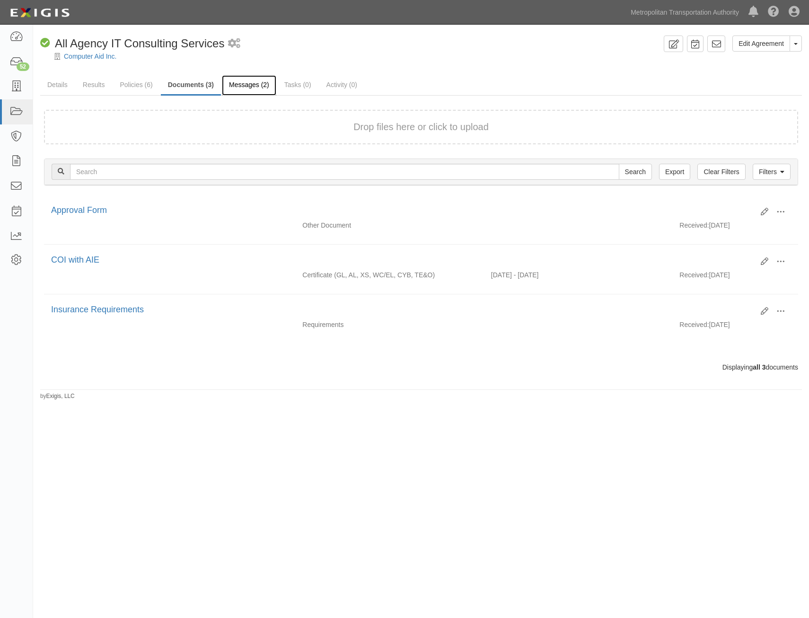
click at [243, 89] on link "Messages (2)" at bounding box center [249, 85] width 54 height 20
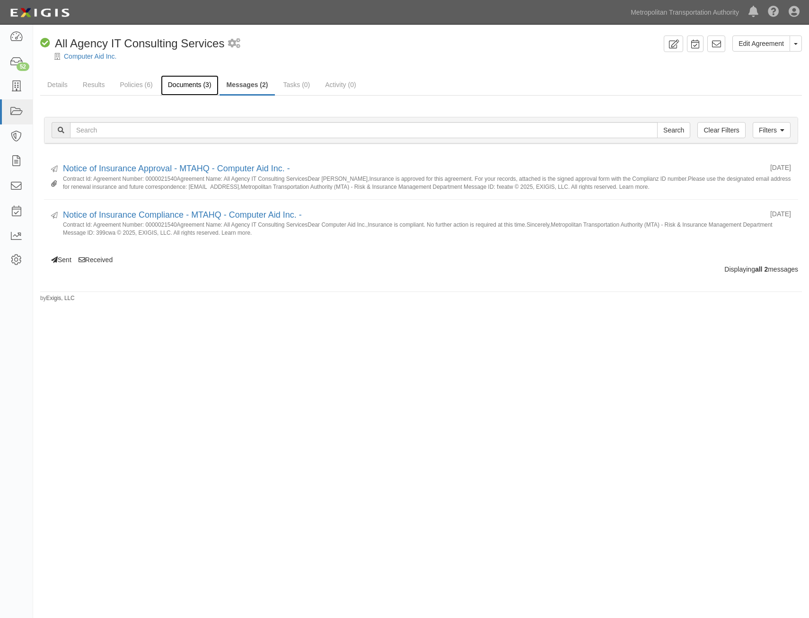
click at [181, 90] on link "Documents (3)" at bounding box center [190, 85] width 58 height 20
